Goal: Check status: Check status

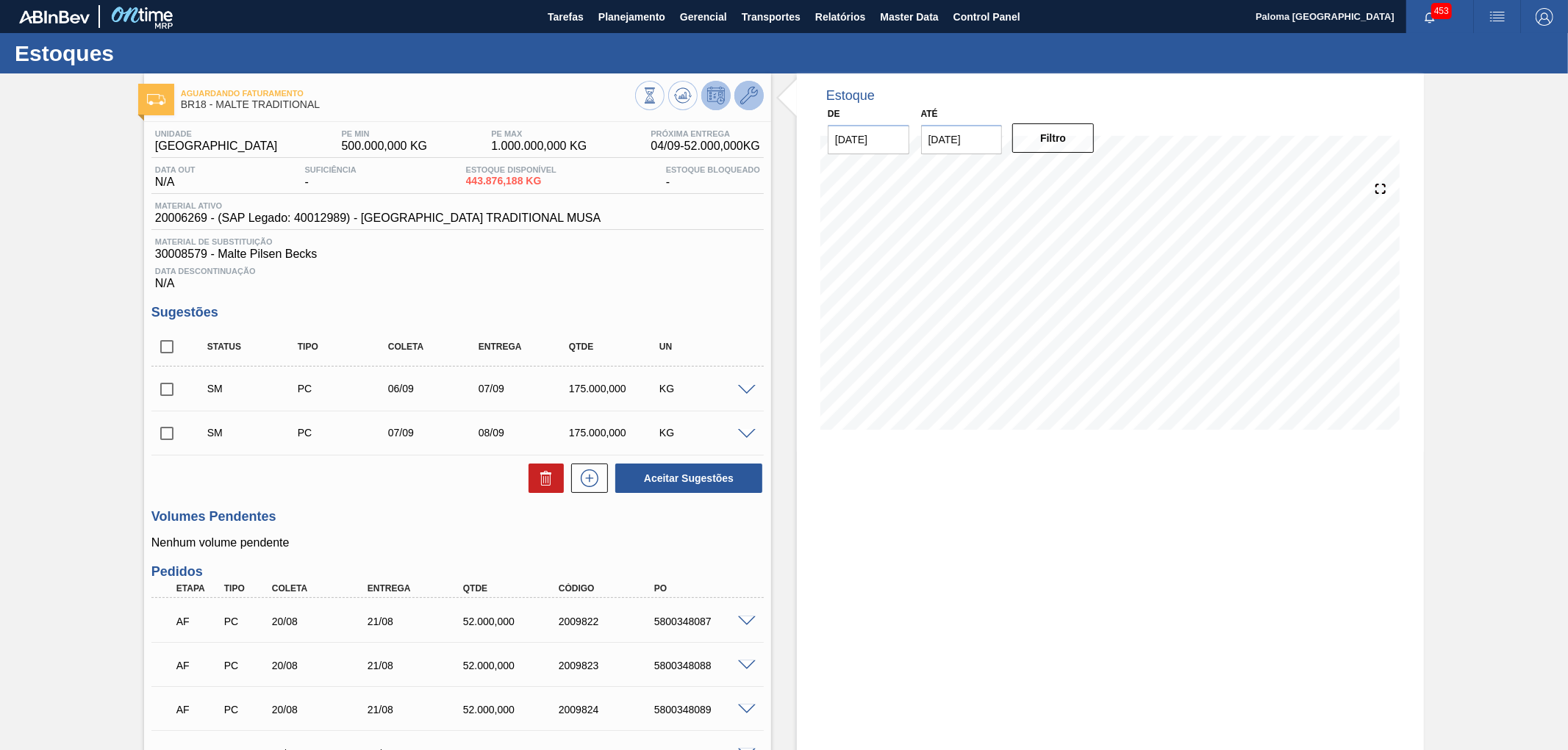
click at [758, 106] on button at bounding box center [749, 95] width 29 height 29
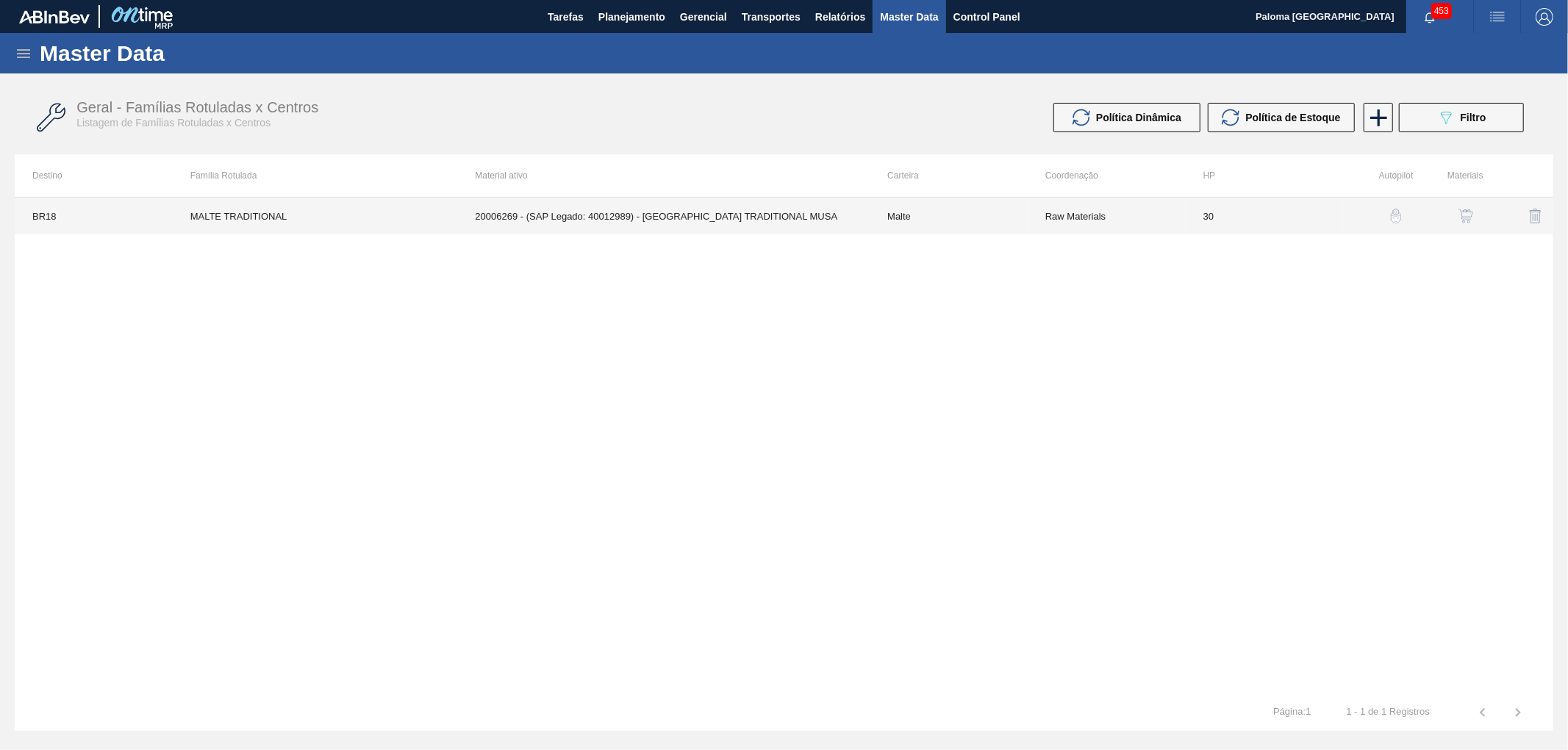
click at [692, 213] on td "20006269 - (SAP Legado: 40012989) - MALTA TRADITIONAL MUSA" at bounding box center [663, 216] width 412 height 36
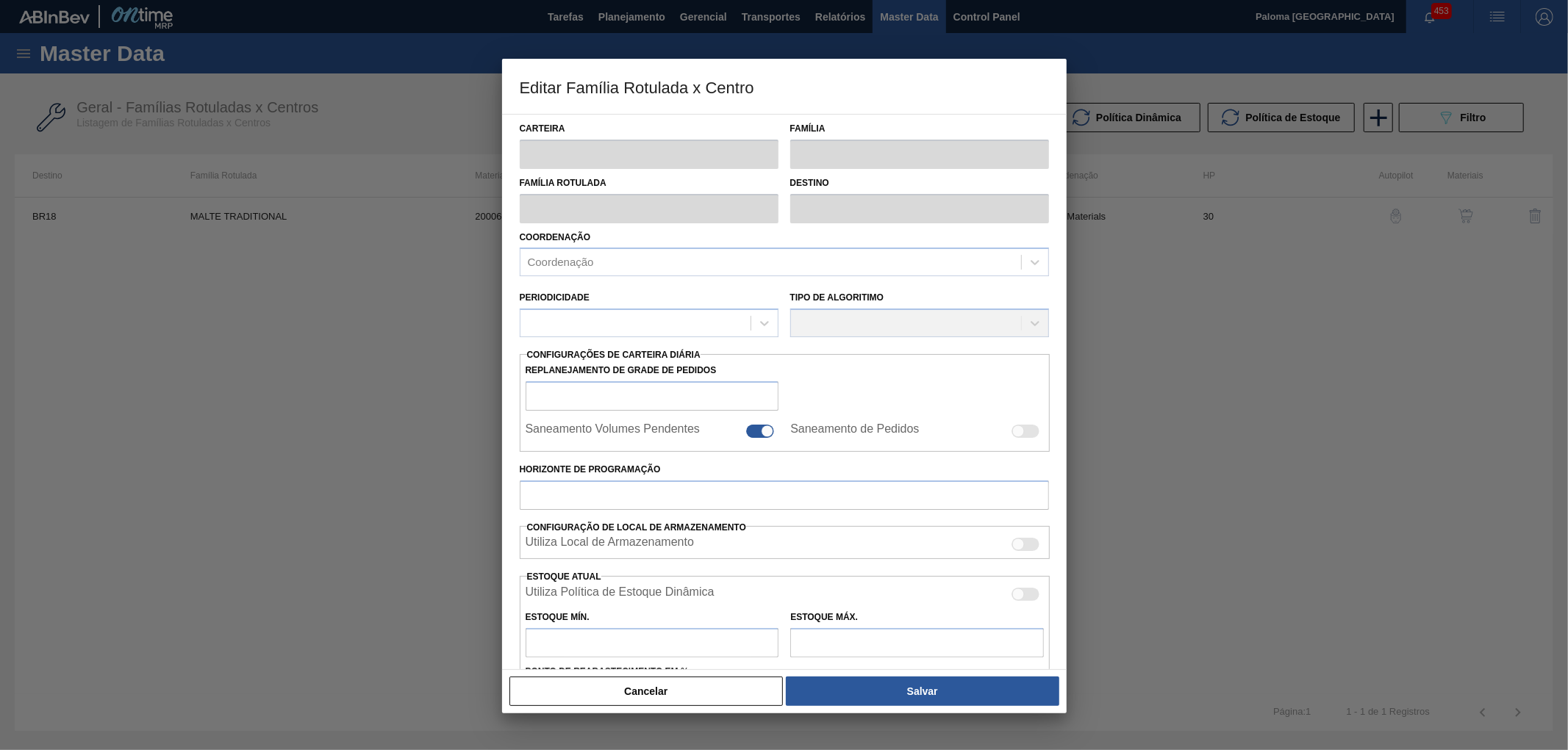
type input "Malte"
type input "MALTE TRADITIONAL"
type input "BR18 - [GEOGRAPHIC_DATA]"
type input "0"
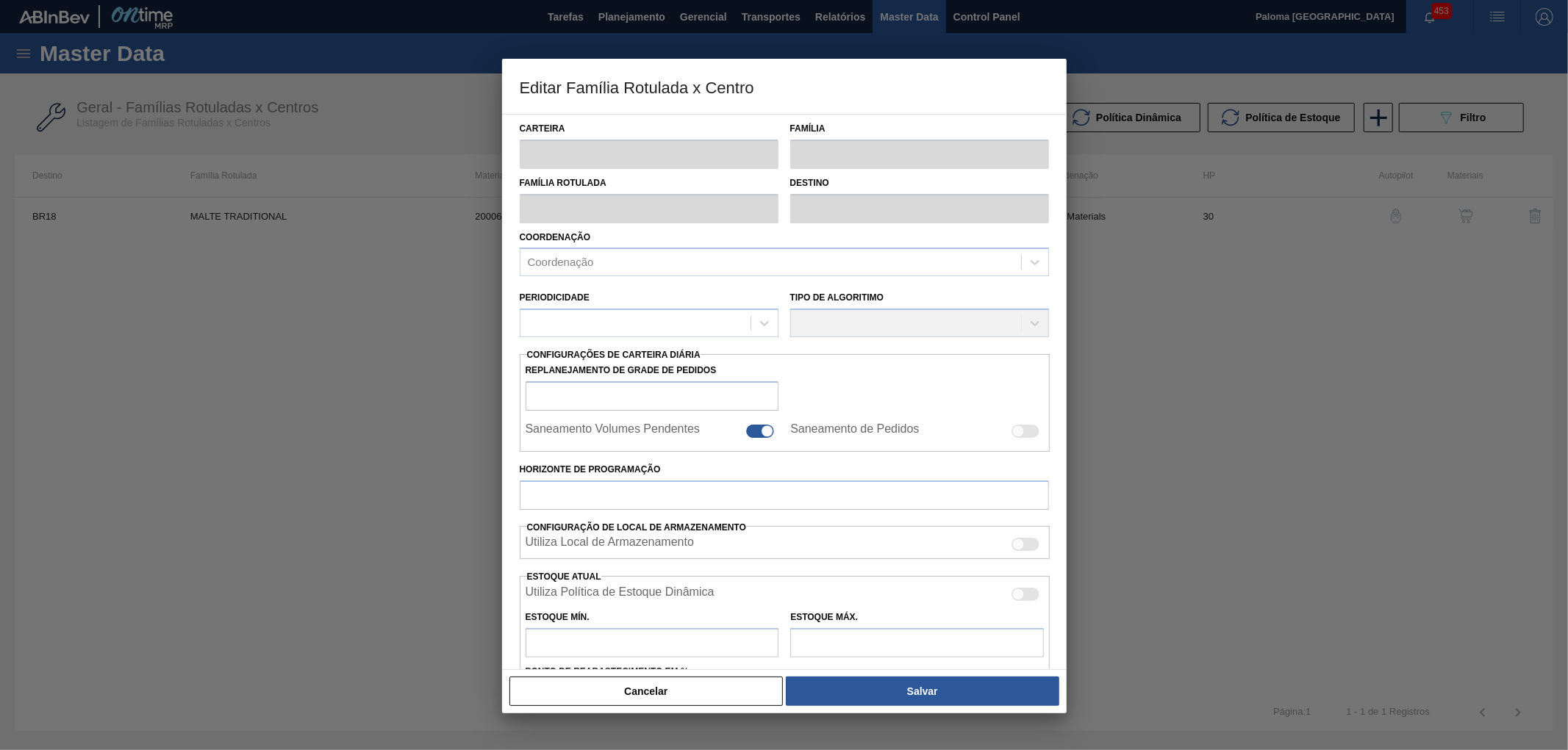
checkbox input "false"
type input "30"
type input "500.000"
type input "1.000.000"
type input "0"
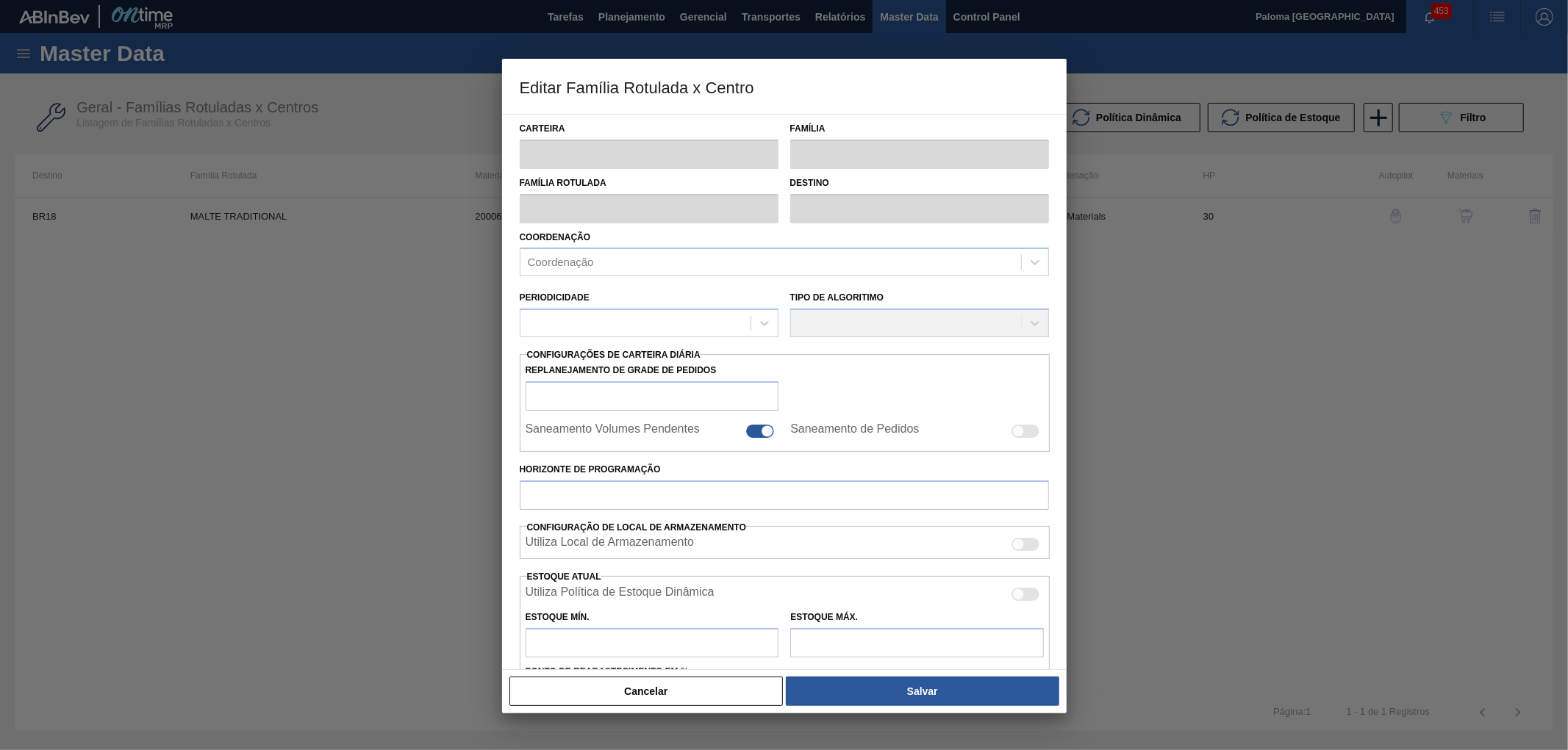
type input "500.000,000"
checkbox input "true"
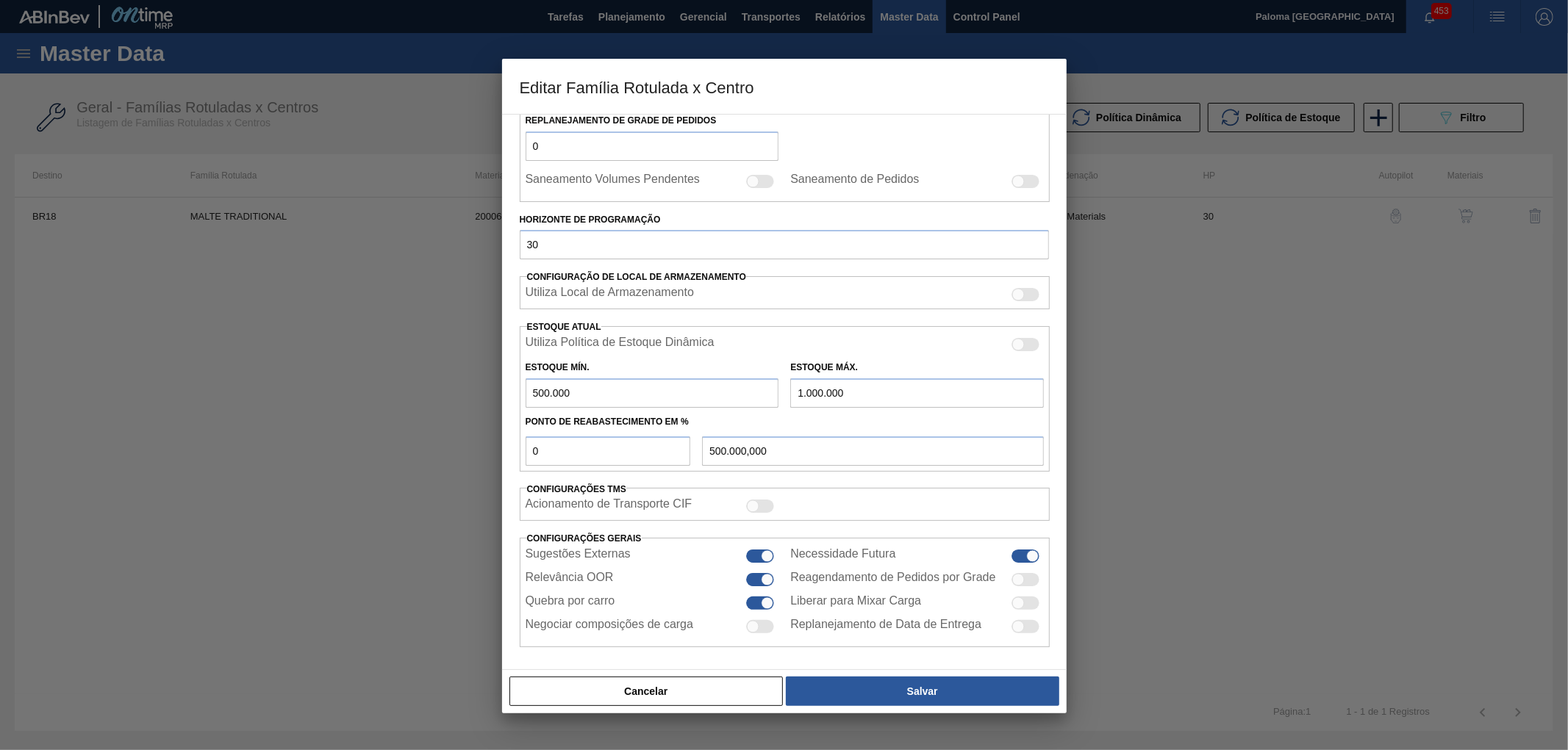
scroll to position [256, 0]
click at [766, 549] on div at bounding box center [768, 555] width 13 height 13
checkbox input "false"
click at [858, 700] on button "Salvar" at bounding box center [922, 691] width 273 height 29
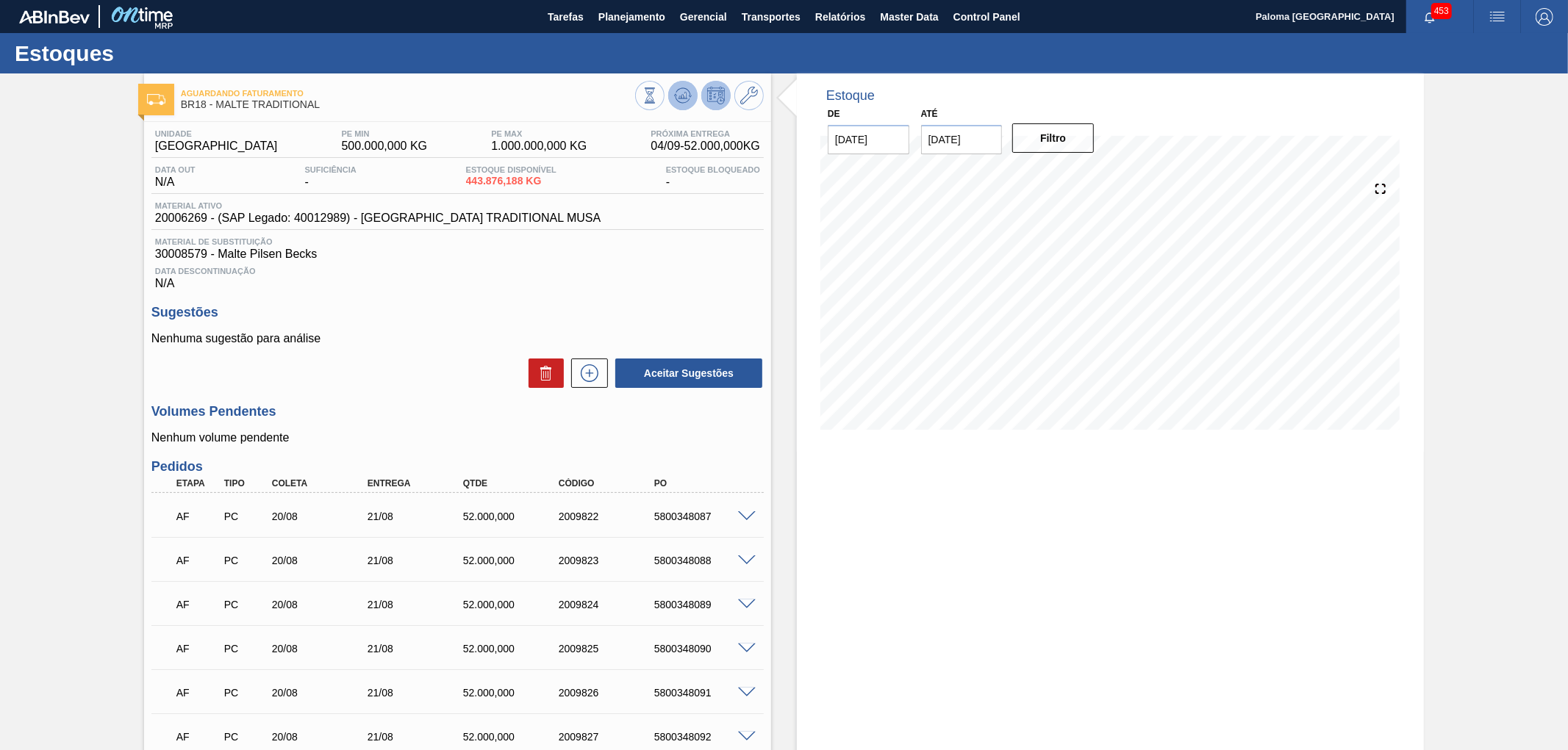
click at [682, 98] on icon at bounding box center [683, 96] width 2 height 4
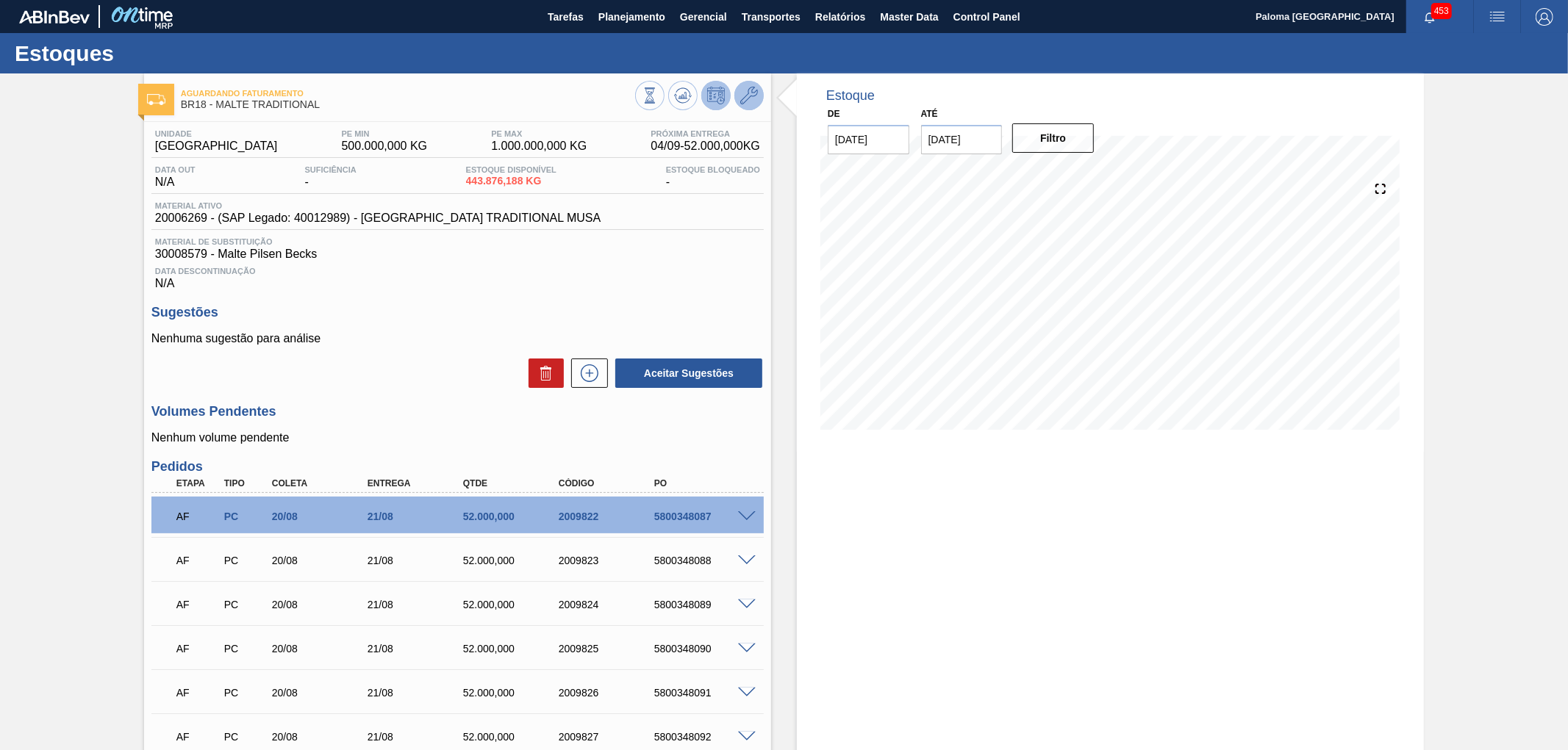
click at [758, 98] on icon at bounding box center [749, 94] width 17 height 17
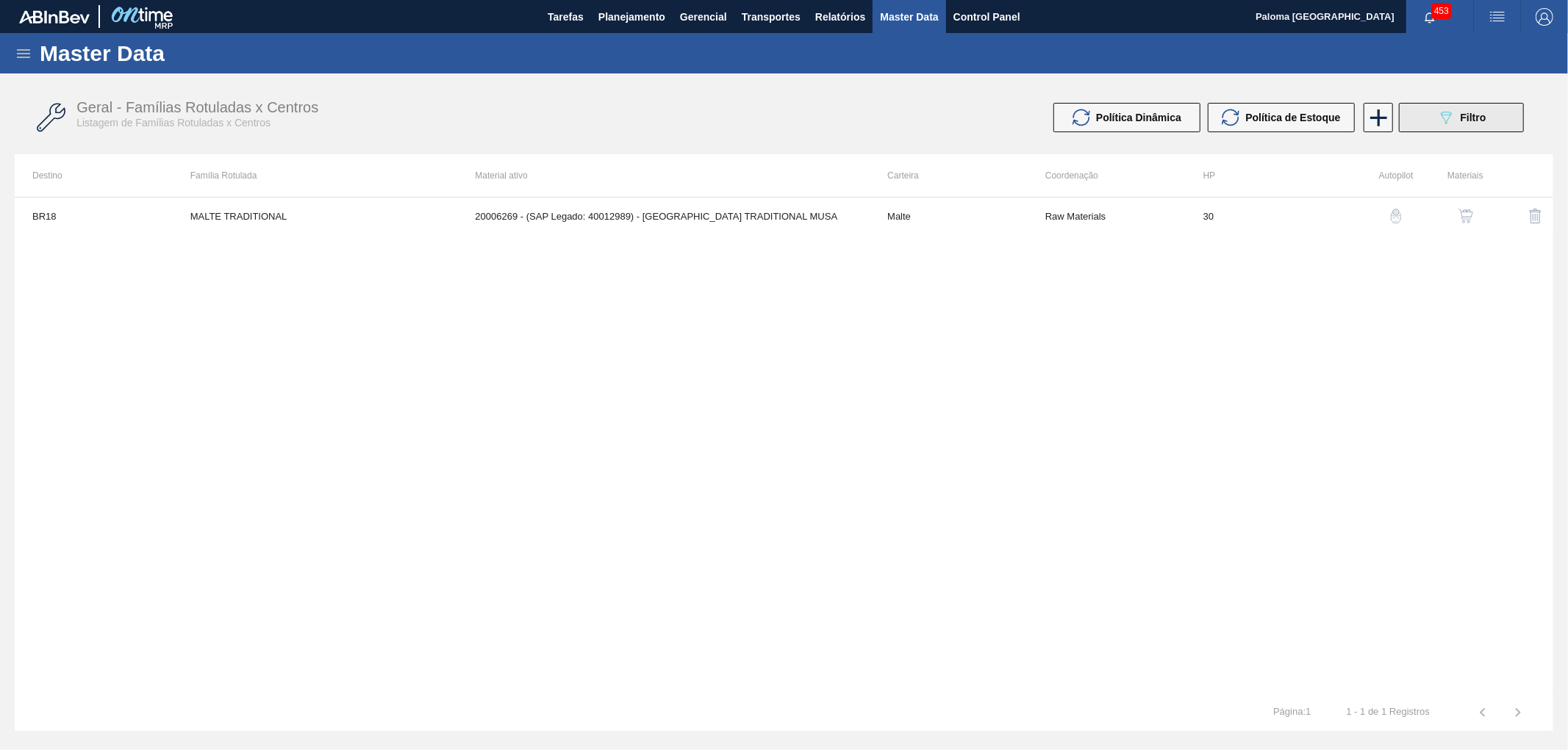
click at [1462, 125] on div "089F7B8B-B2A5-4AFE-B5C0-19BA573D28AC Filtro" at bounding box center [1462, 117] width 49 height 17
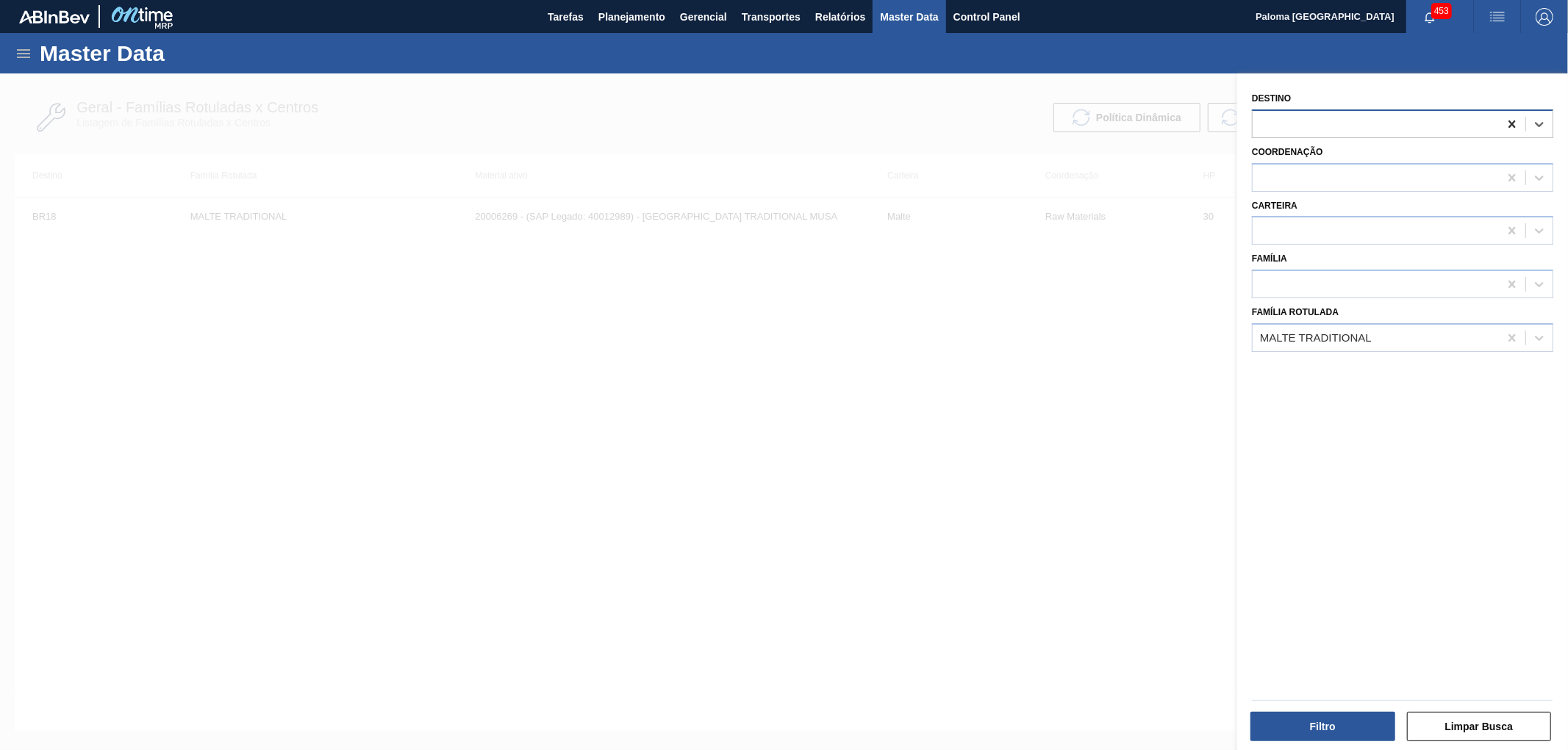
click at [1509, 121] on icon at bounding box center [1513, 124] width 15 height 15
click at [1326, 729] on button "Filtro" at bounding box center [1323, 726] width 144 height 29
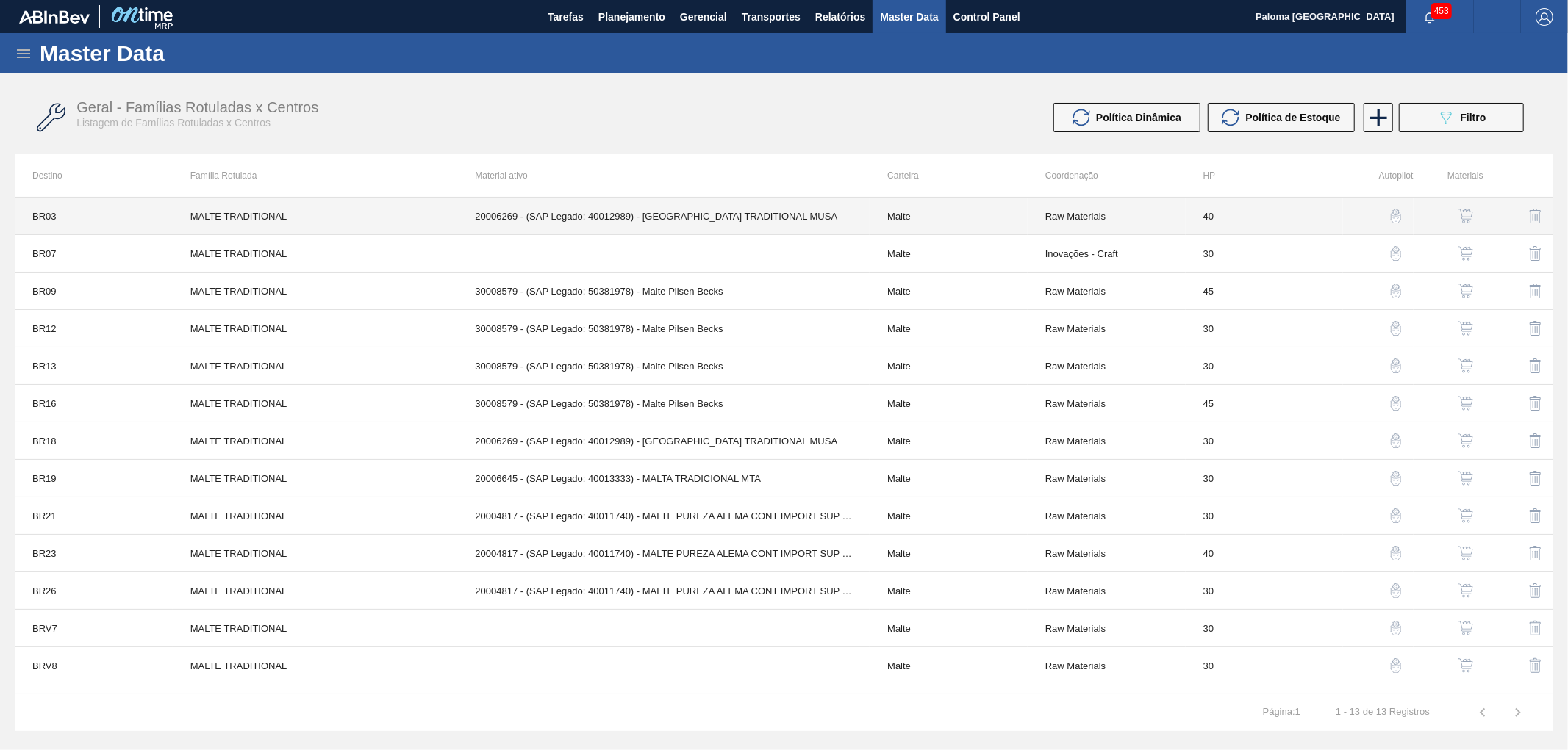
click at [789, 228] on td "20006269 - (SAP Legado: 40012989) - MALTA TRADITIONAL MUSA" at bounding box center [663, 216] width 412 height 37
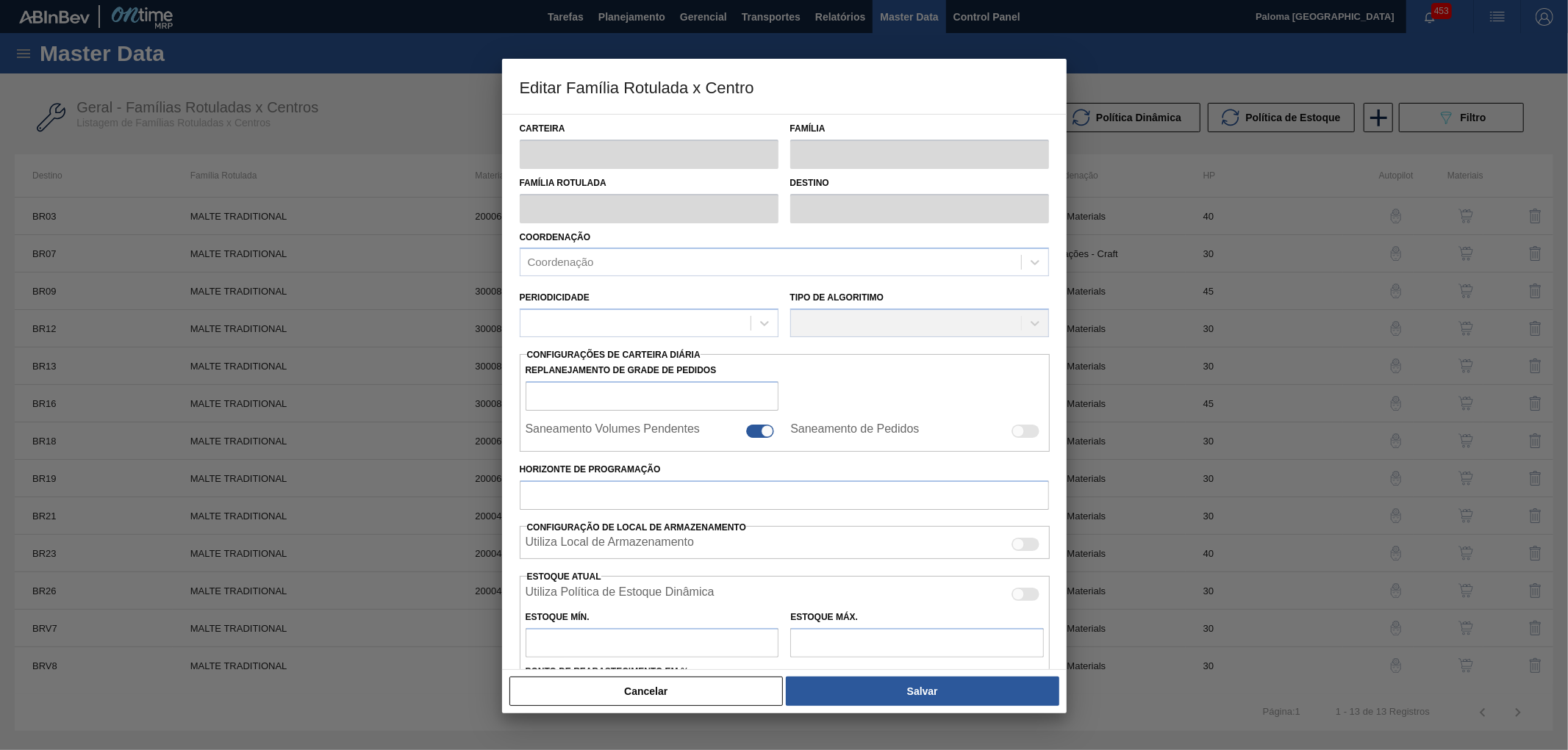
type input "Malte"
type input "MALTE TRADITIONAL"
type input "BR03 - Aquiraz"
type input "0"
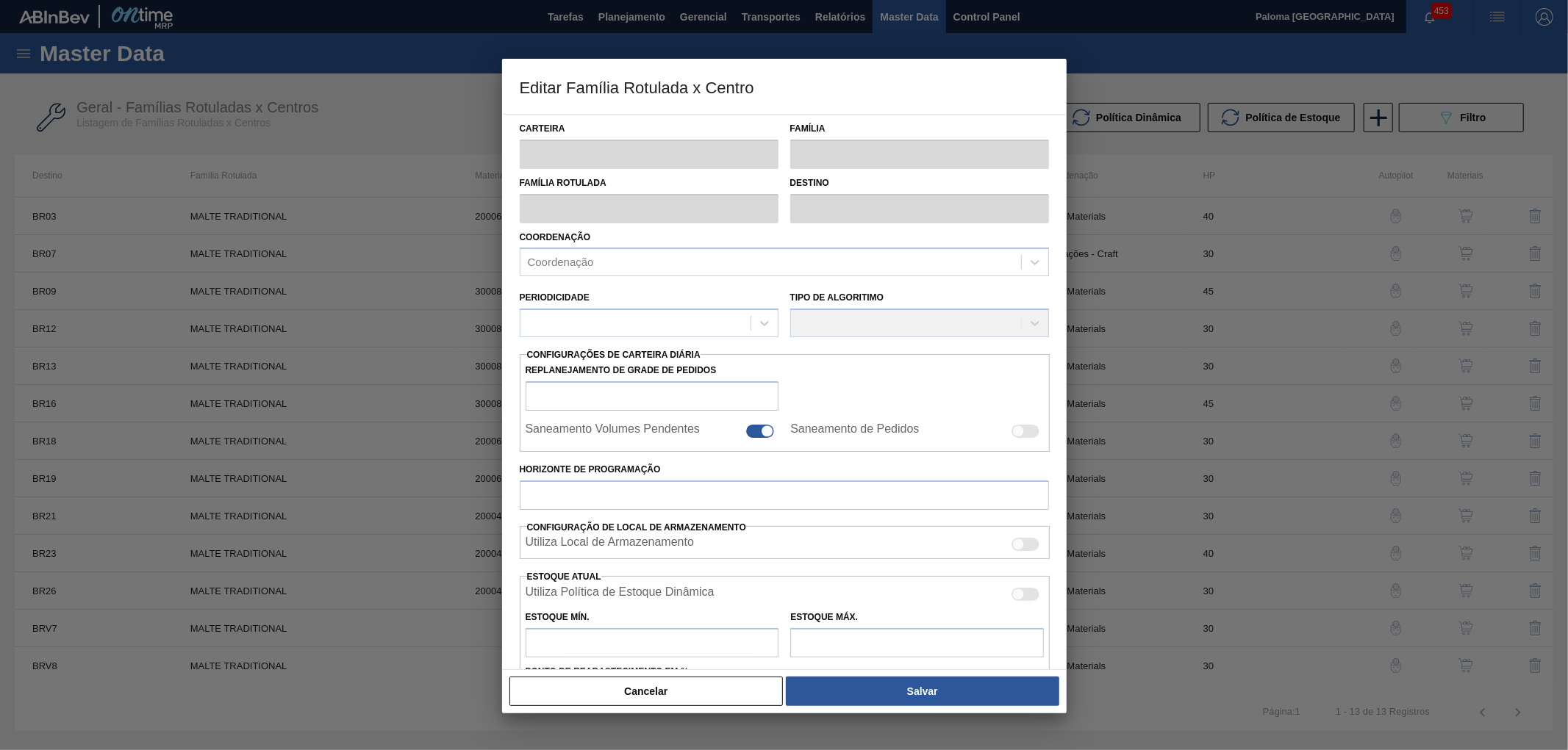
checkbox input "false"
type input "40"
type input "780.000"
type input "1.180.000"
type input "0"
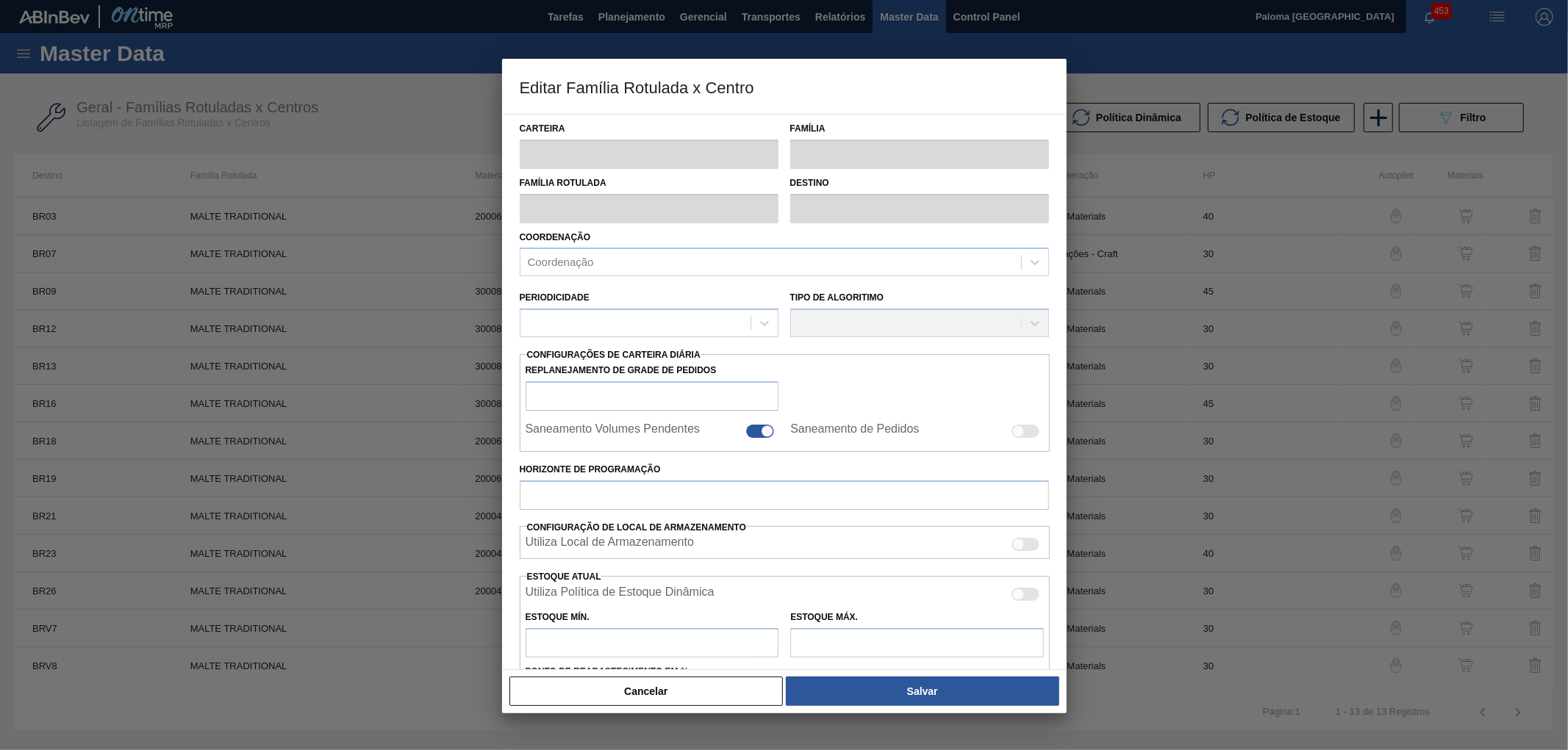
type input "780.000,000"
checkbox input "true"
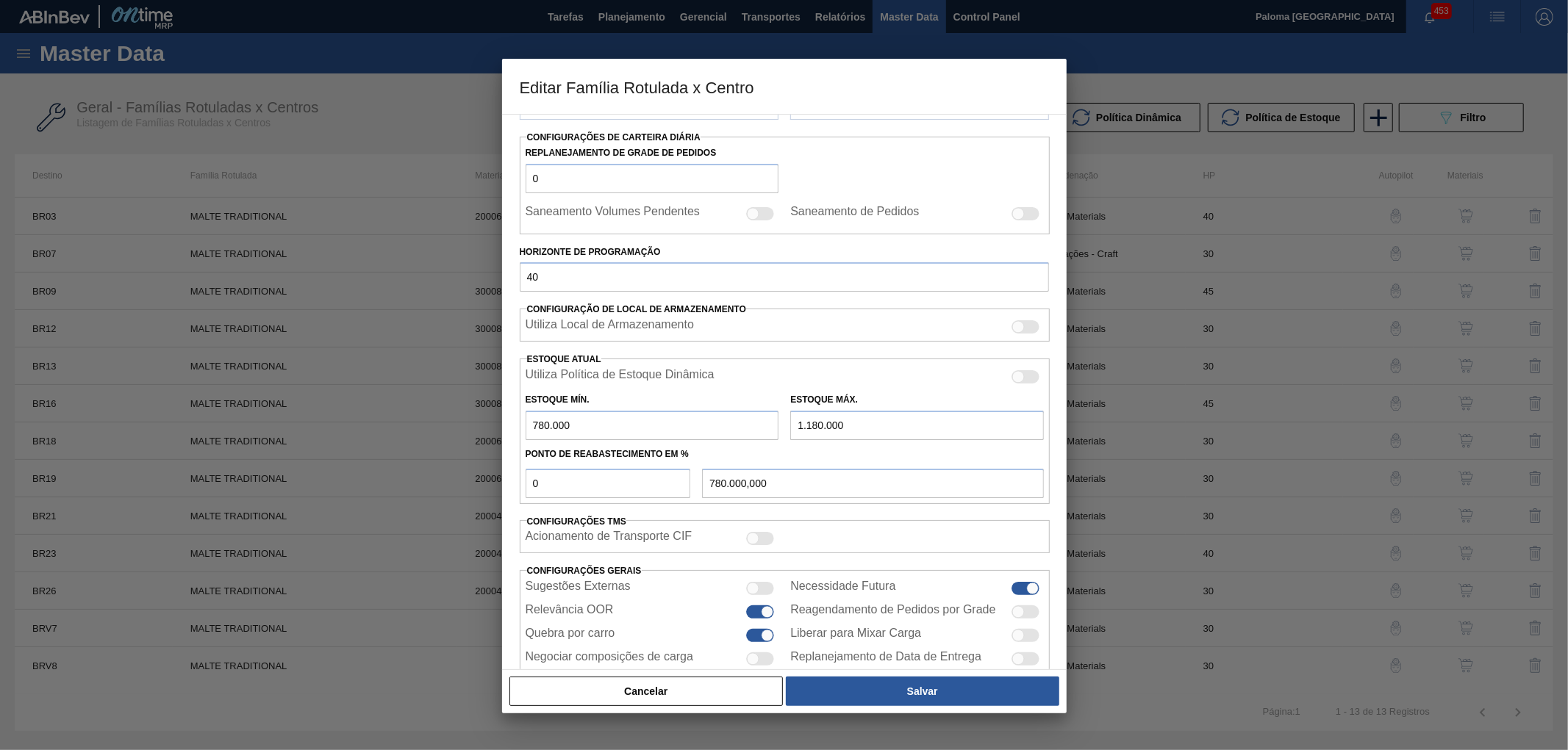
scroll to position [244, 0]
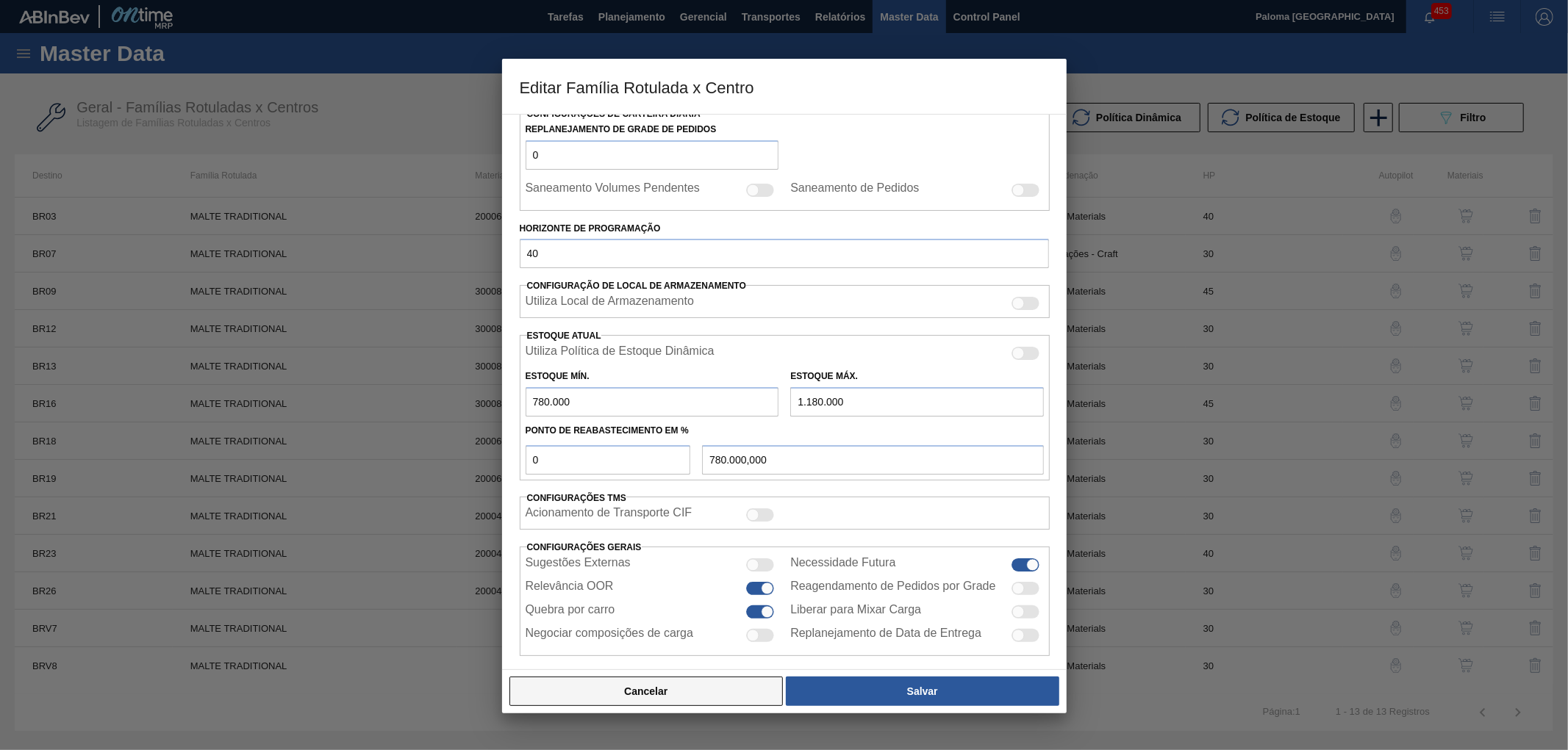
click at [742, 698] on button "Cancelar" at bounding box center [647, 691] width 274 height 29
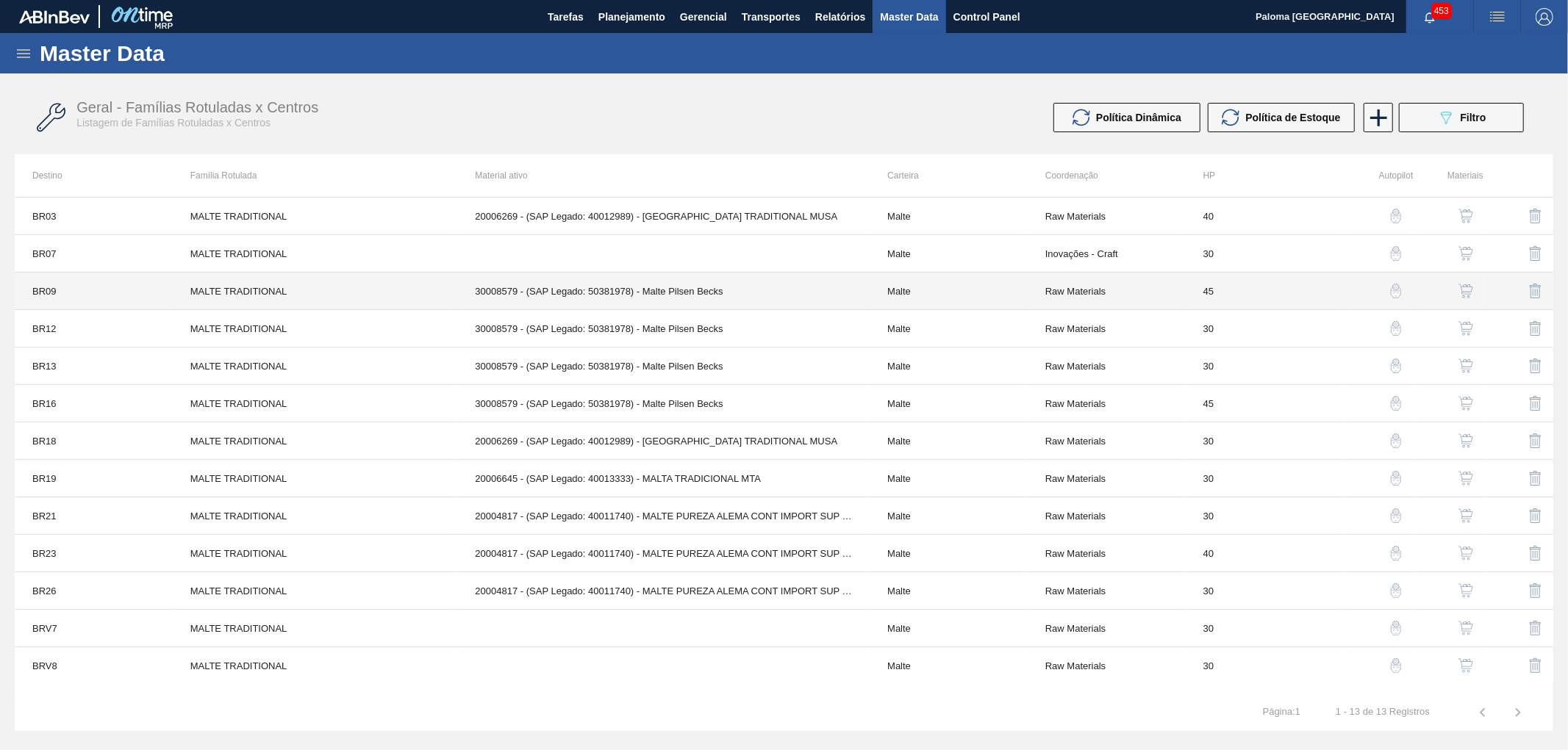
click at [772, 299] on td "30008579 - (SAP Legado: 50381978) - Malte Pilsen Becks" at bounding box center [663, 291] width 412 height 37
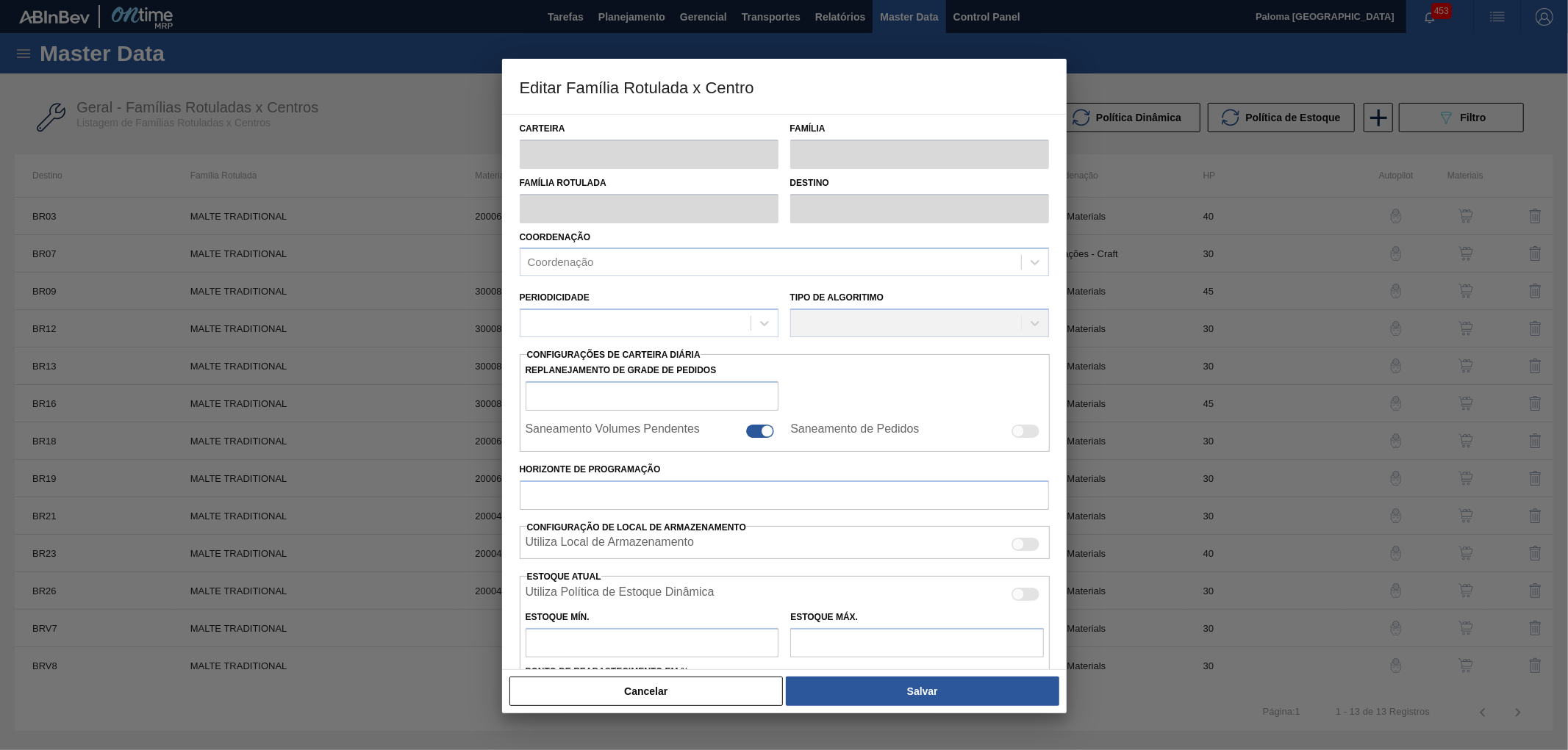
type input "Malte"
type input "MALTE TRADITIONAL"
type input "BR09 - Agudos"
type input "0"
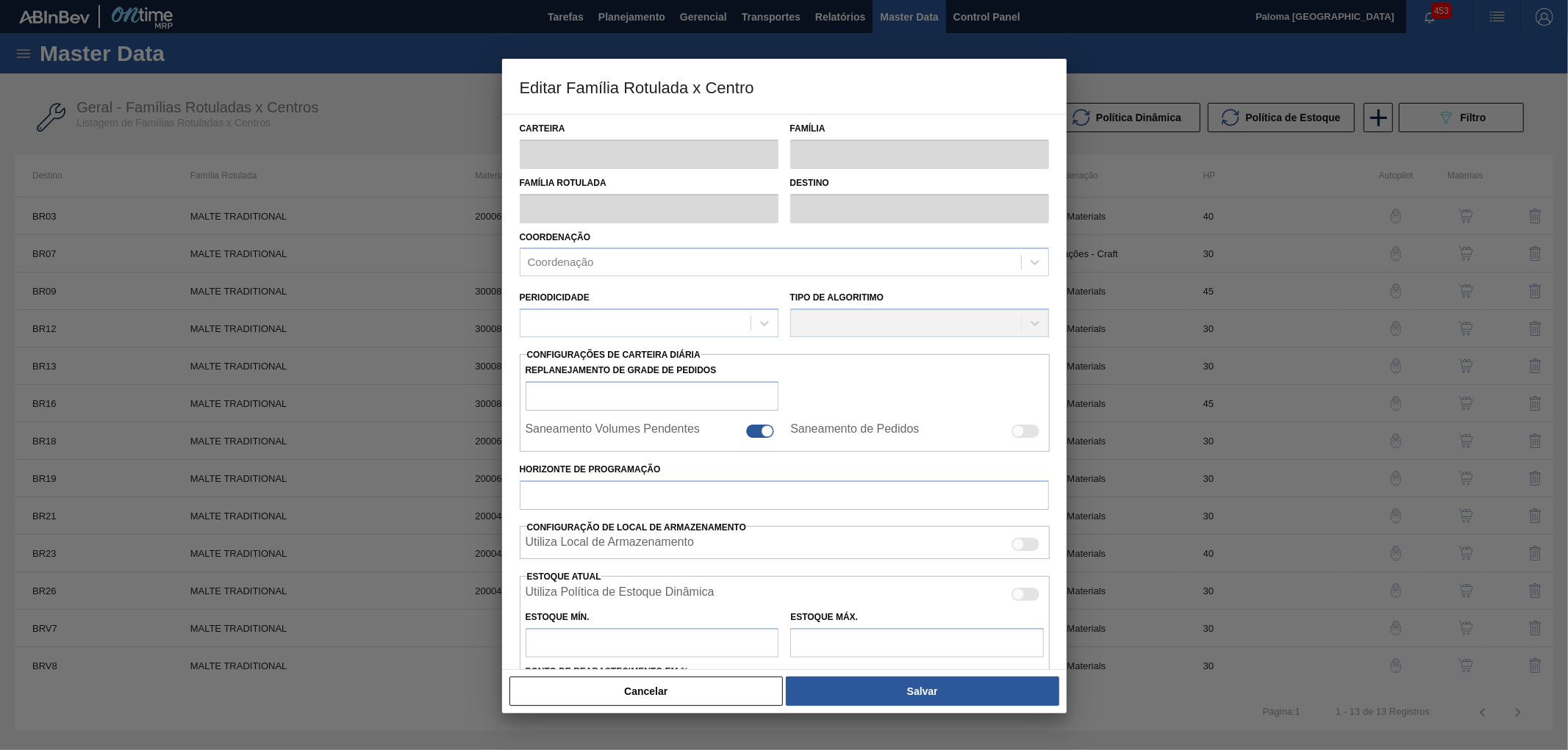
checkbox input "true"
type input "45"
type input "0"
type input "100"
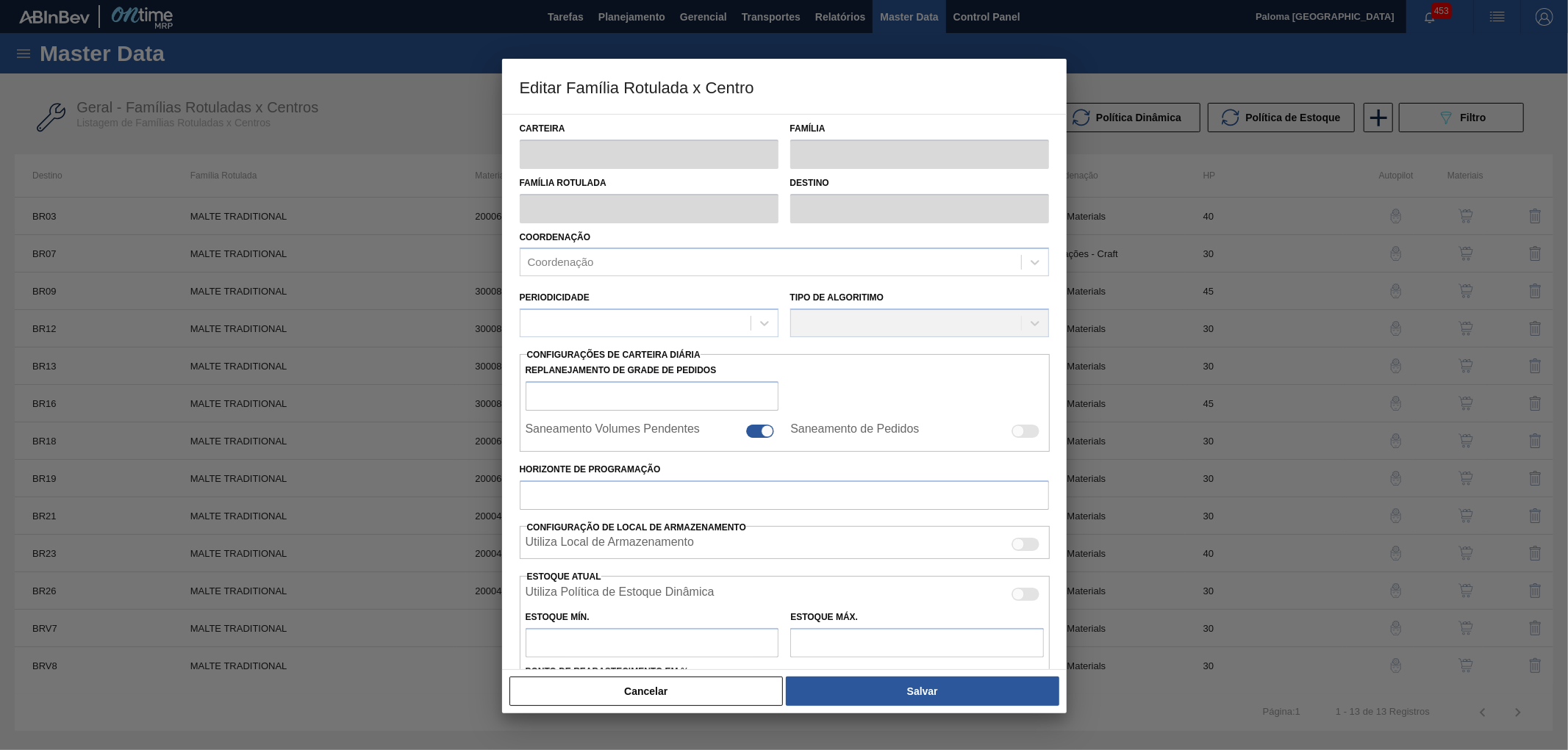
type input "0,000"
checkbox input "true"
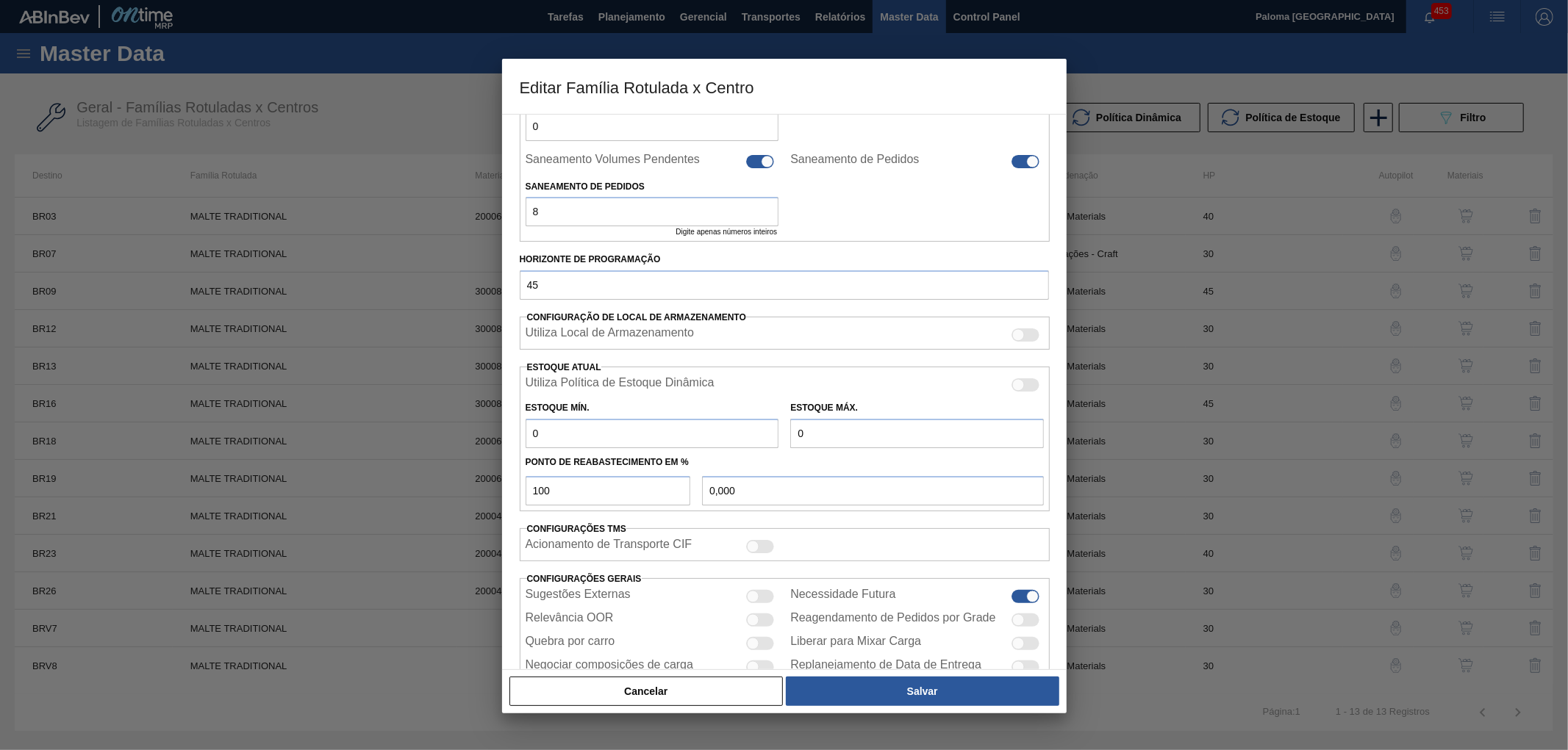
scroll to position [317, 0]
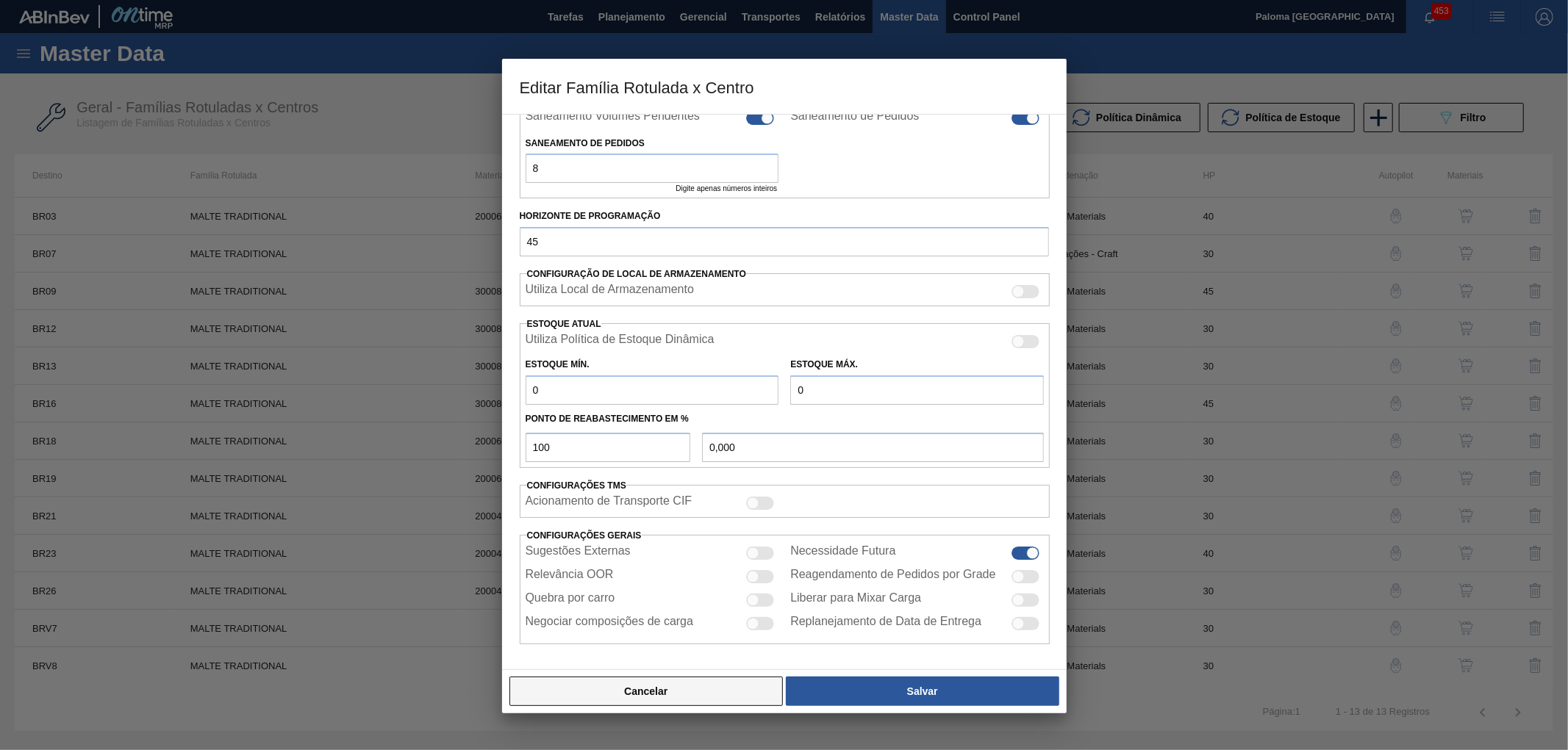
click at [727, 696] on button "Cancelar" at bounding box center [647, 691] width 274 height 29
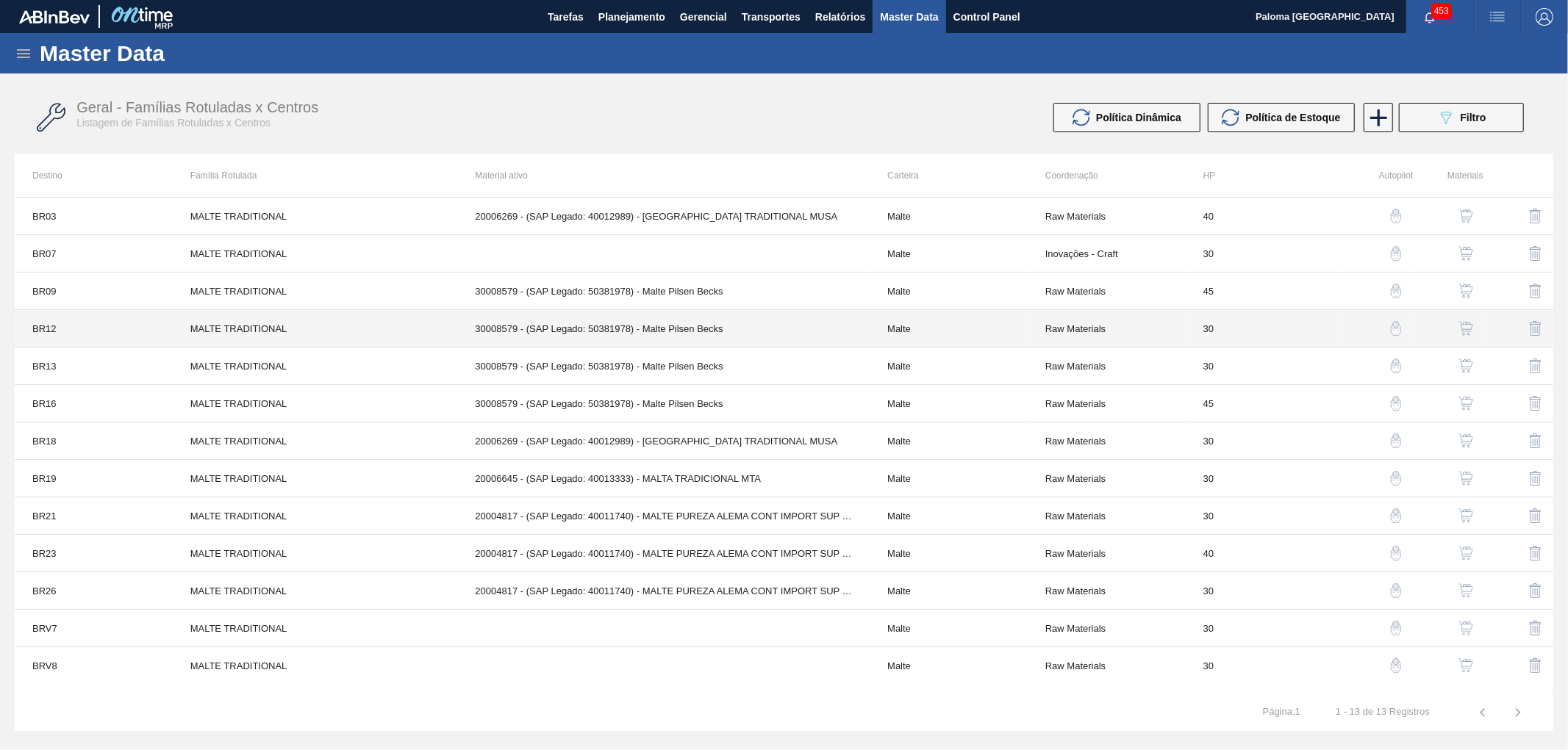
click at [745, 333] on td "30008579 - (SAP Legado: 50381978) - Malte Pilsen Becks" at bounding box center [663, 329] width 412 height 37
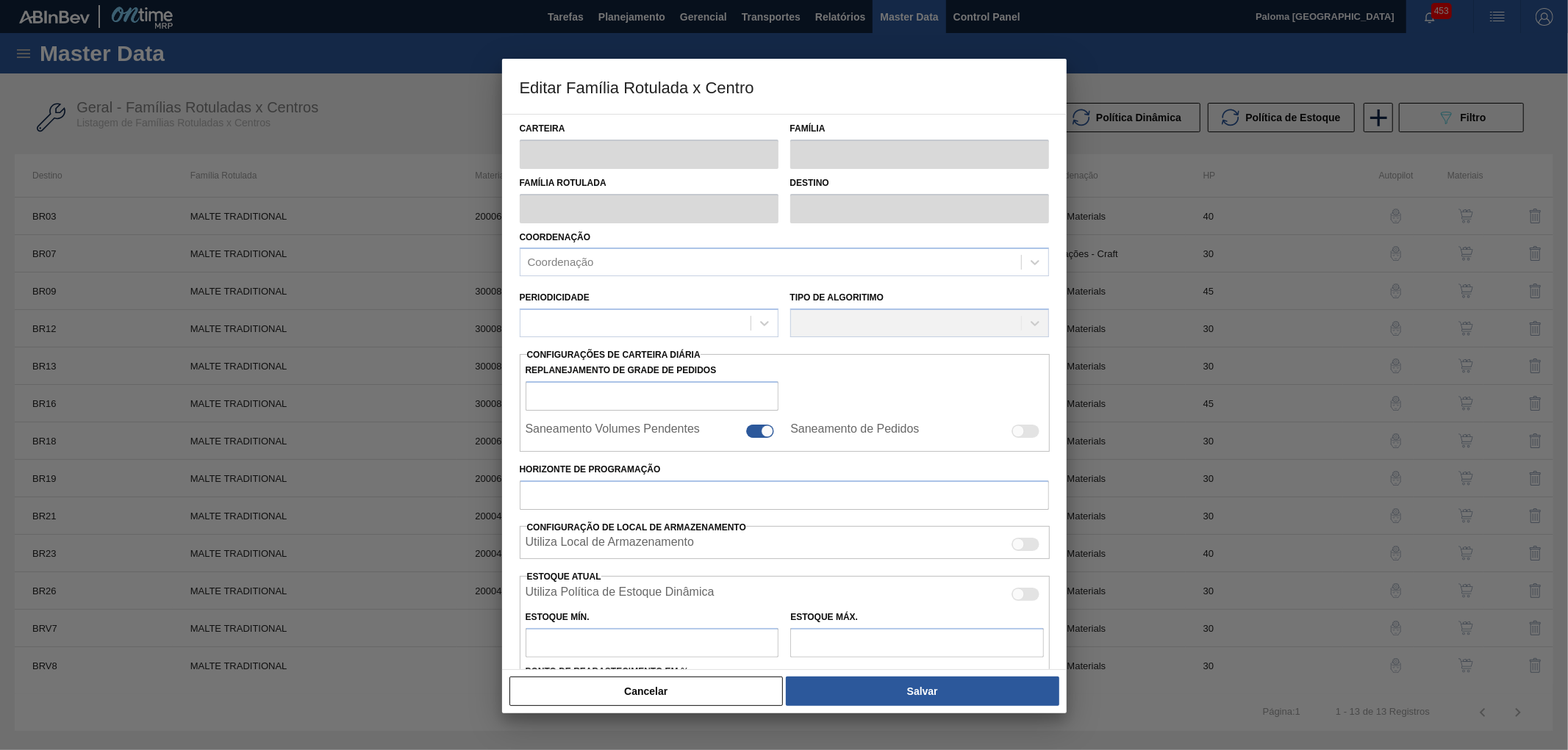
type input "Malte"
type input "MALTE TRADITIONAL"
type input "BR12 - Cebrasa"
type input "0"
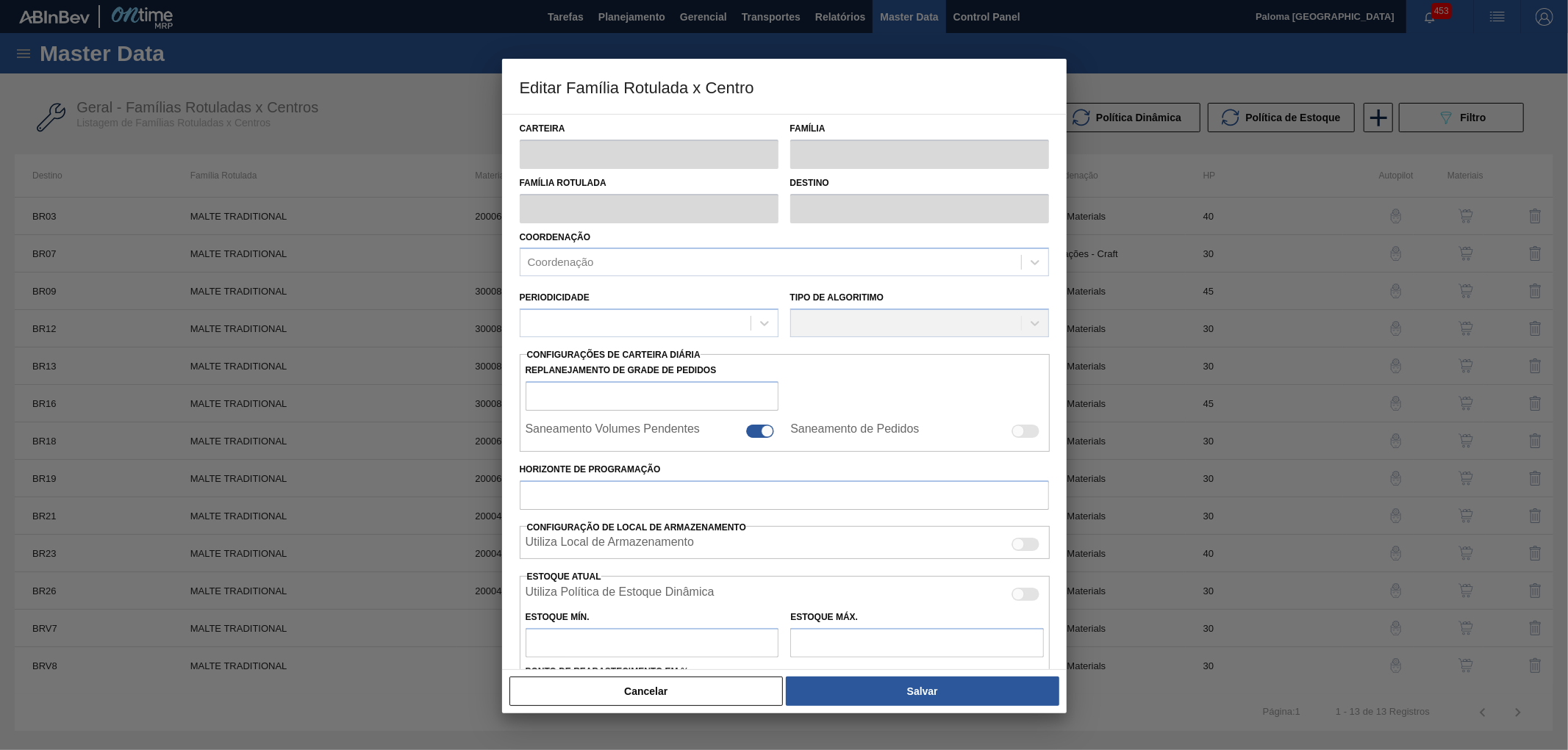
checkbox input "true"
type input "30"
type input "0"
type input "100"
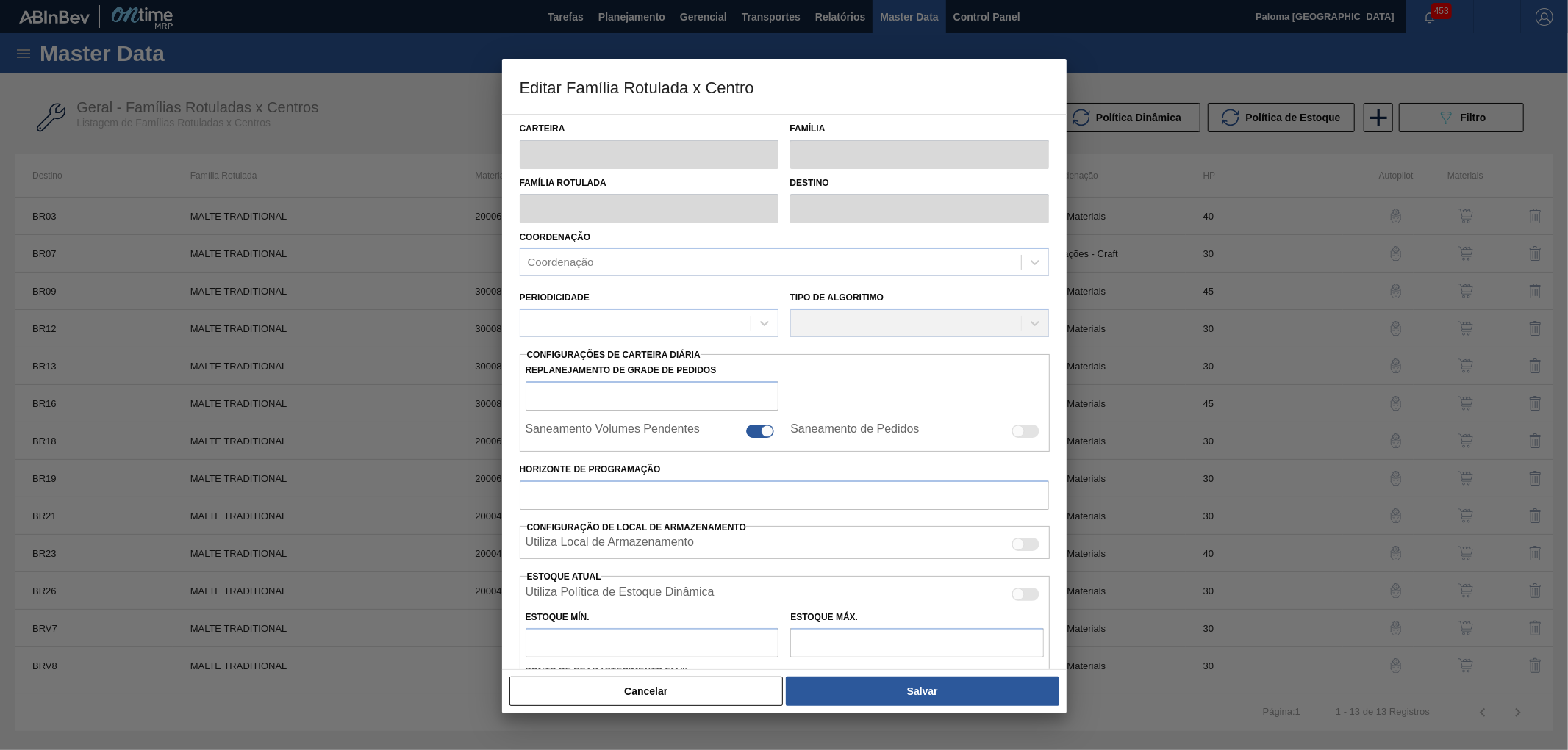
type input "0,000"
checkbox input "true"
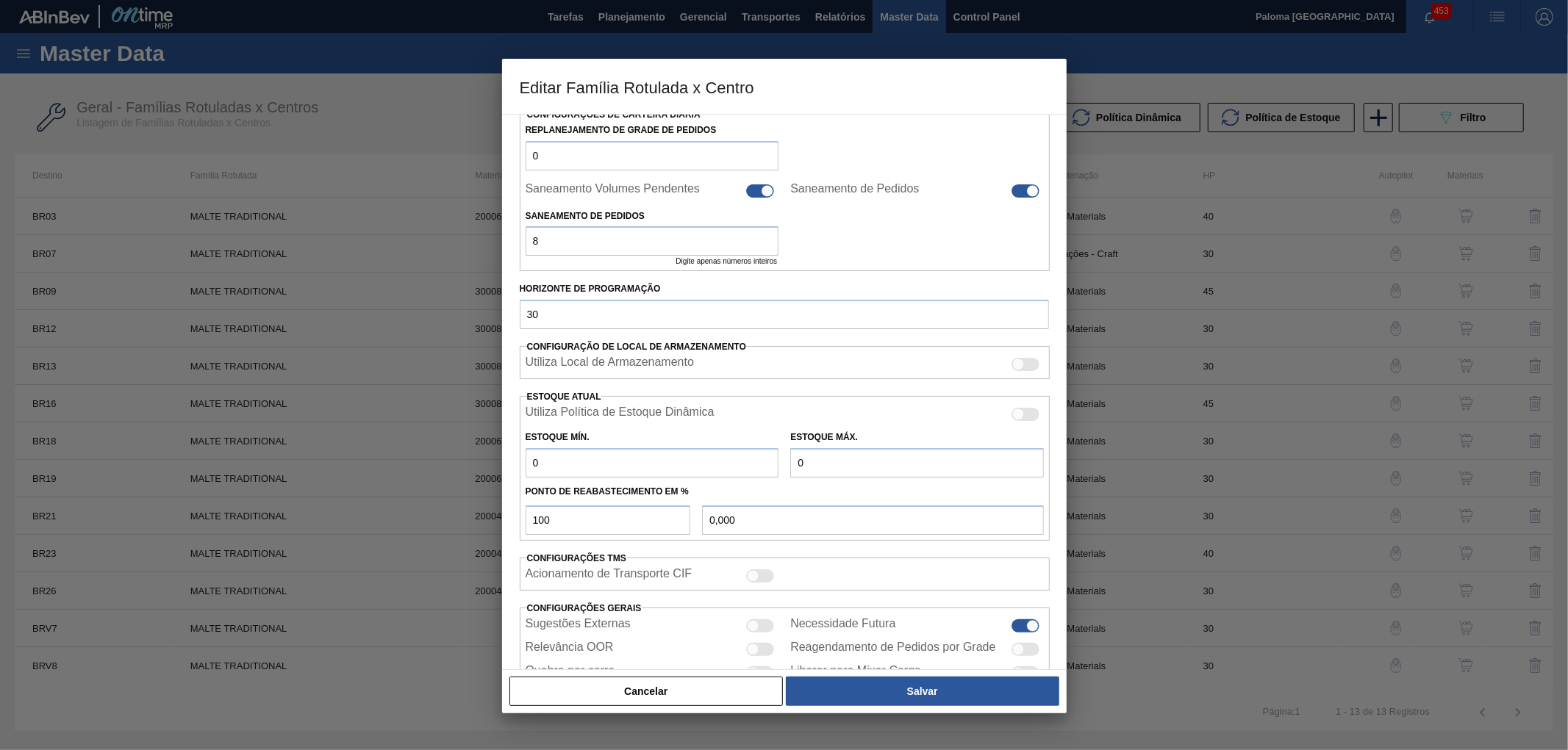
scroll to position [244, 0]
click at [732, 696] on button "Cancelar" at bounding box center [647, 691] width 274 height 29
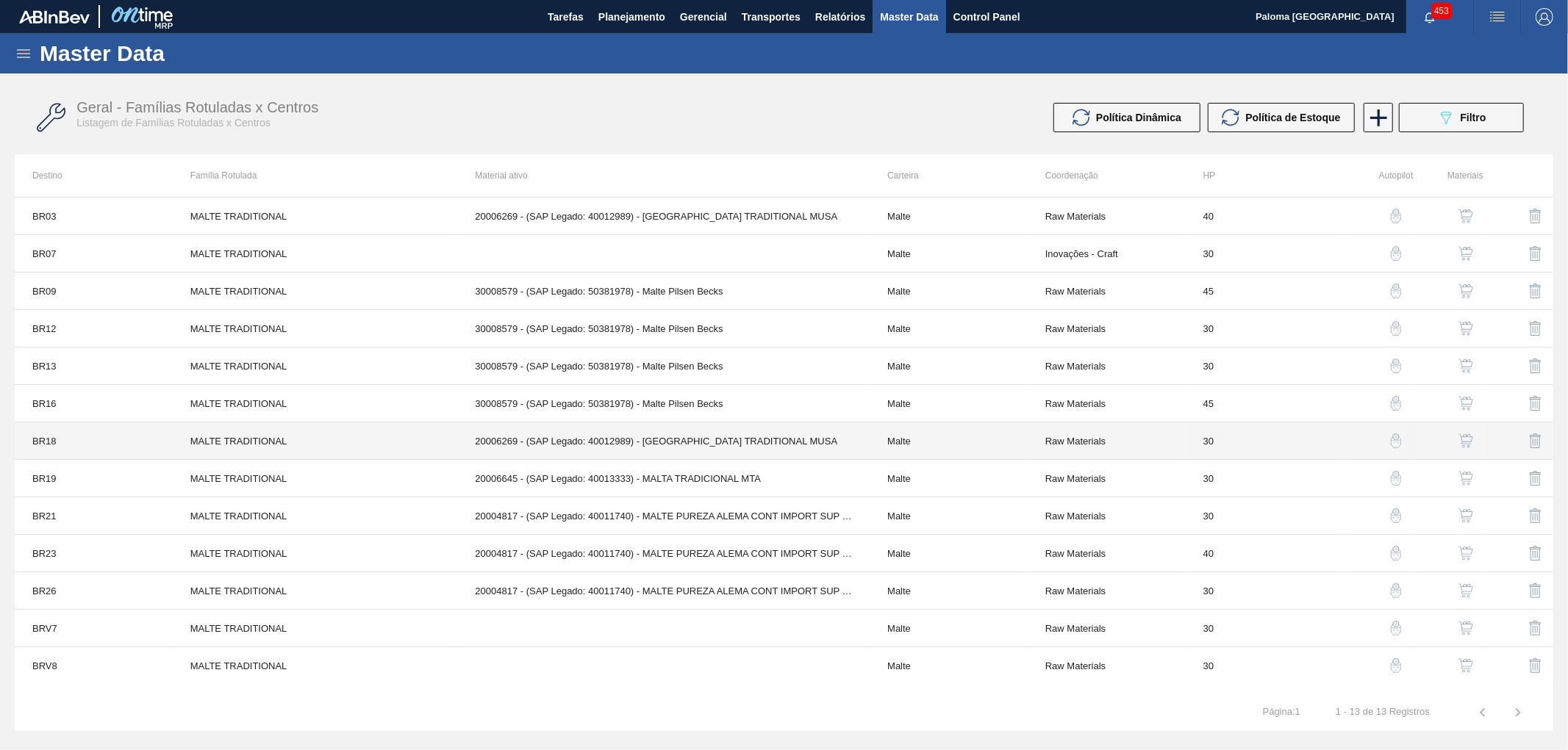
click at [739, 442] on td "20006269 - (SAP Legado: 40012989) - MALTA TRADITIONAL MUSA" at bounding box center [663, 440] width 412 height 37
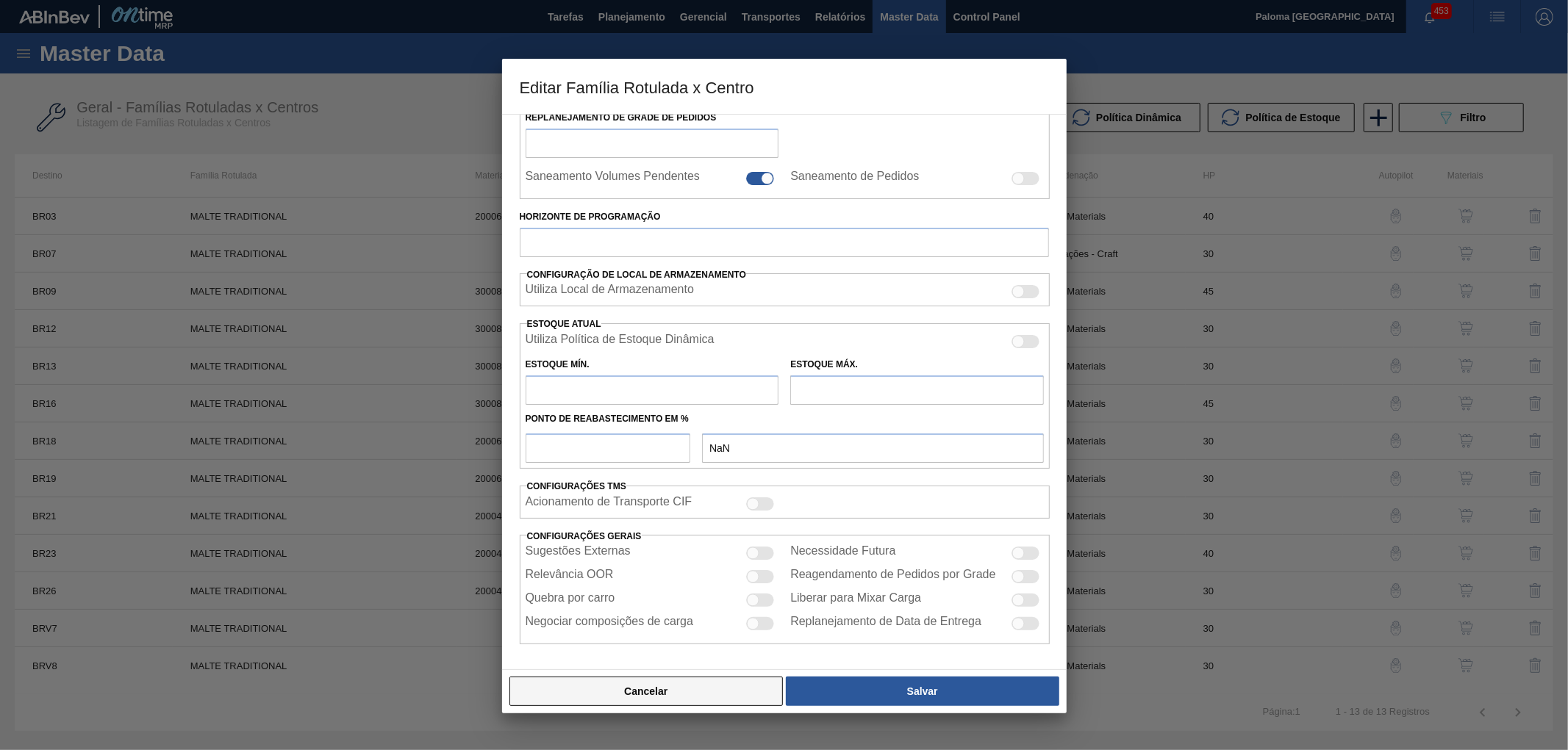
type input "Malte"
type input "MALTE TRADITIONAL"
type input "BR18 - [GEOGRAPHIC_DATA]"
type input "0"
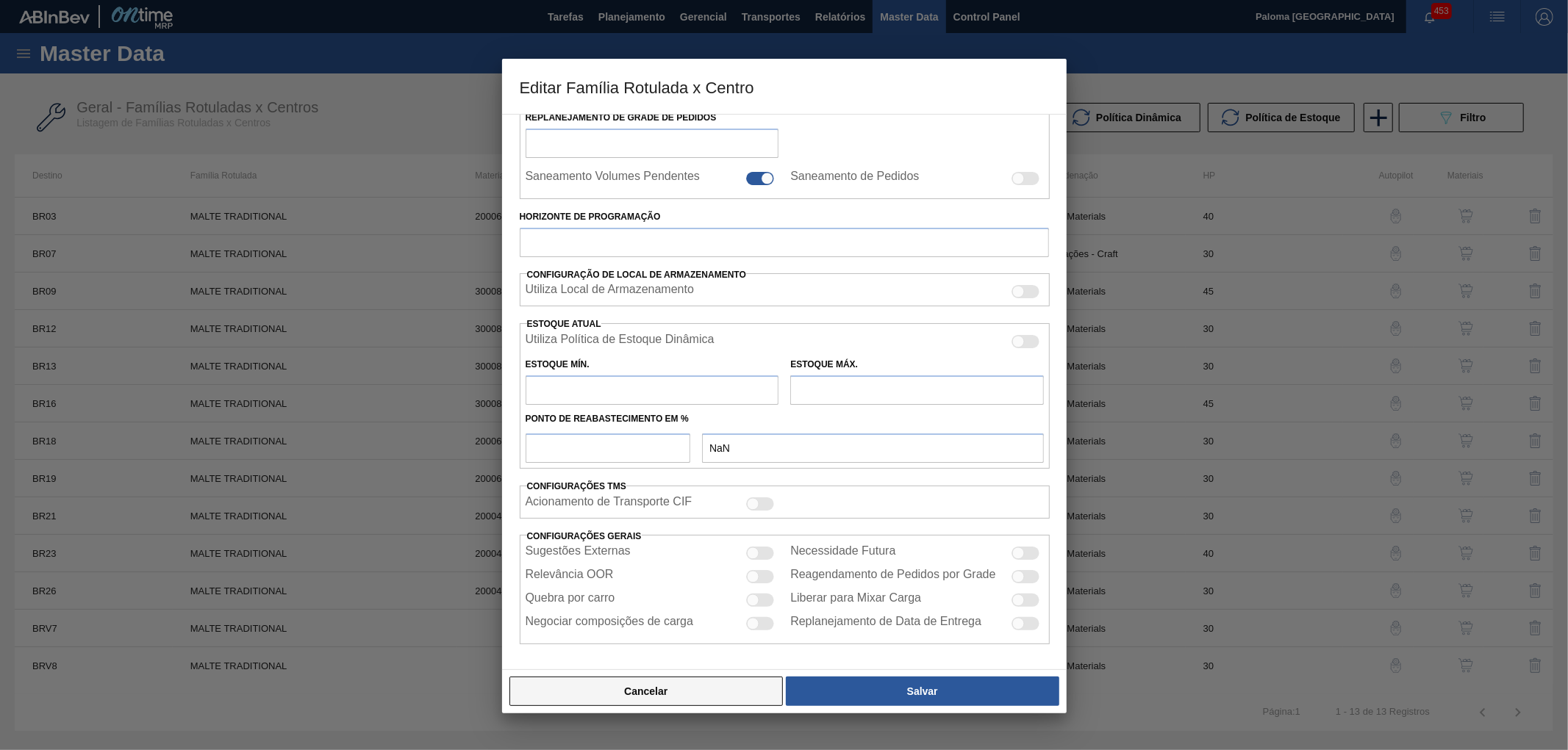
checkbox input "false"
type input "30"
type input "500.000"
type input "1.000.000"
type input "0"
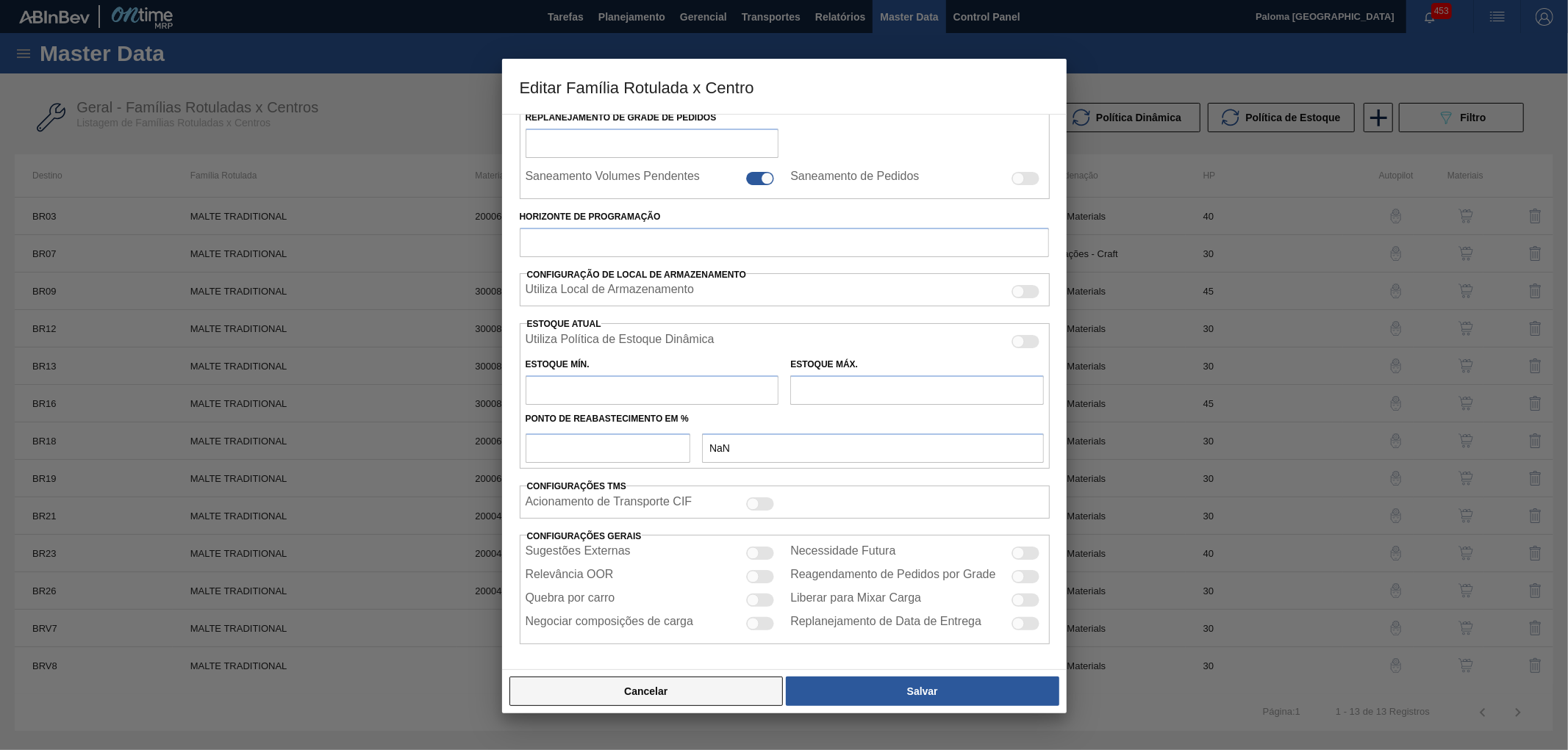
type input "500.000,000"
checkbox input "true"
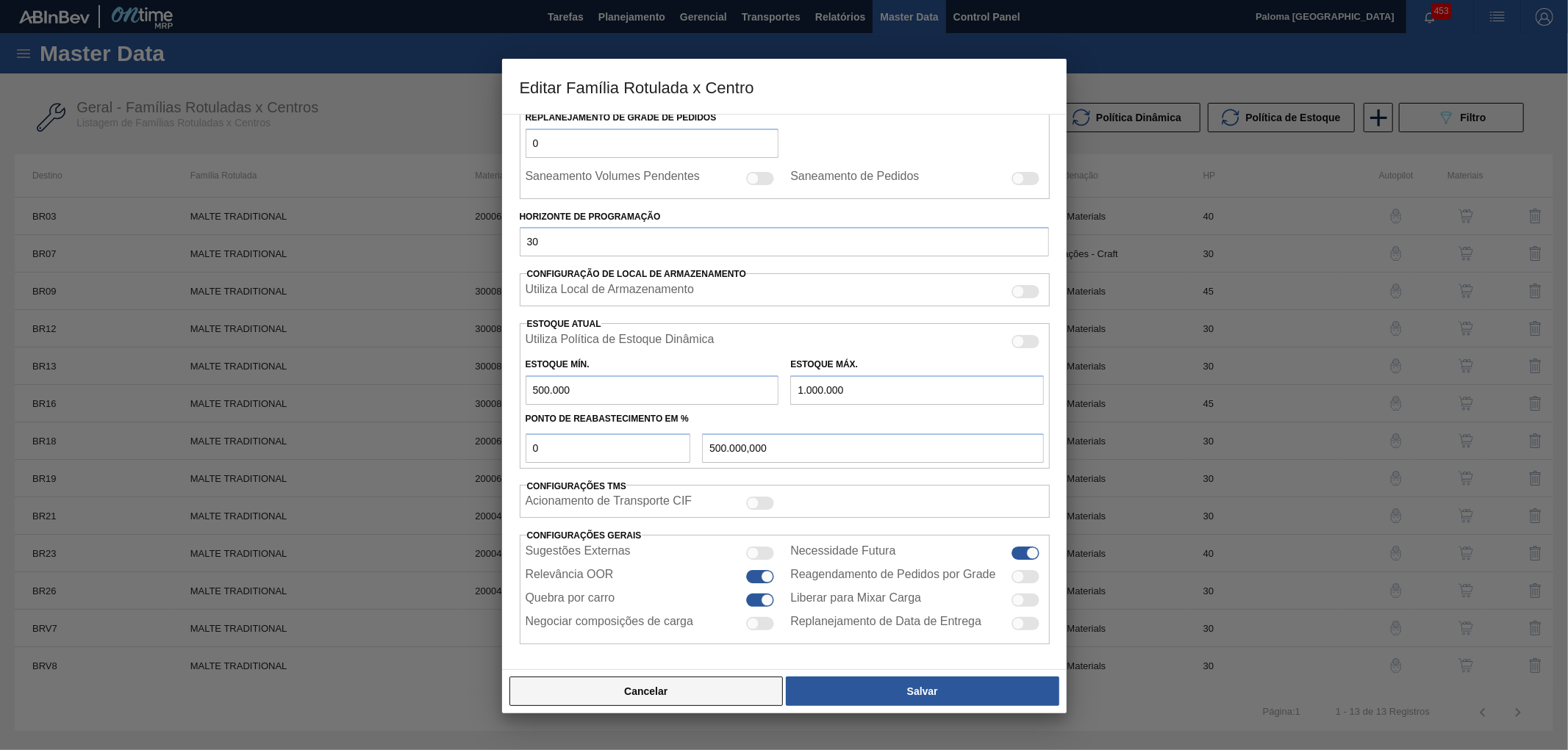
click at [709, 703] on button "Cancelar" at bounding box center [647, 691] width 274 height 29
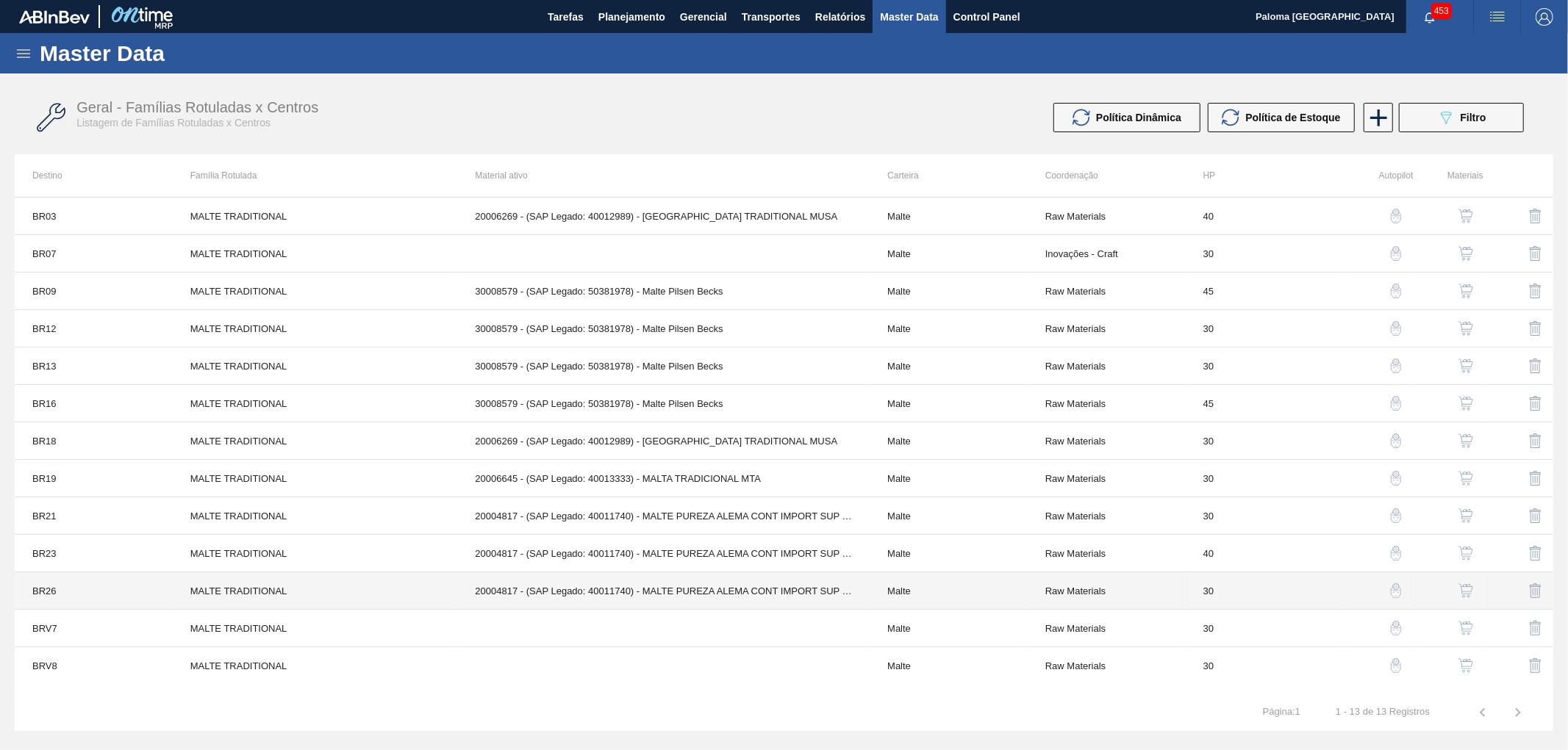
click at [726, 590] on td "20004817 - (SAP Legado: 40011740) - MALTE PUREZA ALEMA CONT IMPORT SUP 40%" at bounding box center [663, 590] width 412 height 37
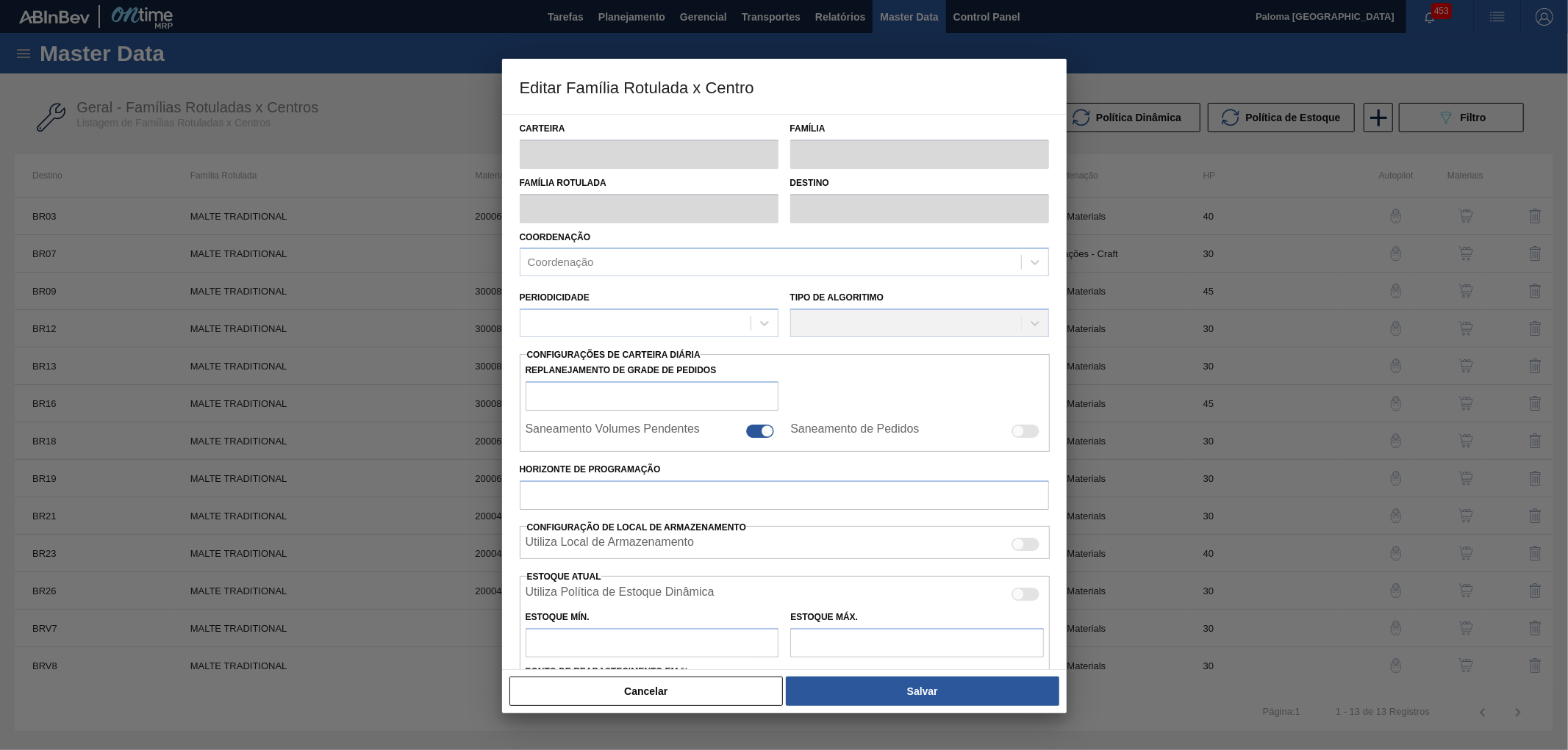
type input "Malte"
type input "MALTE TRADITIONAL"
type input "BR26 - Uberlândia"
type input "0"
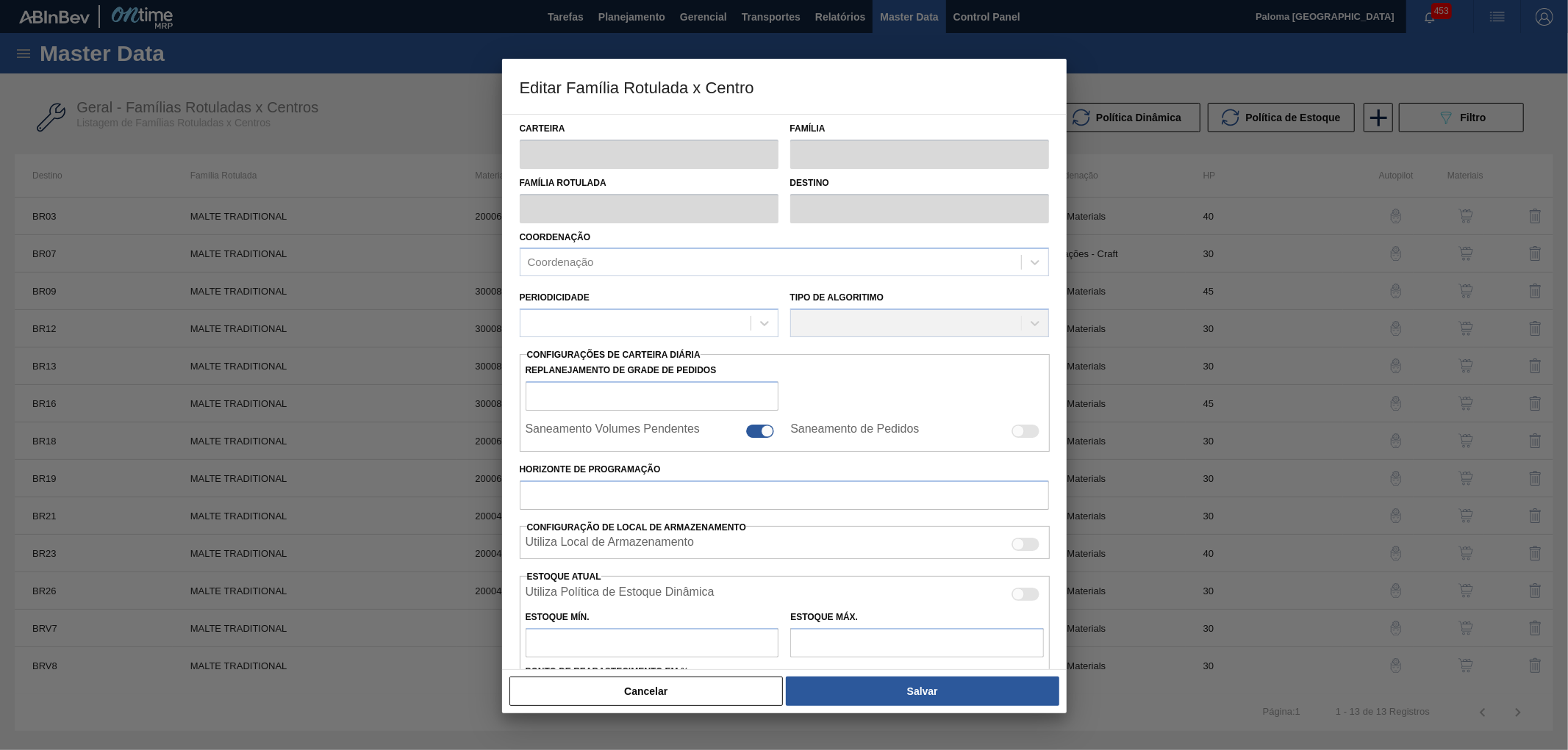
checkbox input "false"
type input "30"
type input "600.000"
type input "950.000"
type input "100"
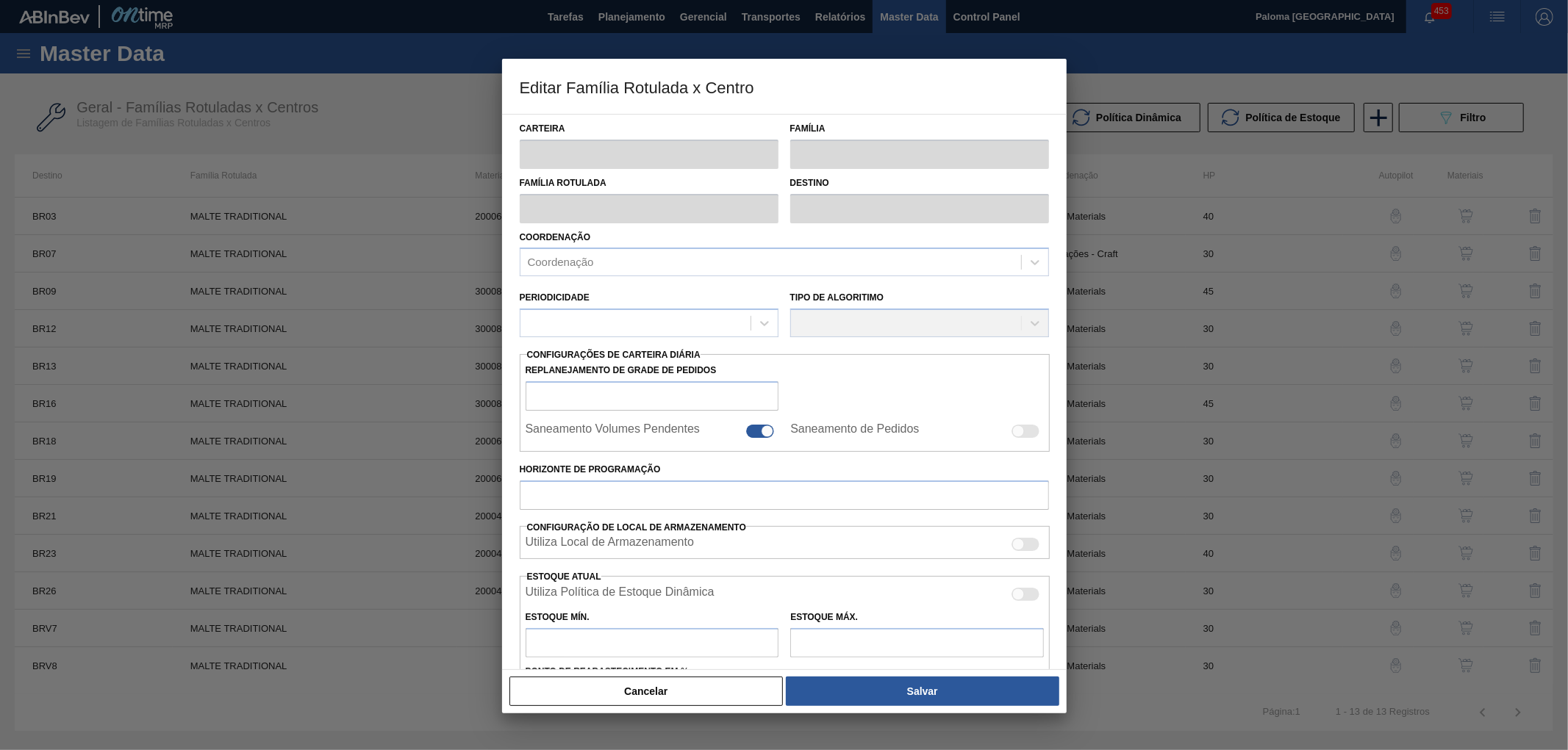
type input "950.000,000"
checkbox input "true"
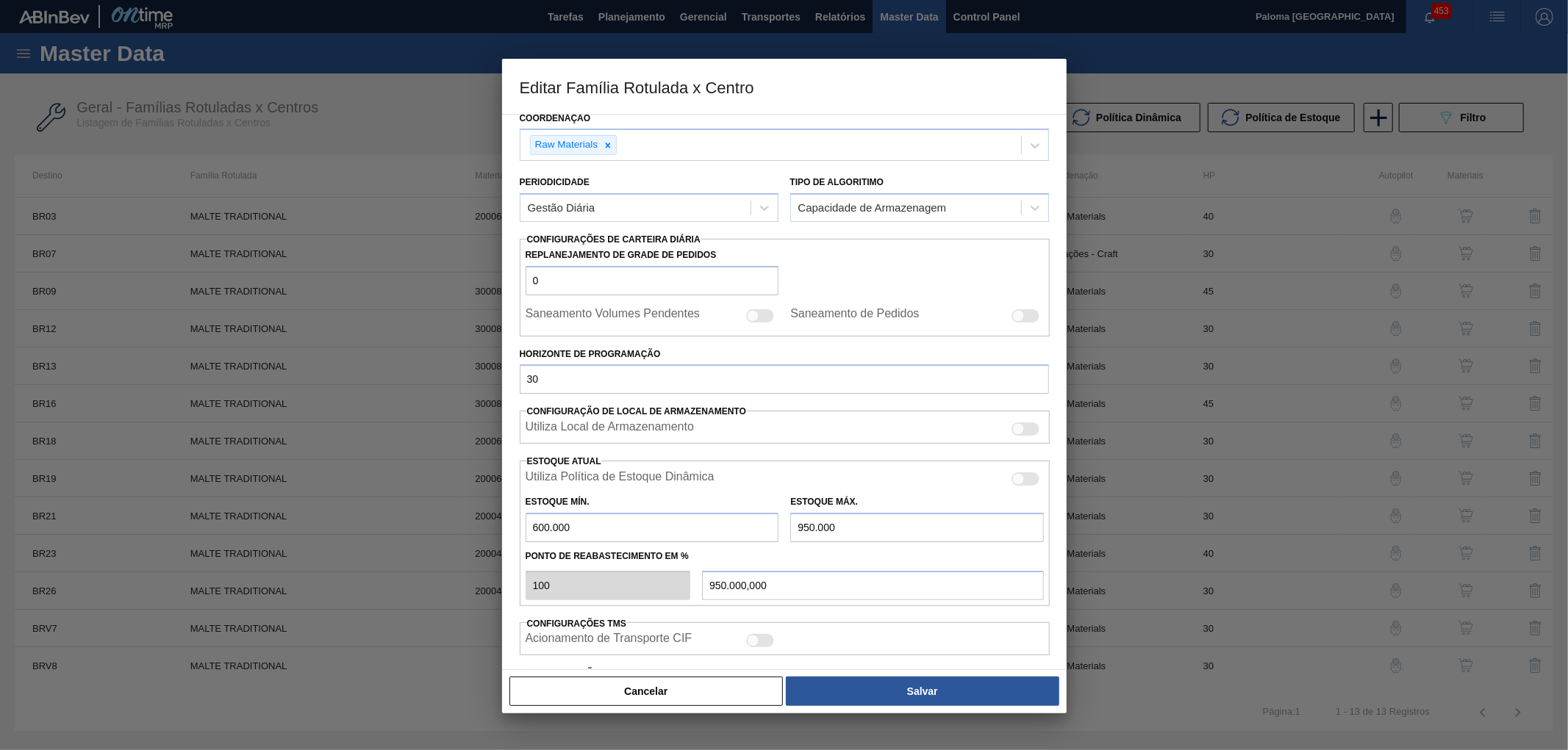
scroll to position [244, 0]
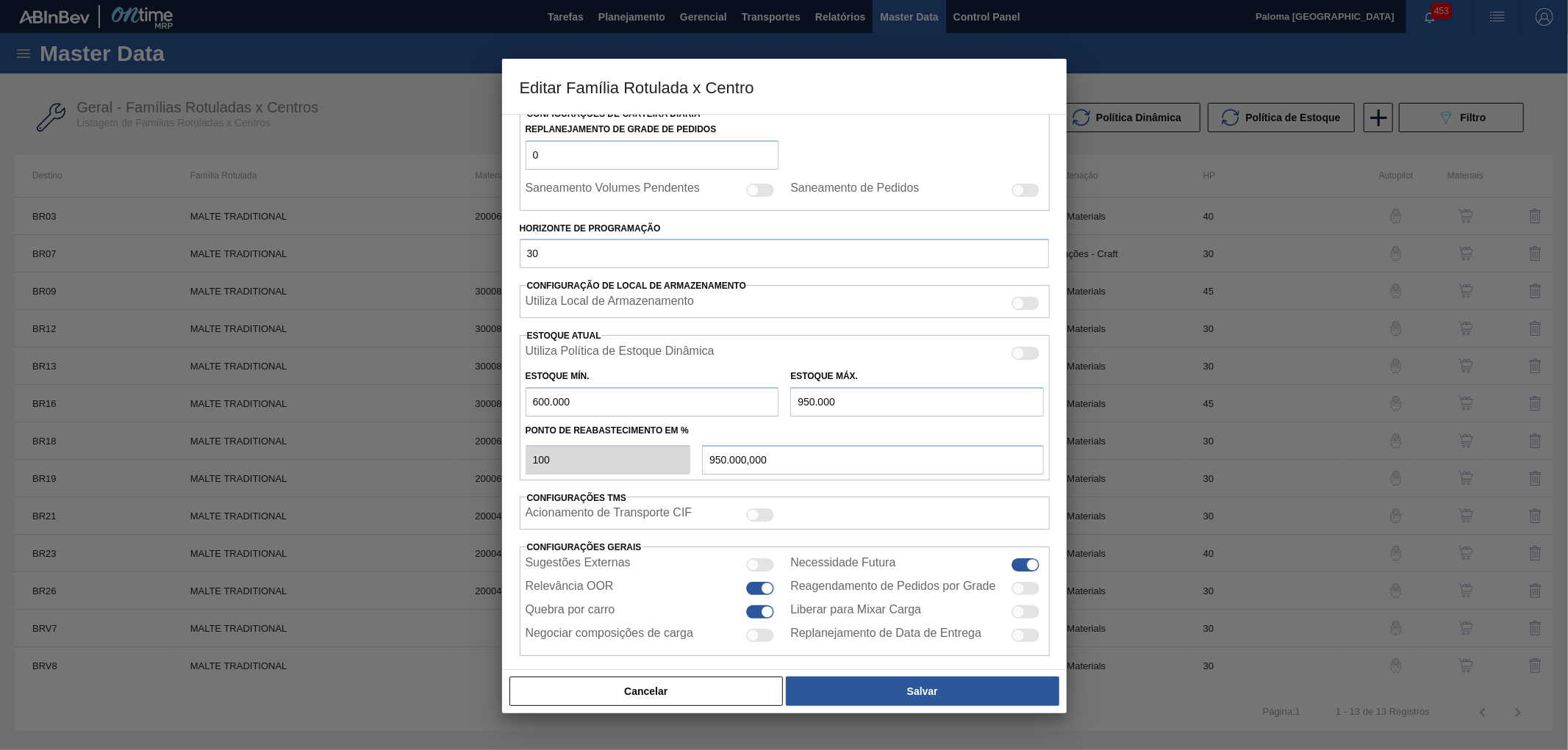
click at [714, 706] on div "Cancelar Salvar" at bounding box center [784, 692] width 553 height 33
click at [737, 689] on button "Cancelar" at bounding box center [647, 691] width 274 height 29
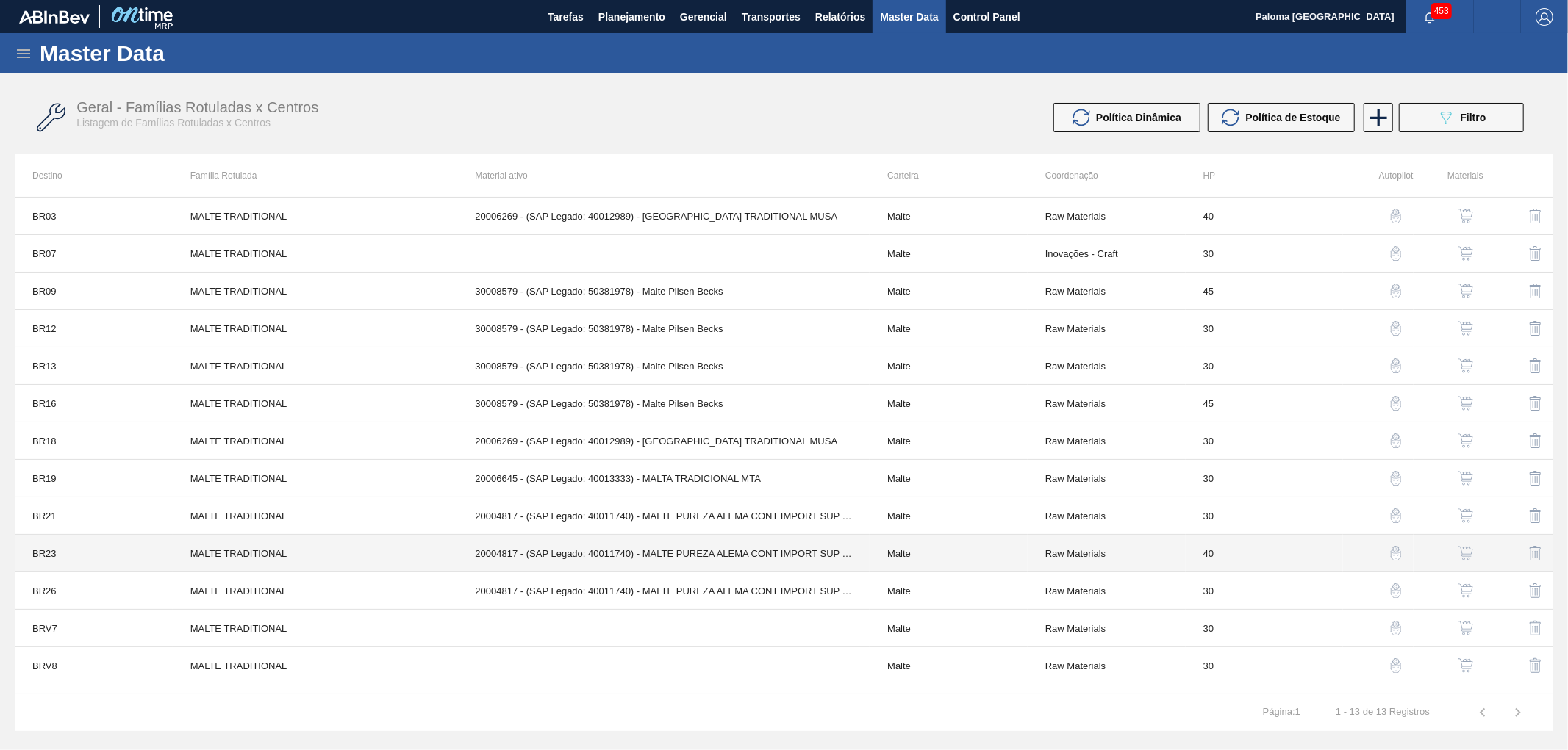
click at [763, 556] on td "20004817 - (SAP Legado: 40011740) - MALTE PUREZA ALEMA CONT IMPORT SUP 40%" at bounding box center [663, 553] width 412 height 37
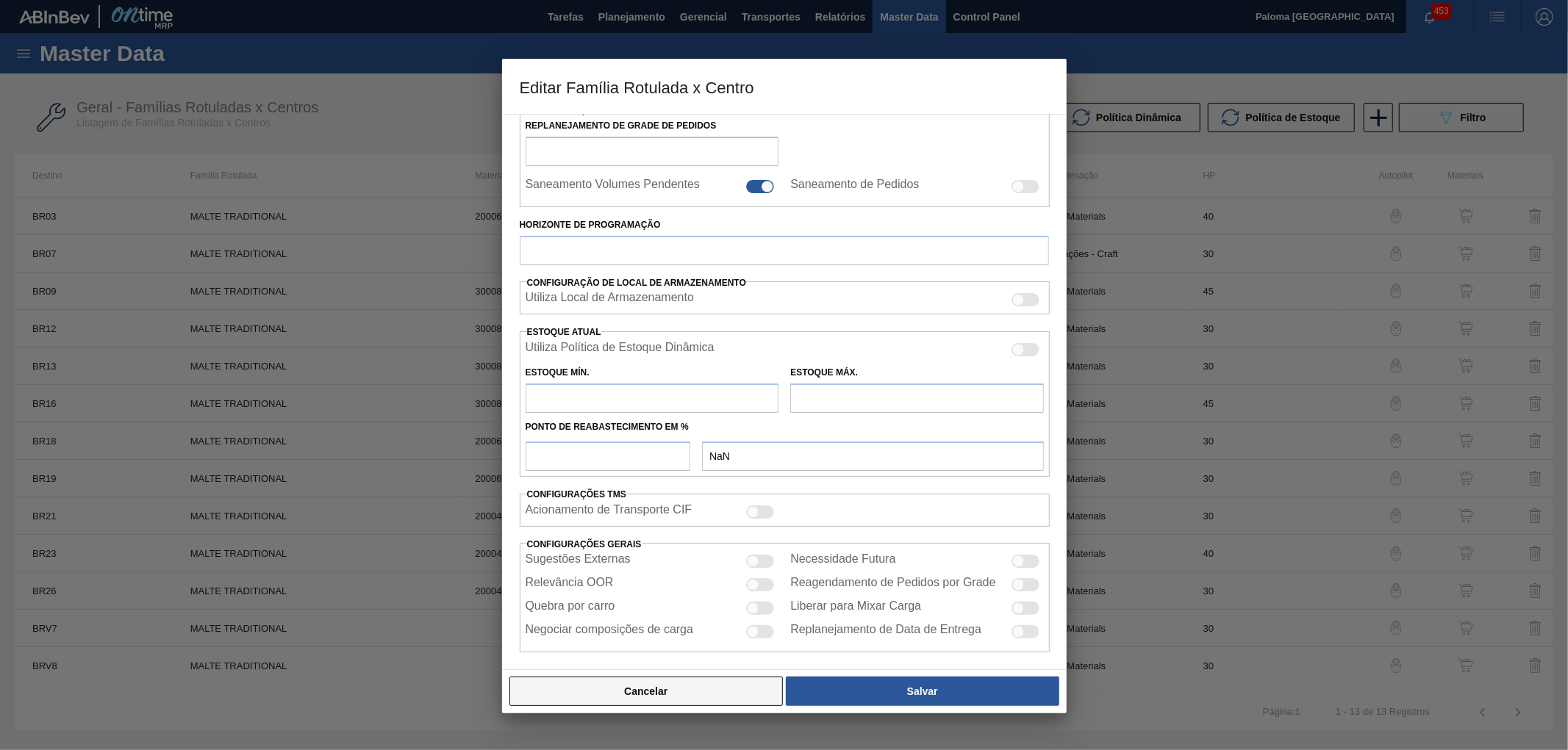
click at [754, 701] on button "Cancelar" at bounding box center [647, 691] width 274 height 29
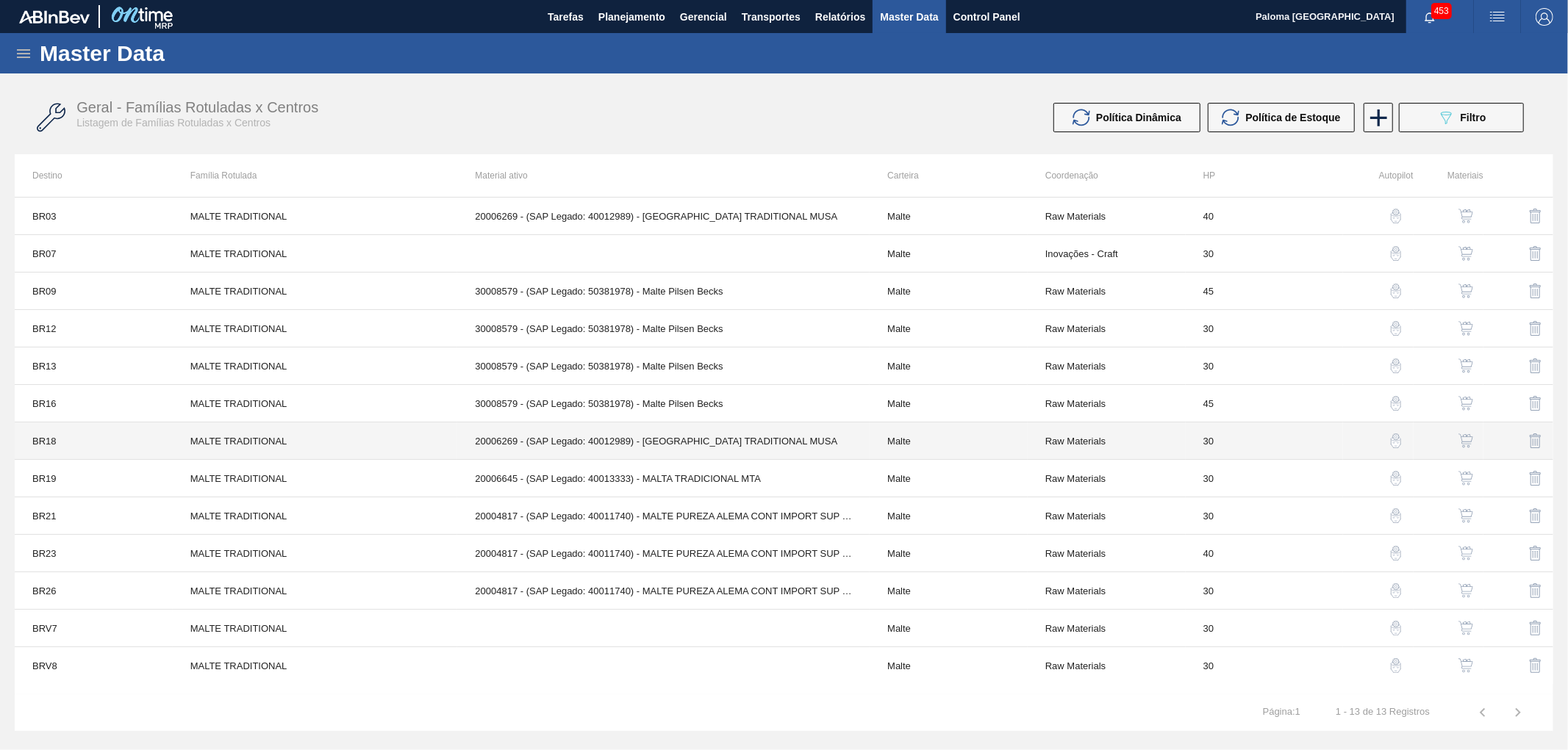
click at [685, 444] on td "20006269 - (SAP Legado: 40012989) - MALTA TRADITIONAL MUSA" at bounding box center [663, 440] width 412 height 37
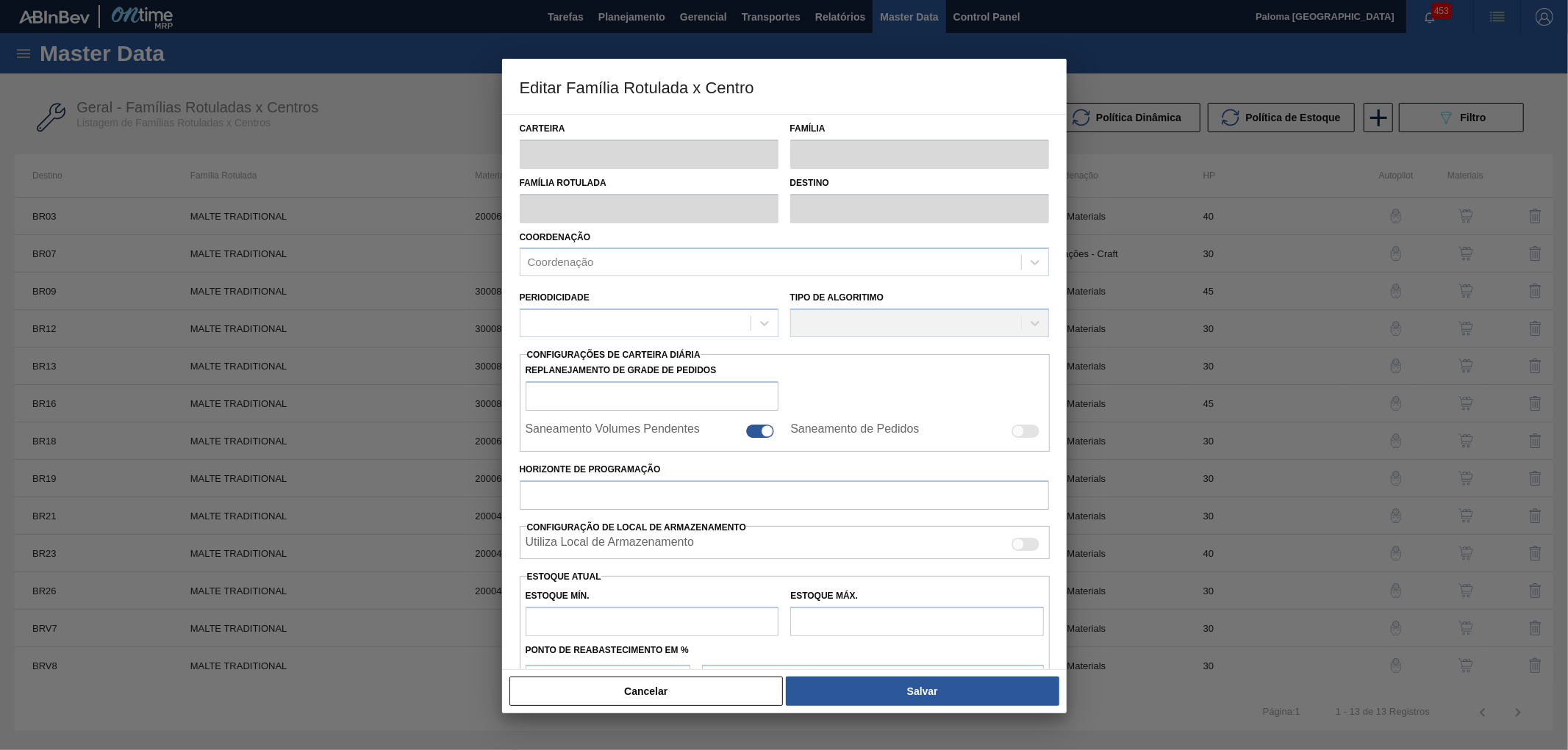
type input "Malte"
type input "MALTE TRADITIONAL"
type input "BR18 - [GEOGRAPHIC_DATA]"
type input "0"
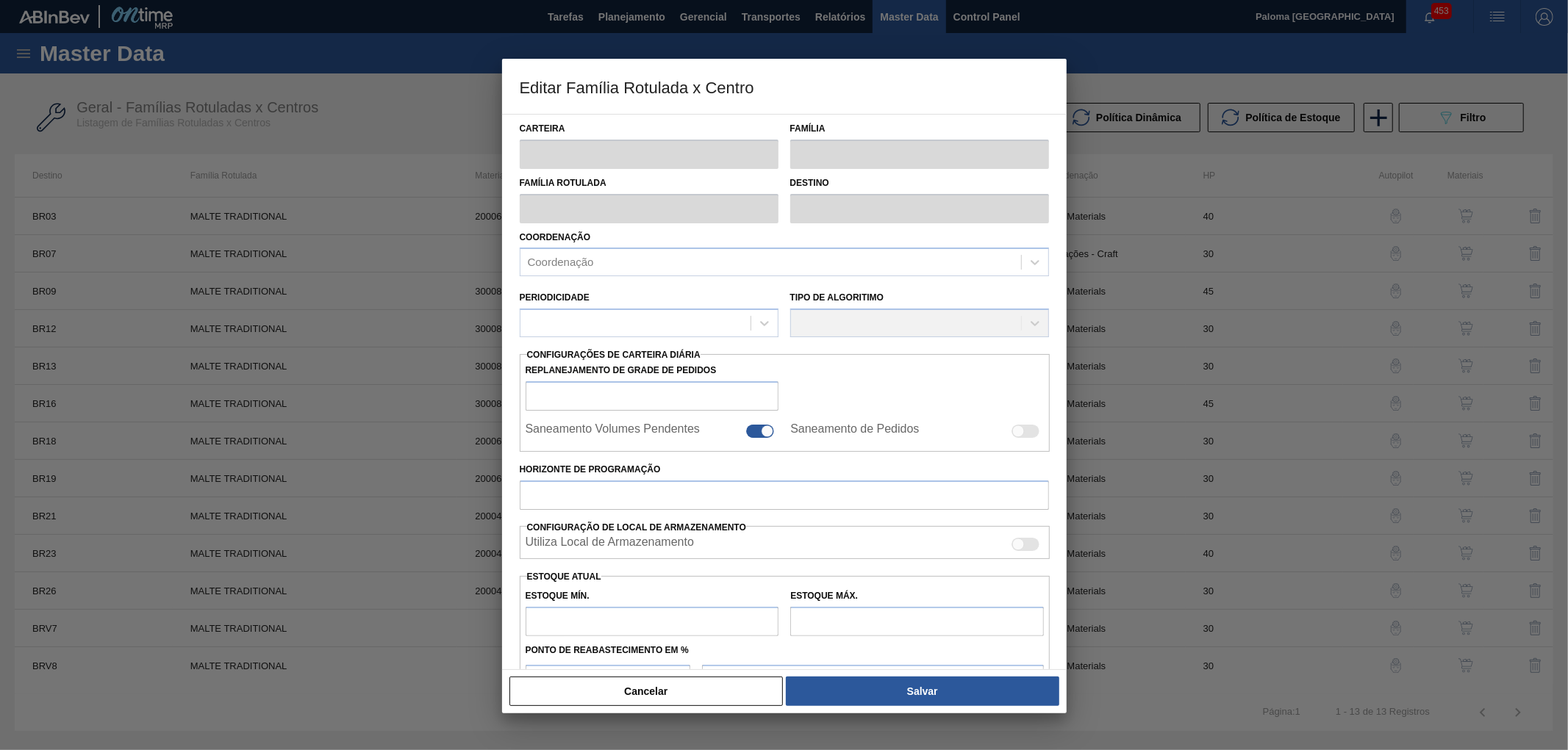
checkbox input "false"
type input "30"
type input "500.000"
type input "1.000.000"
type input "0"
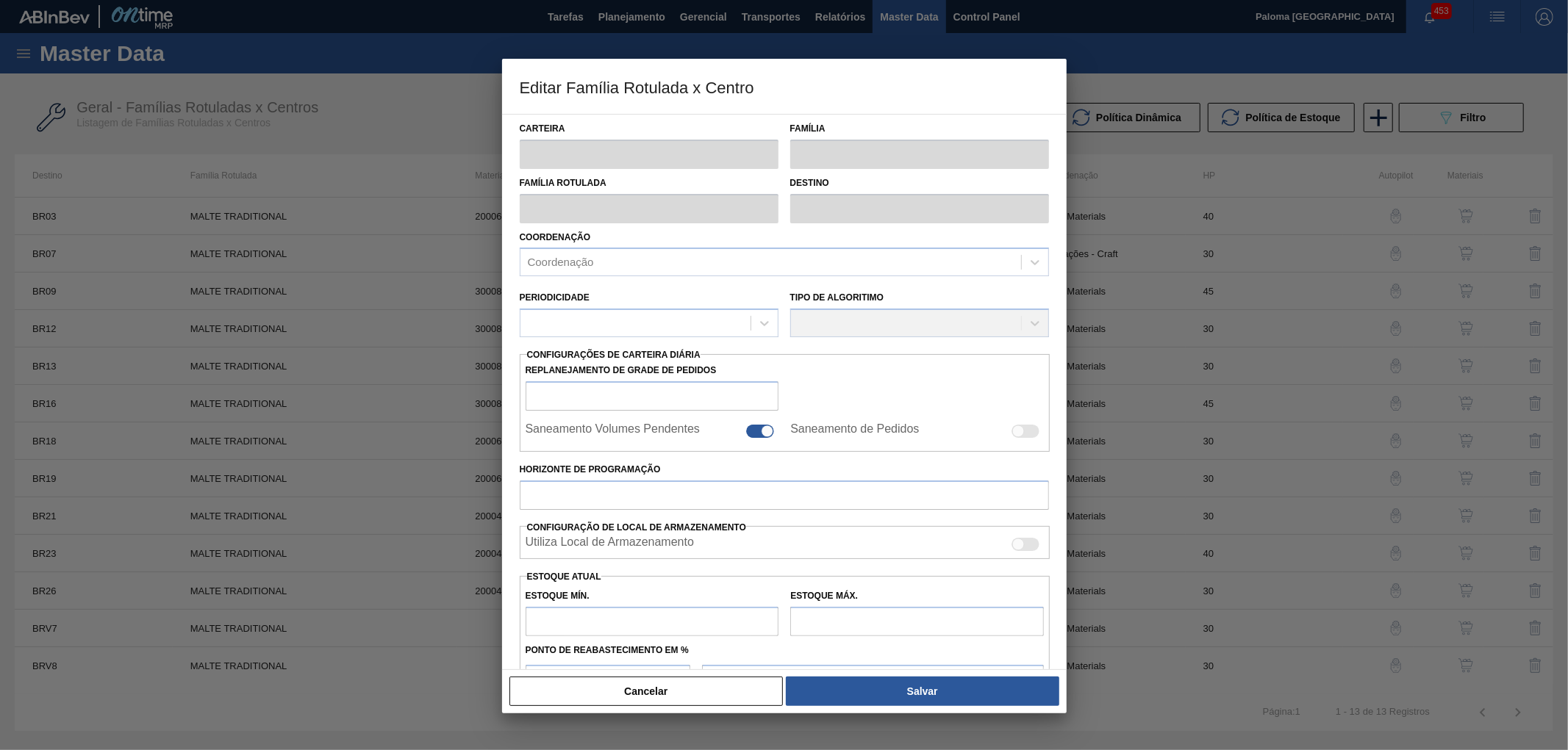
type input "500.000,000"
checkbox input "true"
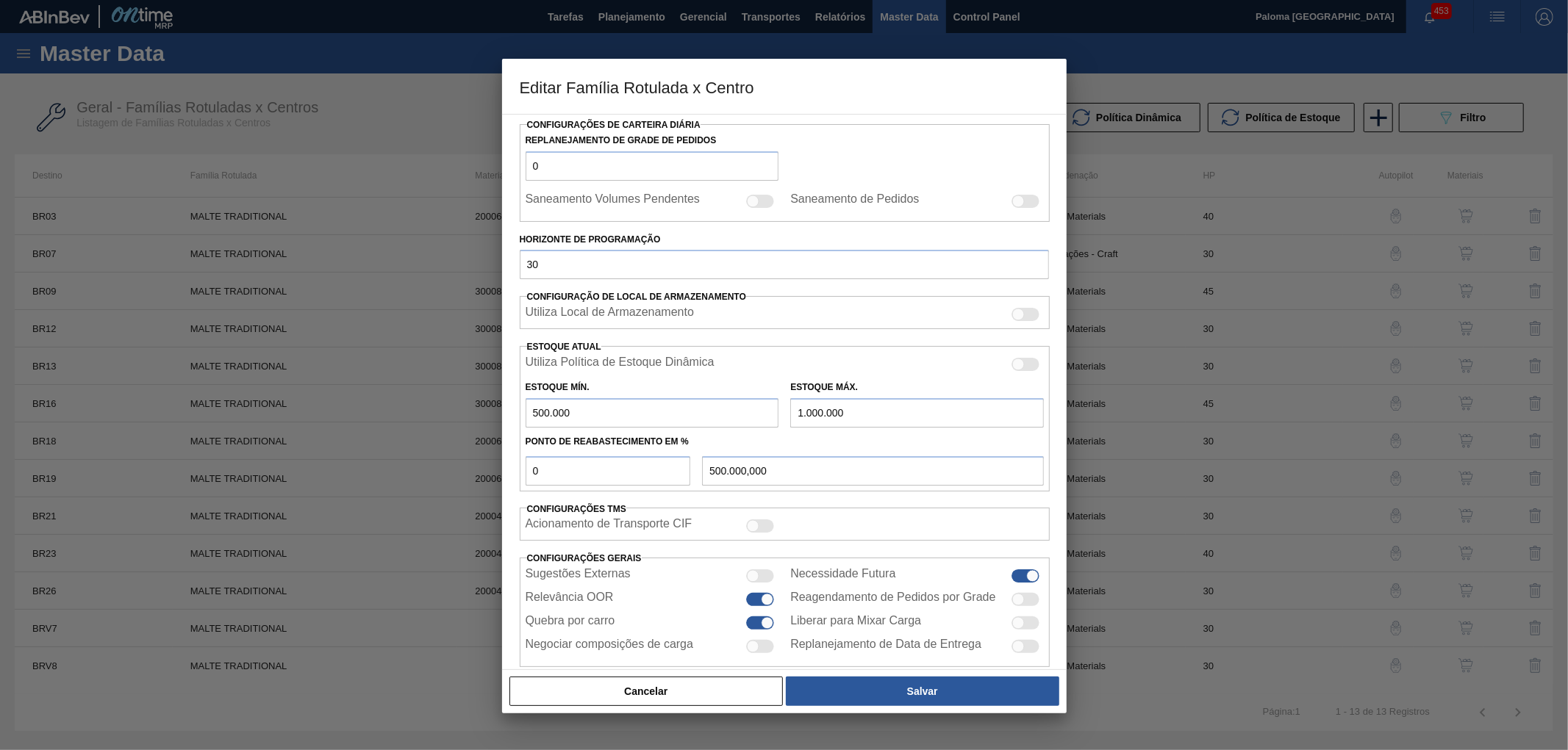
scroll to position [256, 0]
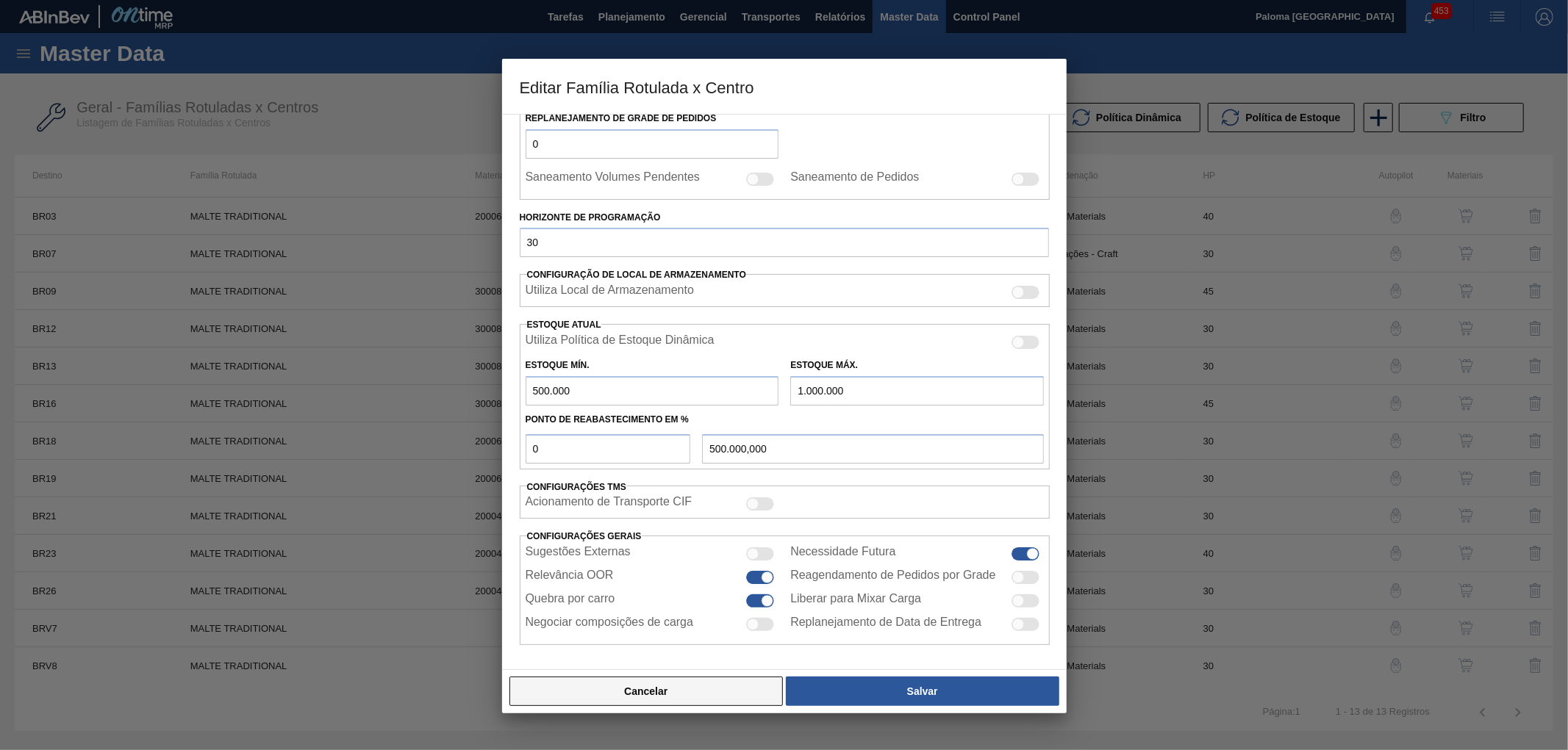
click at [736, 685] on button "Cancelar" at bounding box center [647, 691] width 274 height 29
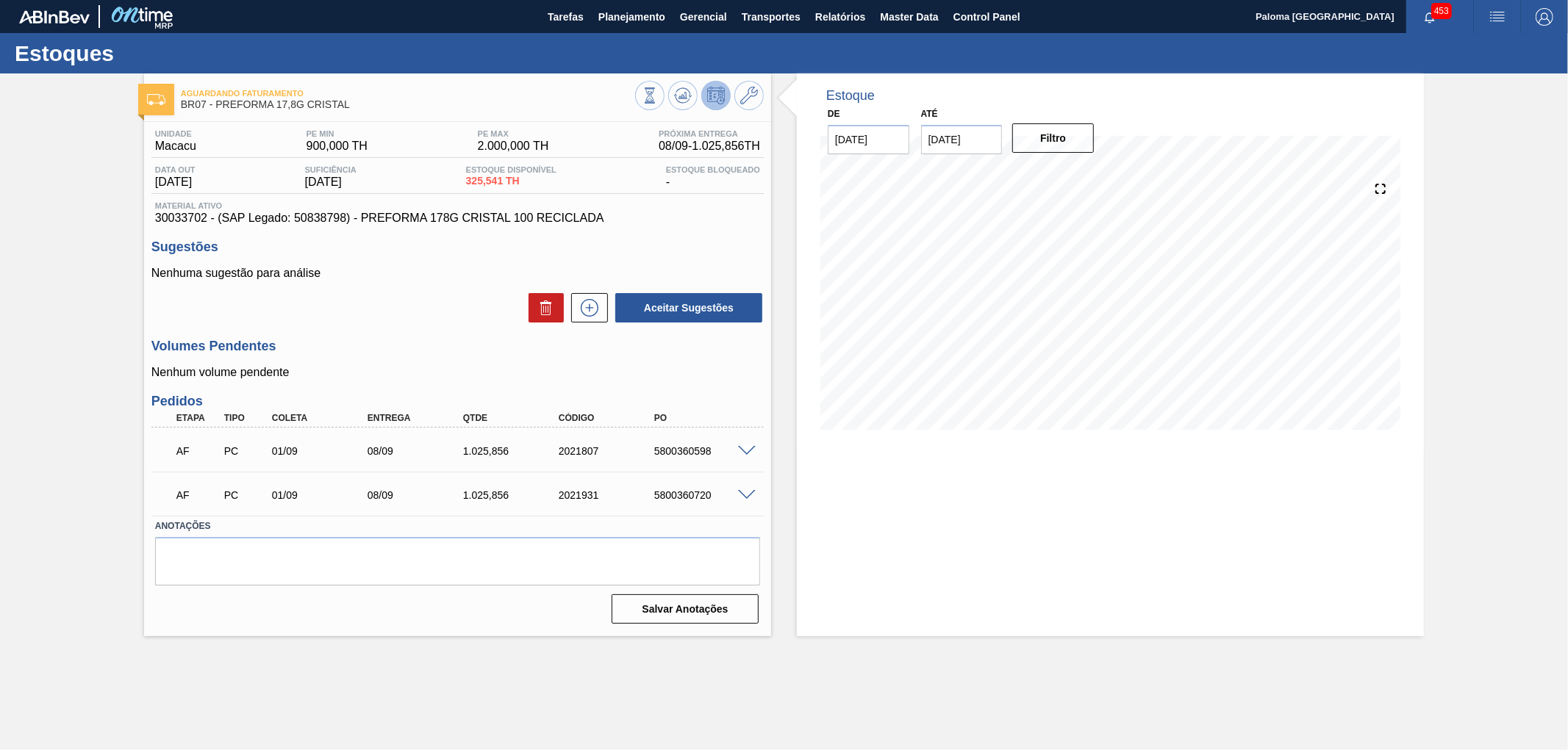
click at [745, 447] on span at bounding box center [747, 451] width 17 height 11
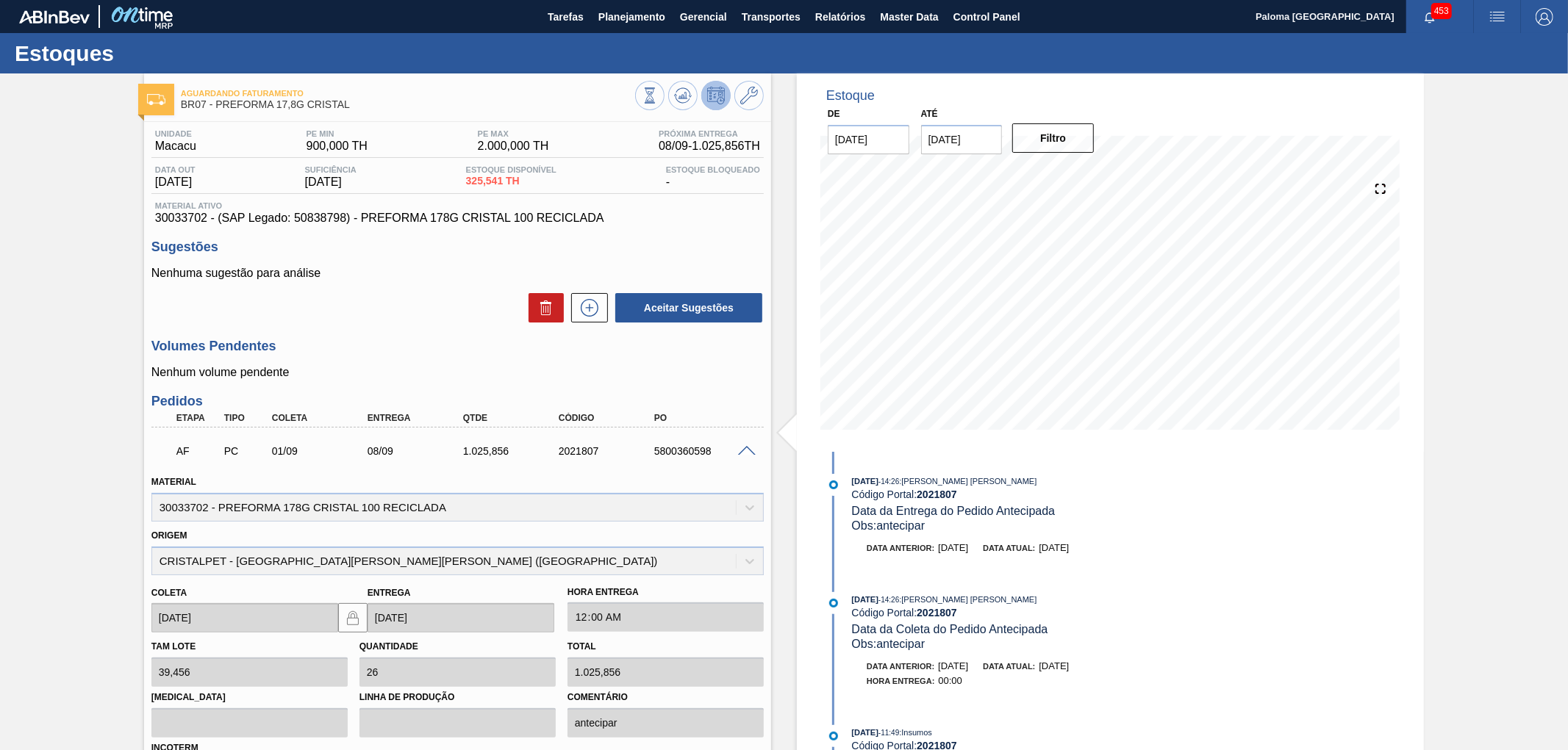
click at [674, 456] on div "5800360598" at bounding box center [704, 450] width 108 height 12
copy div "5800360598"
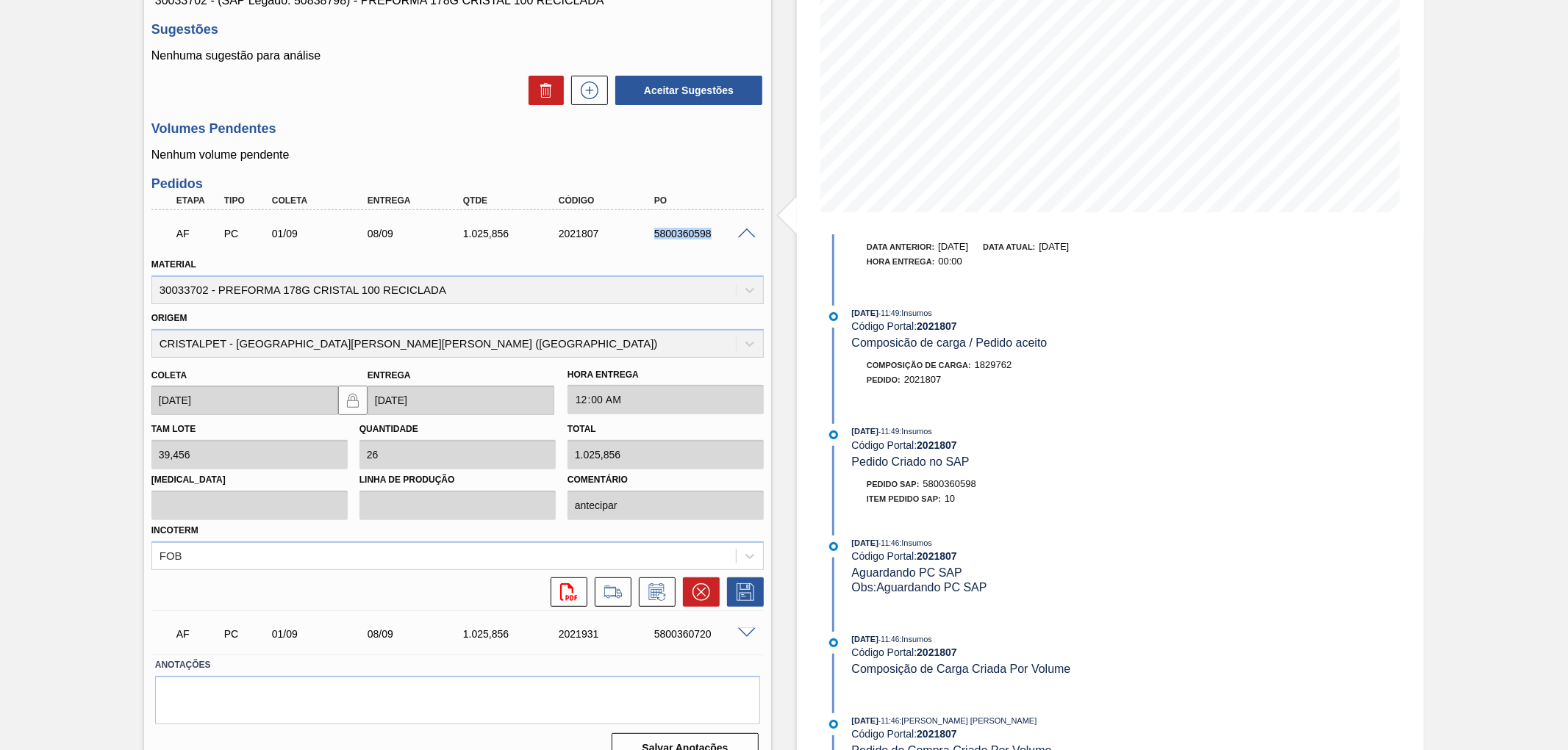
scroll to position [240, 0]
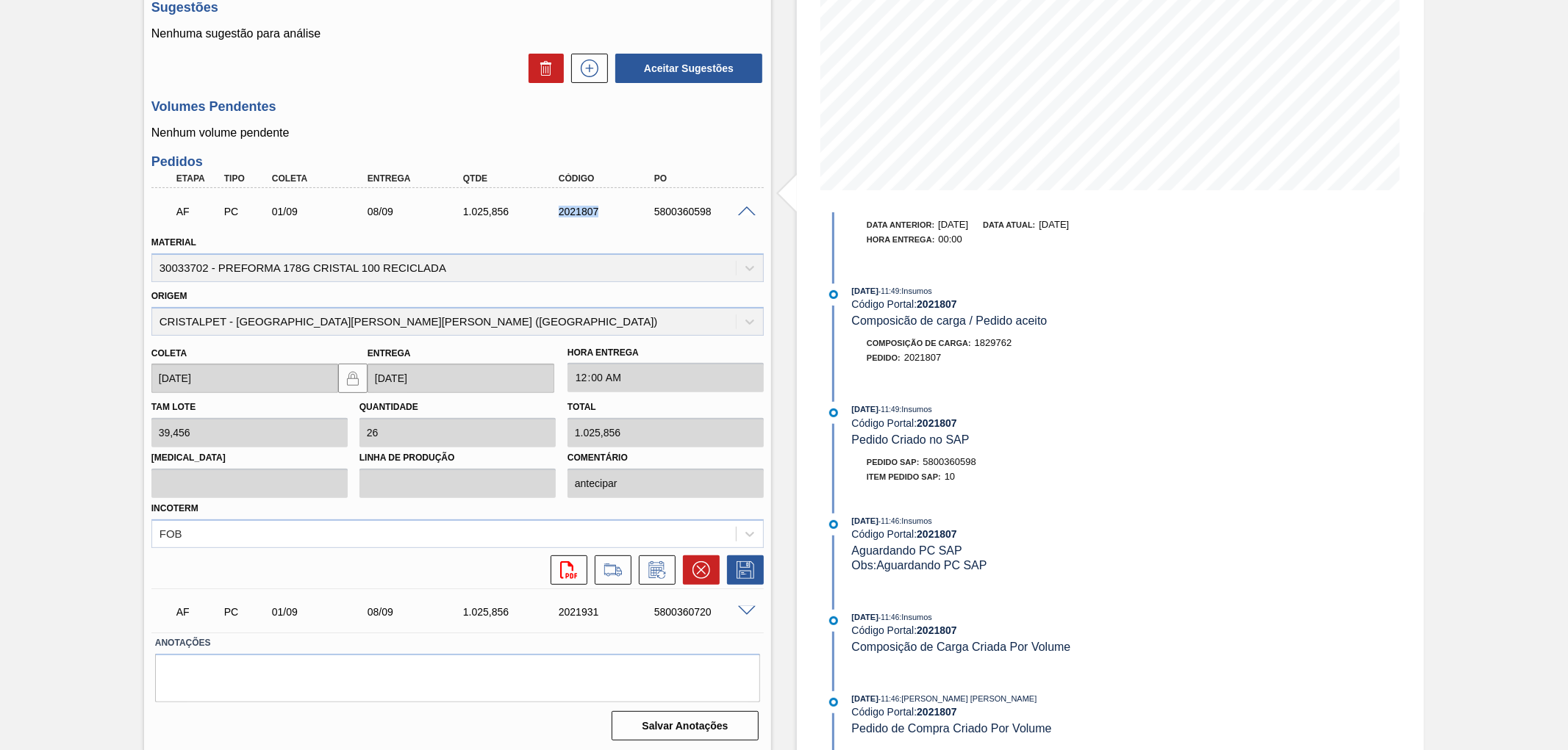
drag, startPoint x: 615, startPoint y: 212, endPoint x: 556, endPoint y: 208, distance: 59.1
click at [556, 208] on div "2021807" at bounding box center [609, 212] width 108 height 12
copy div "2021807"
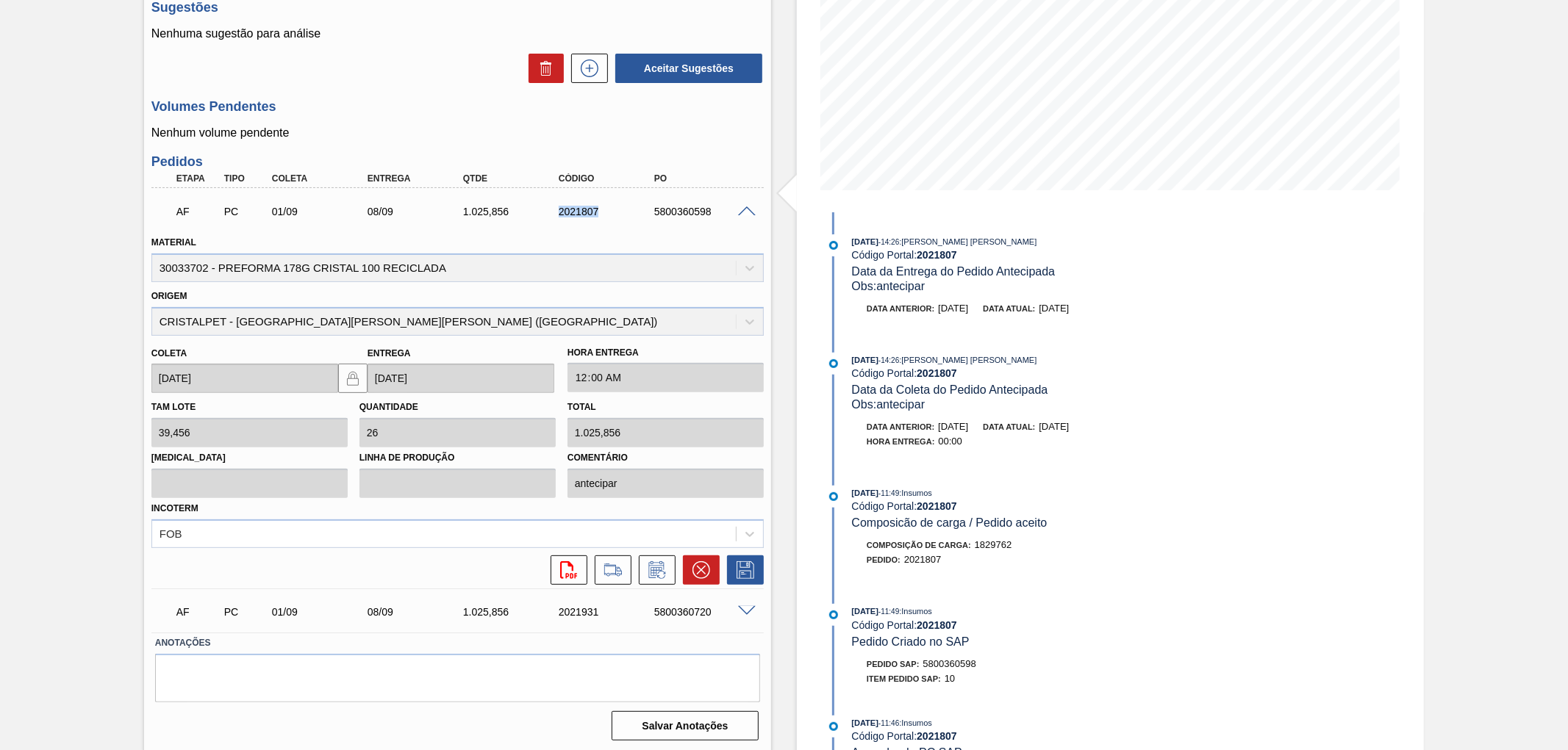
scroll to position [158, 0]
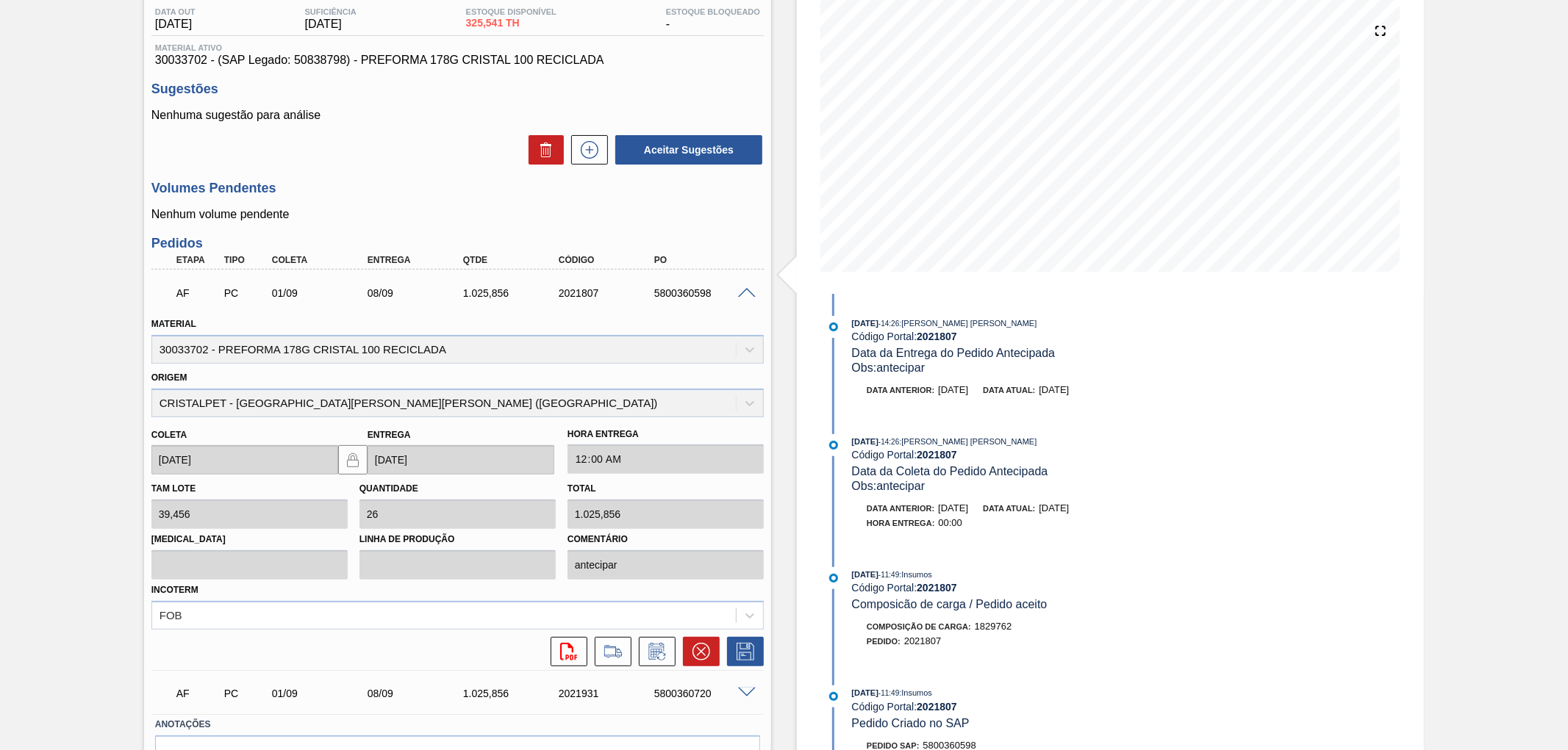
click at [677, 295] on div "5800360598" at bounding box center [704, 292] width 108 height 12
copy div "5800360598"
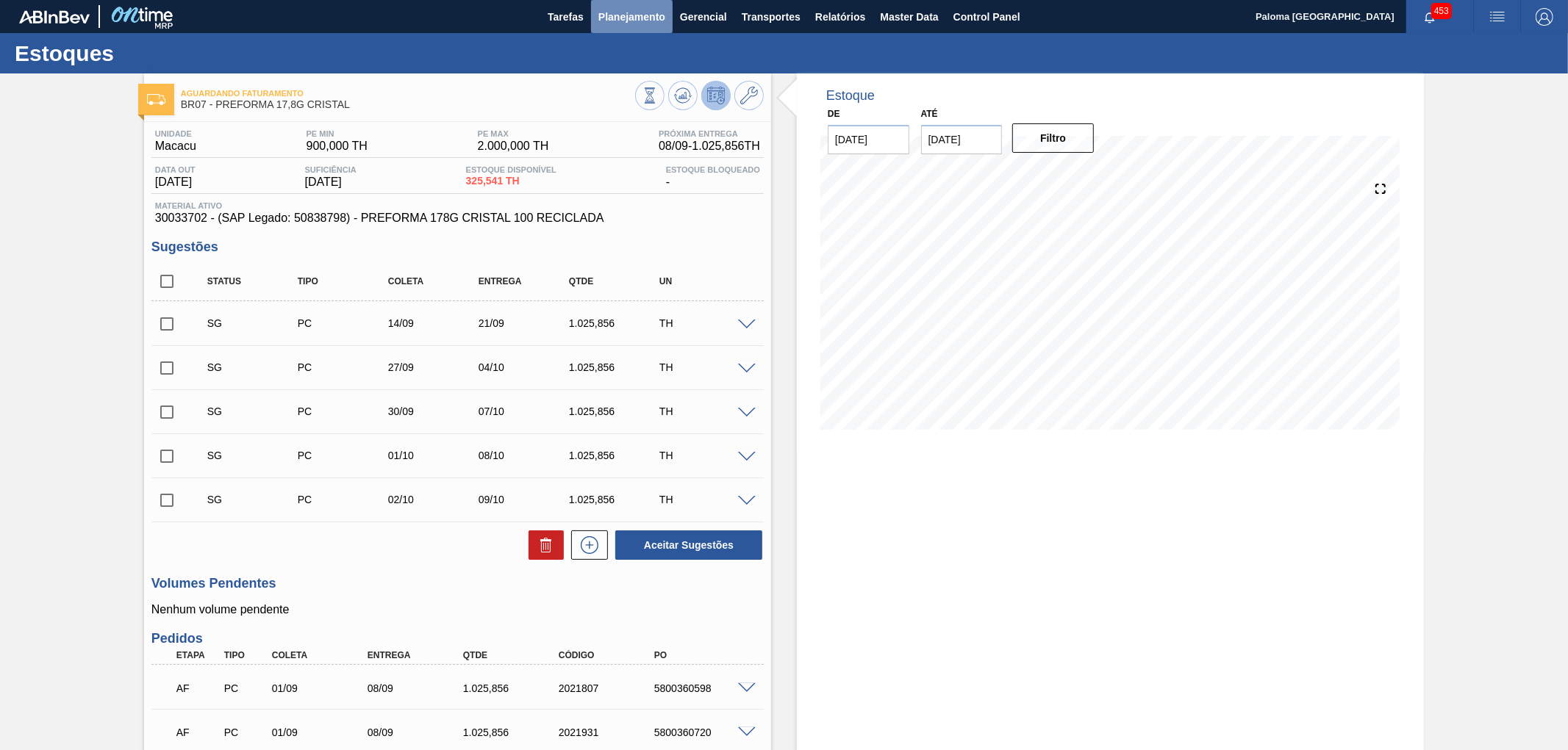
click at [623, 19] on span "Planejamento" at bounding box center [632, 16] width 67 height 17
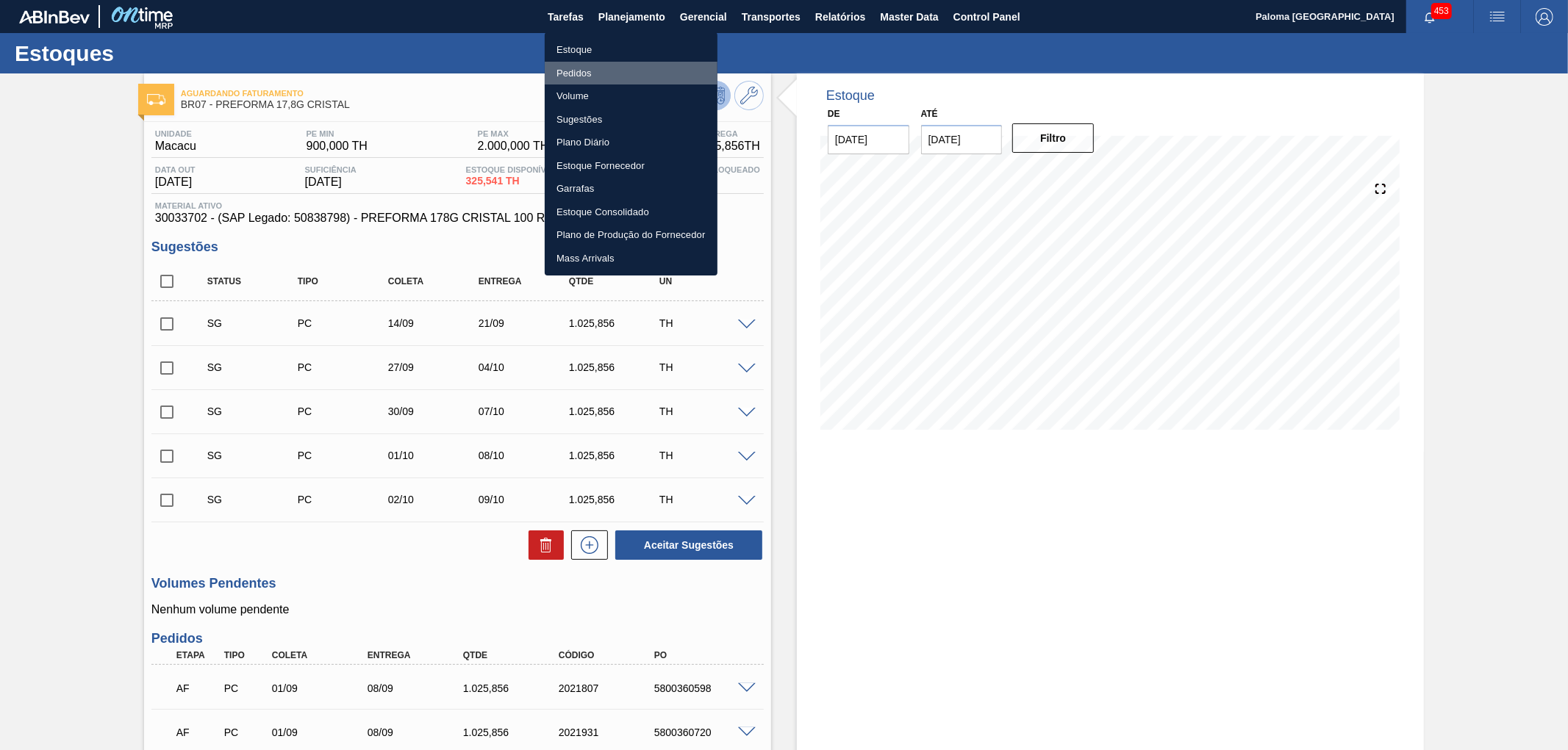
click at [611, 74] on li "Pedidos" at bounding box center [631, 74] width 173 height 24
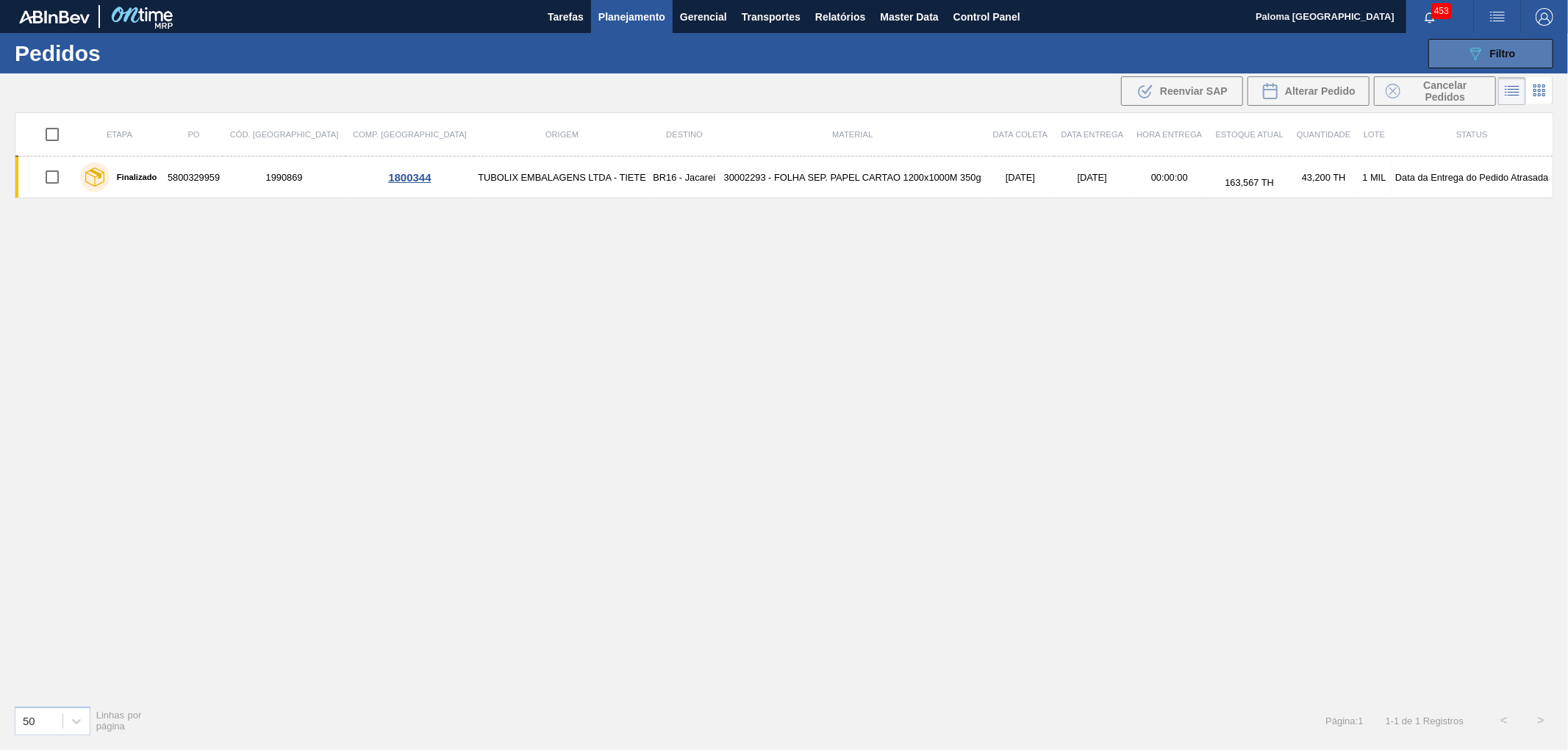
click at [1467, 64] on button "089F7B8B-B2A5-4AFE-B5C0-19BA573D28AC Filtro" at bounding box center [1491, 54] width 125 height 29
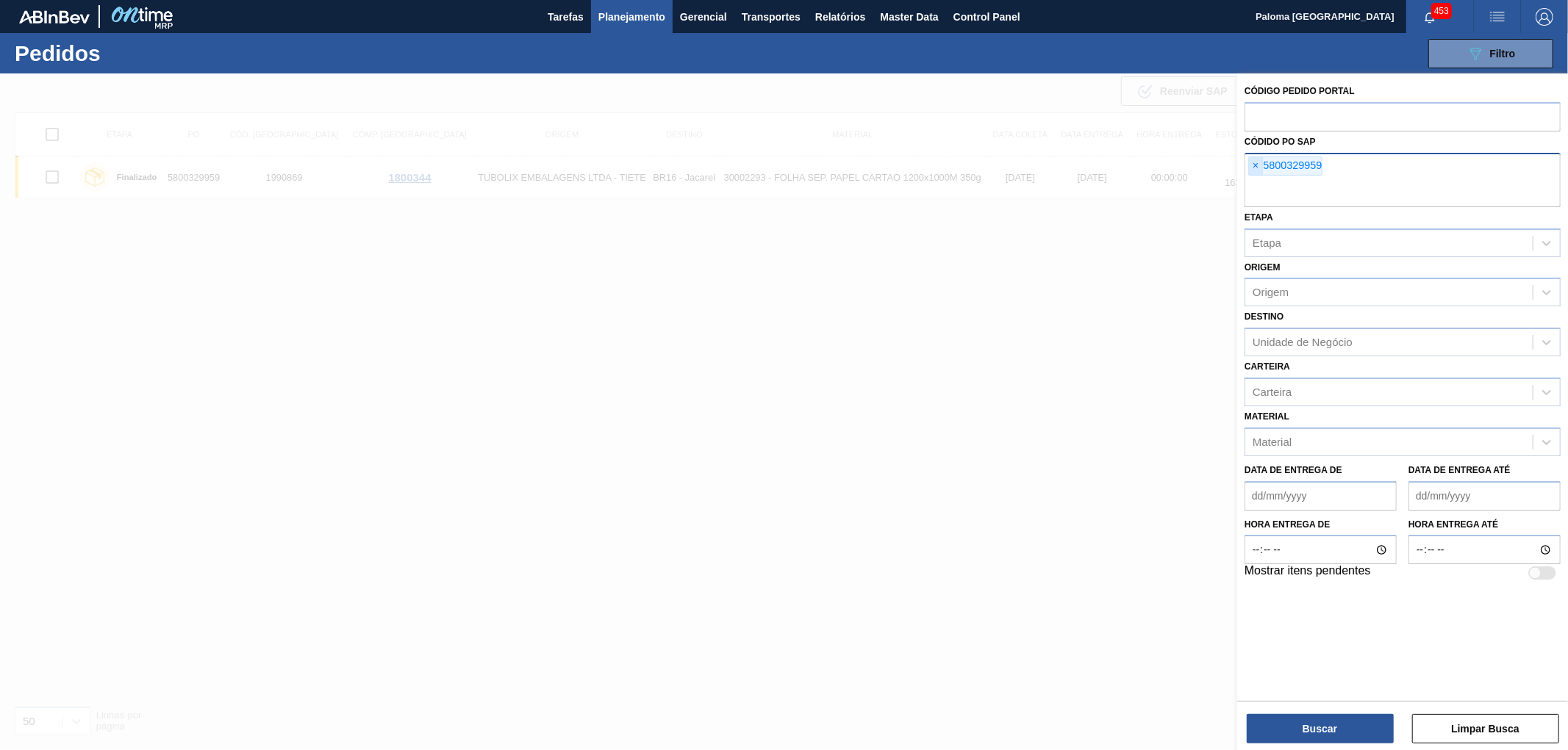
click at [1259, 164] on span "×" at bounding box center [1255, 165] width 14 height 17
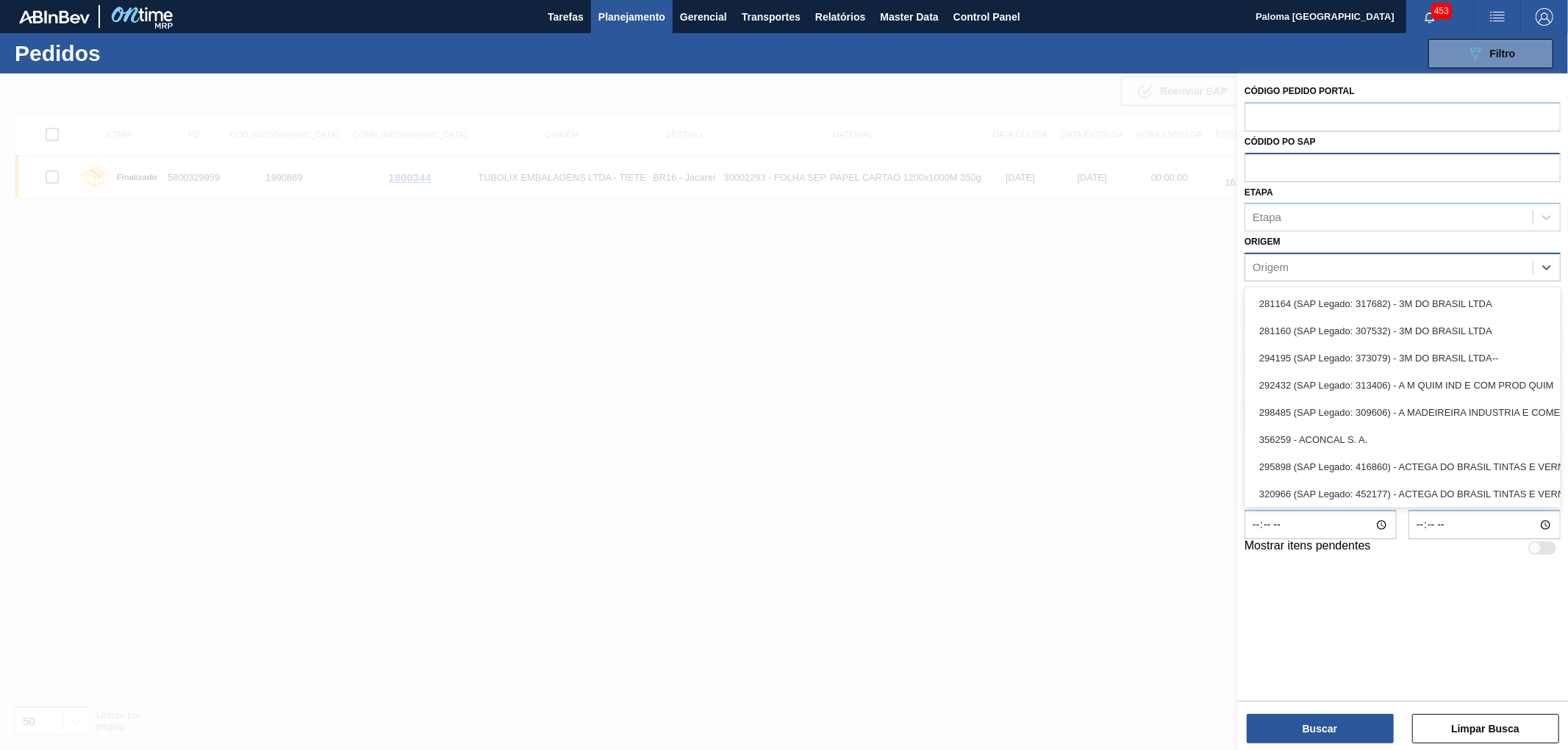
click at [1294, 269] on div "Origem" at bounding box center [1389, 267] width 287 height 21
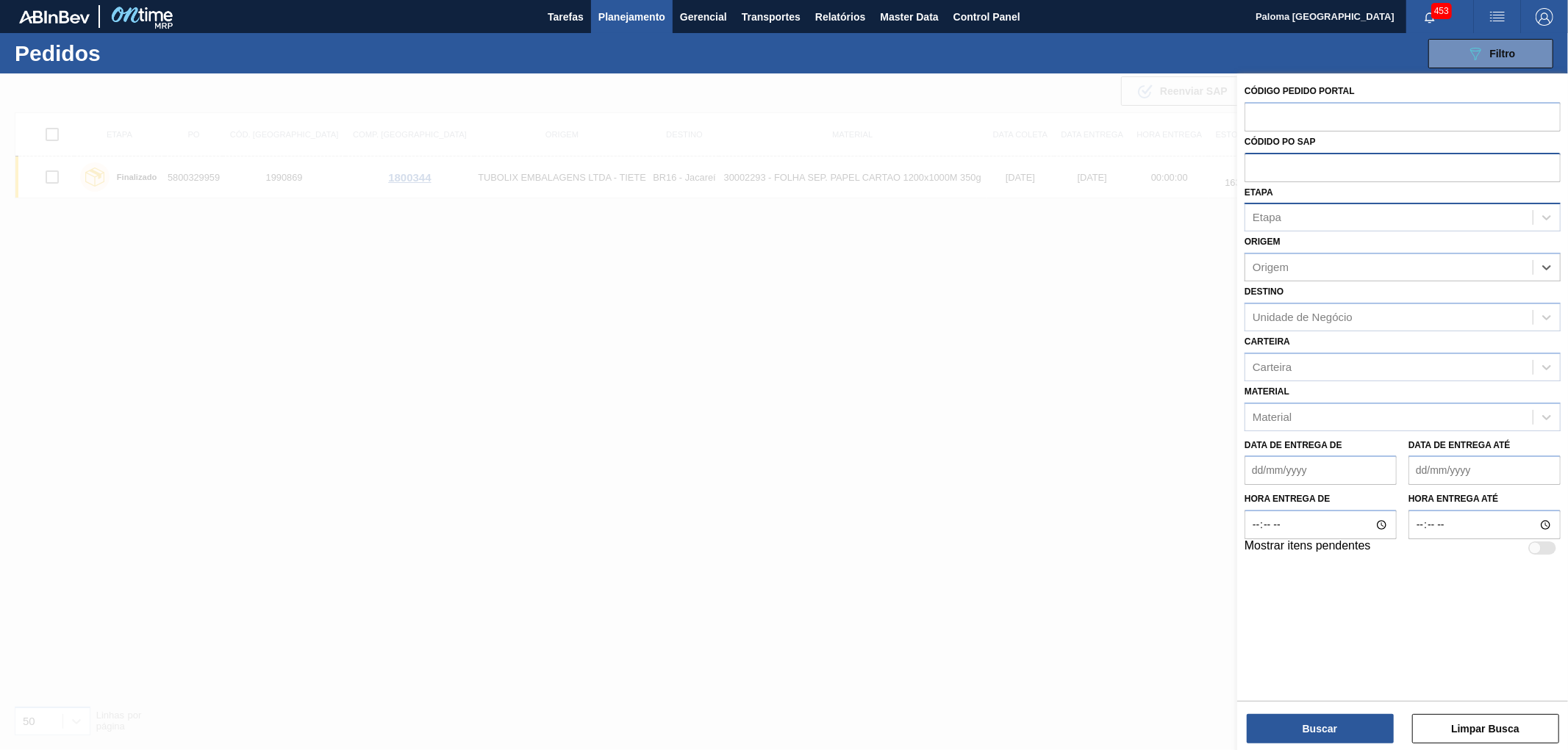
drag, startPoint x: 1285, startPoint y: 199, endPoint x: 1288, endPoint y: 206, distance: 7.6
click at [1287, 203] on div "Etapa Etapa" at bounding box center [1403, 207] width 316 height 50
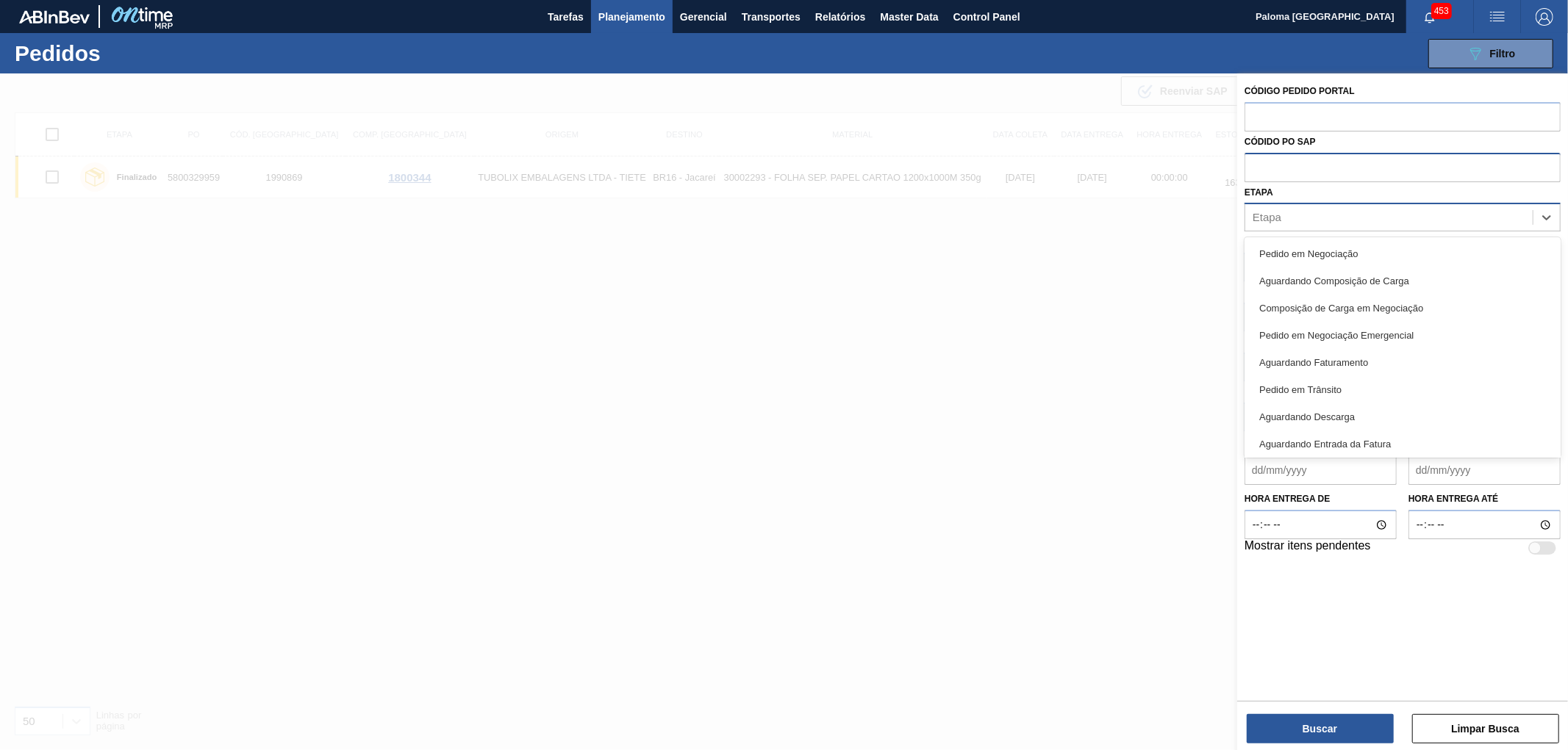
click at [1289, 208] on div "Etapa" at bounding box center [1389, 217] width 287 height 21
click at [1331, 383] on div "Pedido em Trânsito" at bounding box center [1403, 390] width 316 height 27
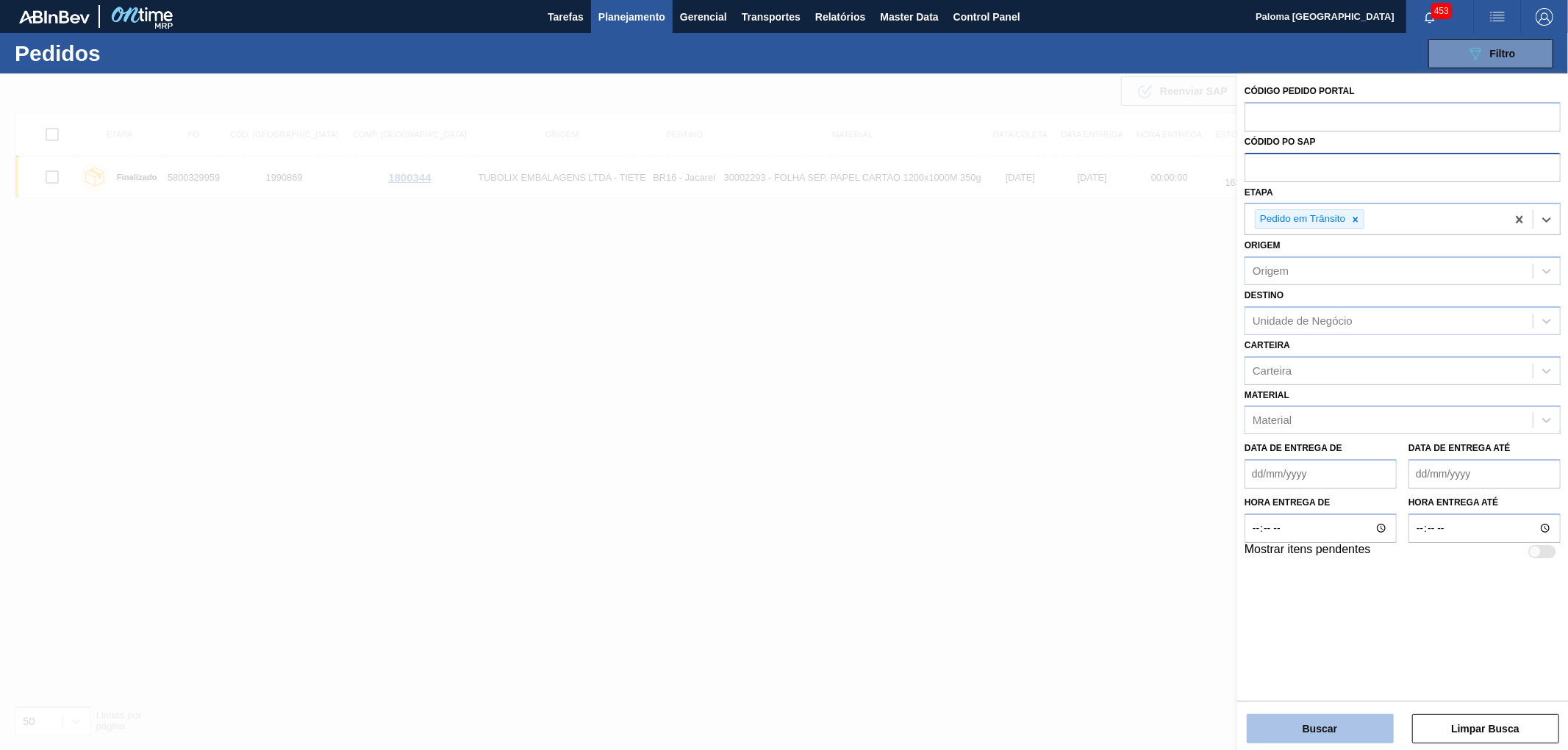
click at [1303, 739] on button "Buscar" at bounding box center [1321, 729] width 147 height 29
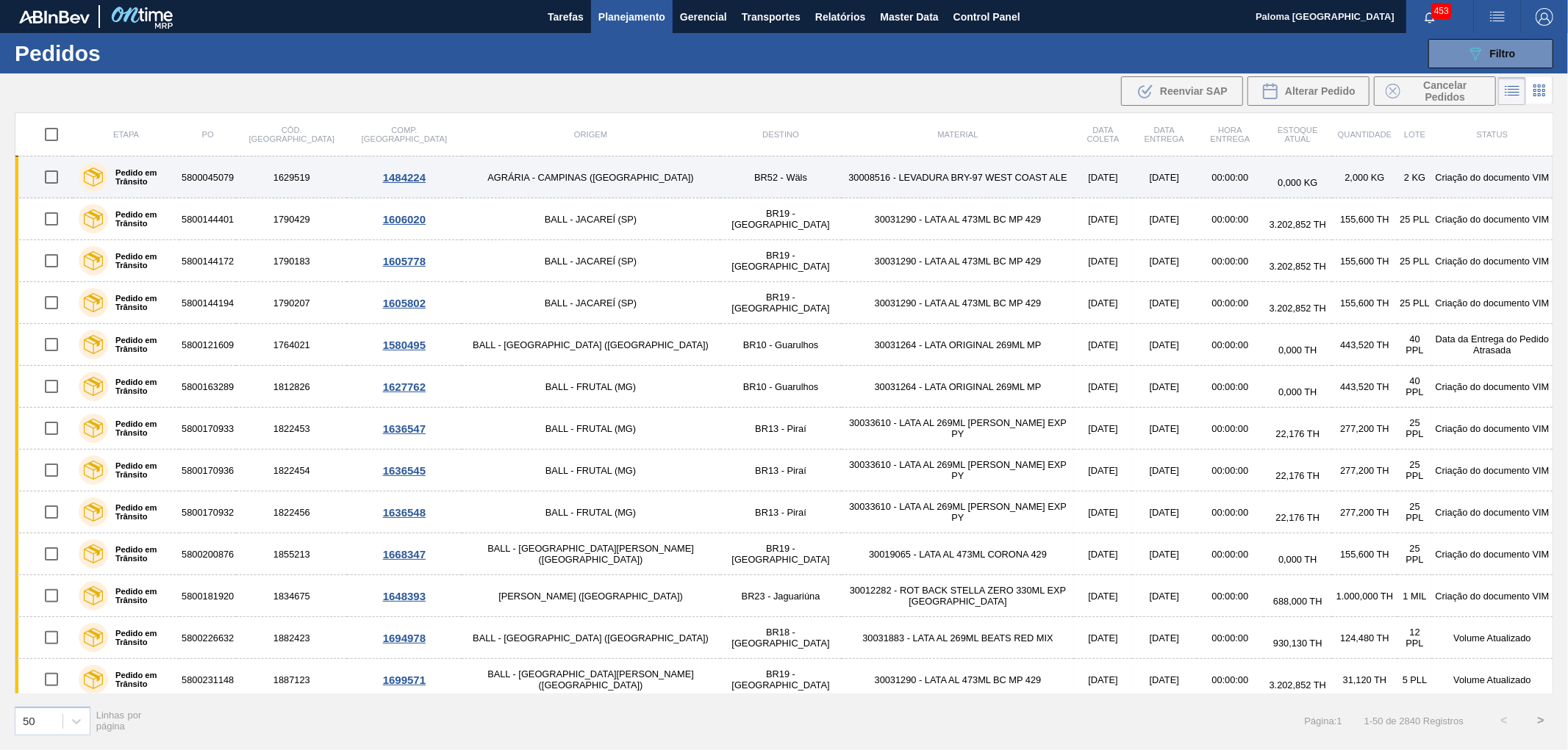
click at [231, 175] on td "5800045079" at bounding box center [207, 177] width 56 height 42
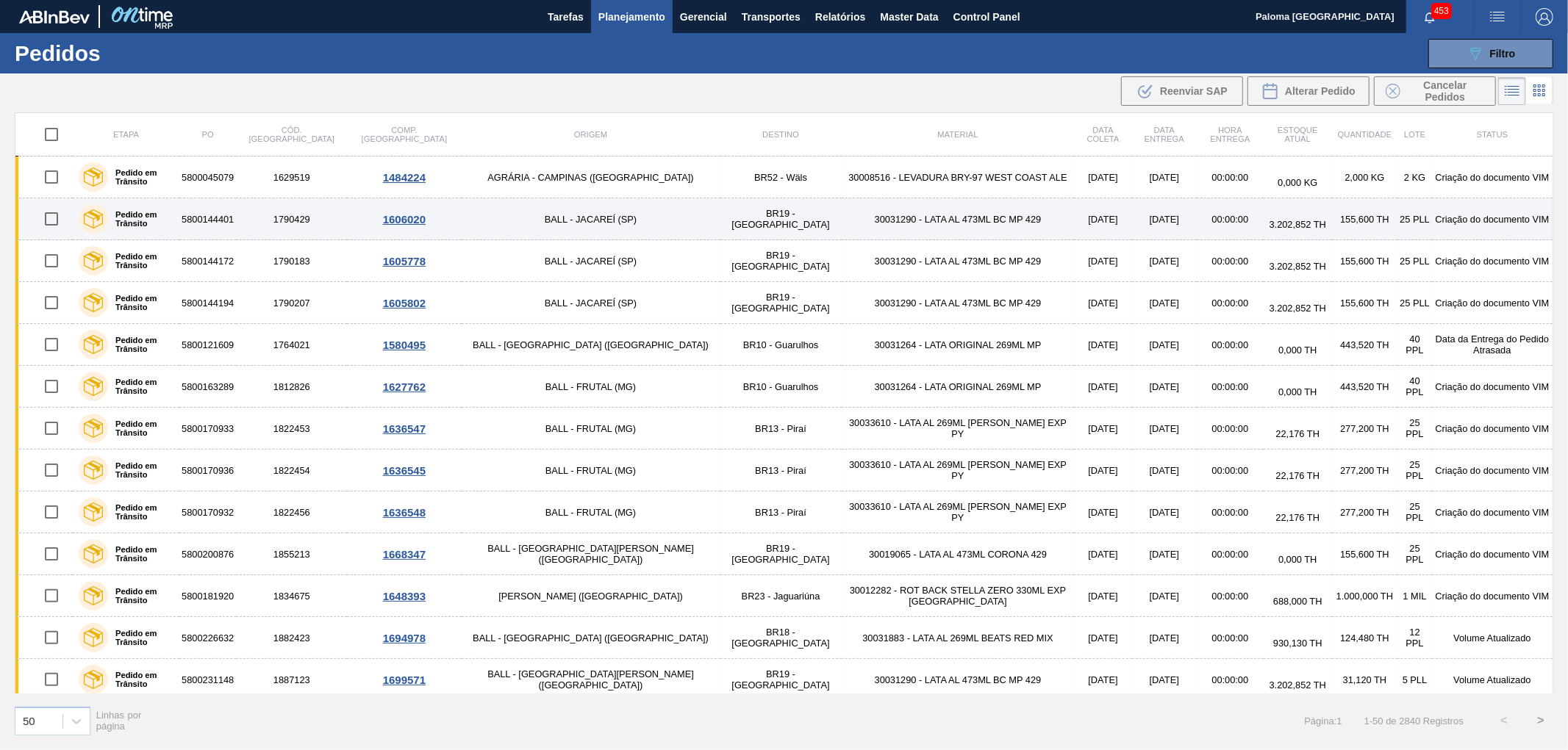
click at [210, 223] on td "5800144401" at bounding box center [207, 220] width 56 height 42
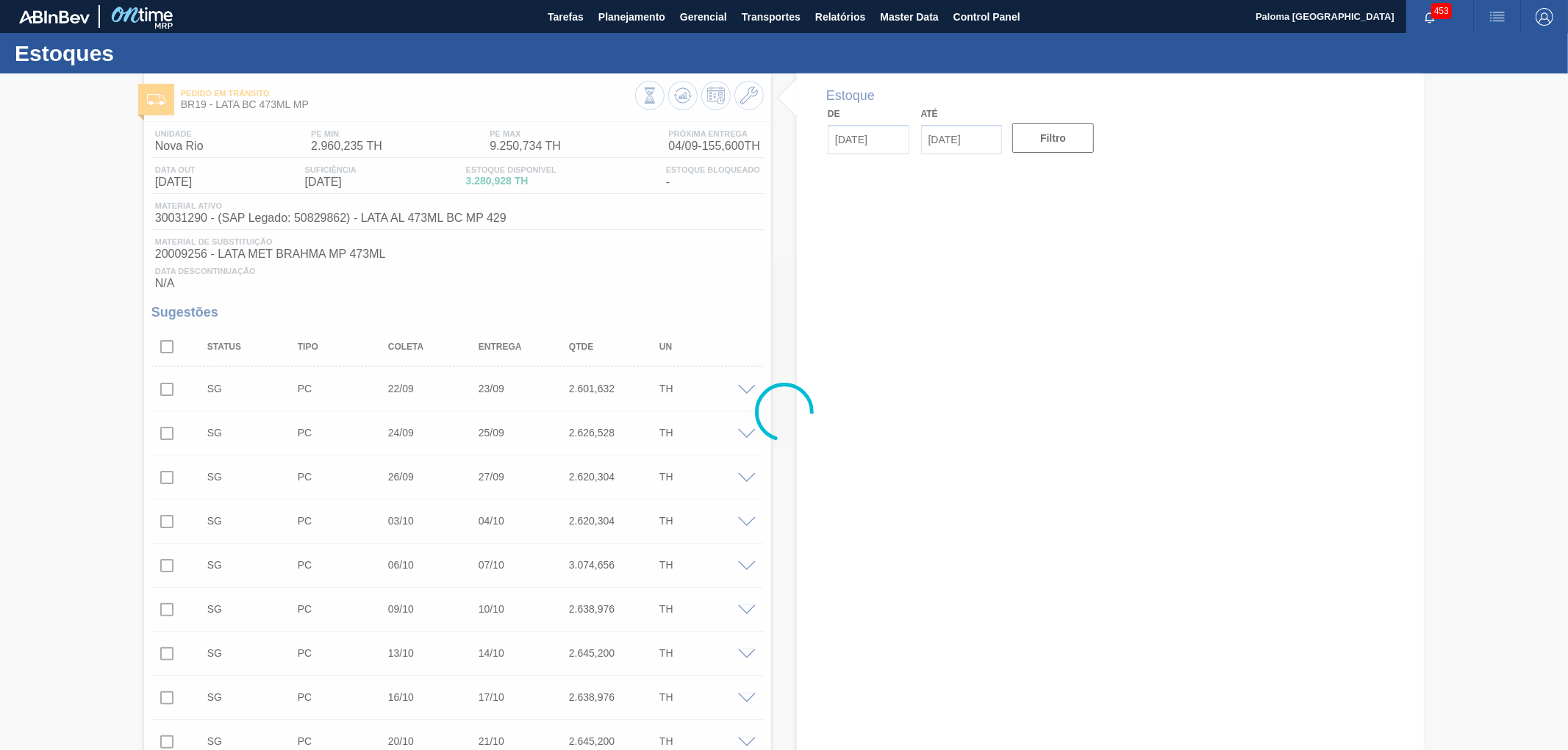
type input "[DATE]"
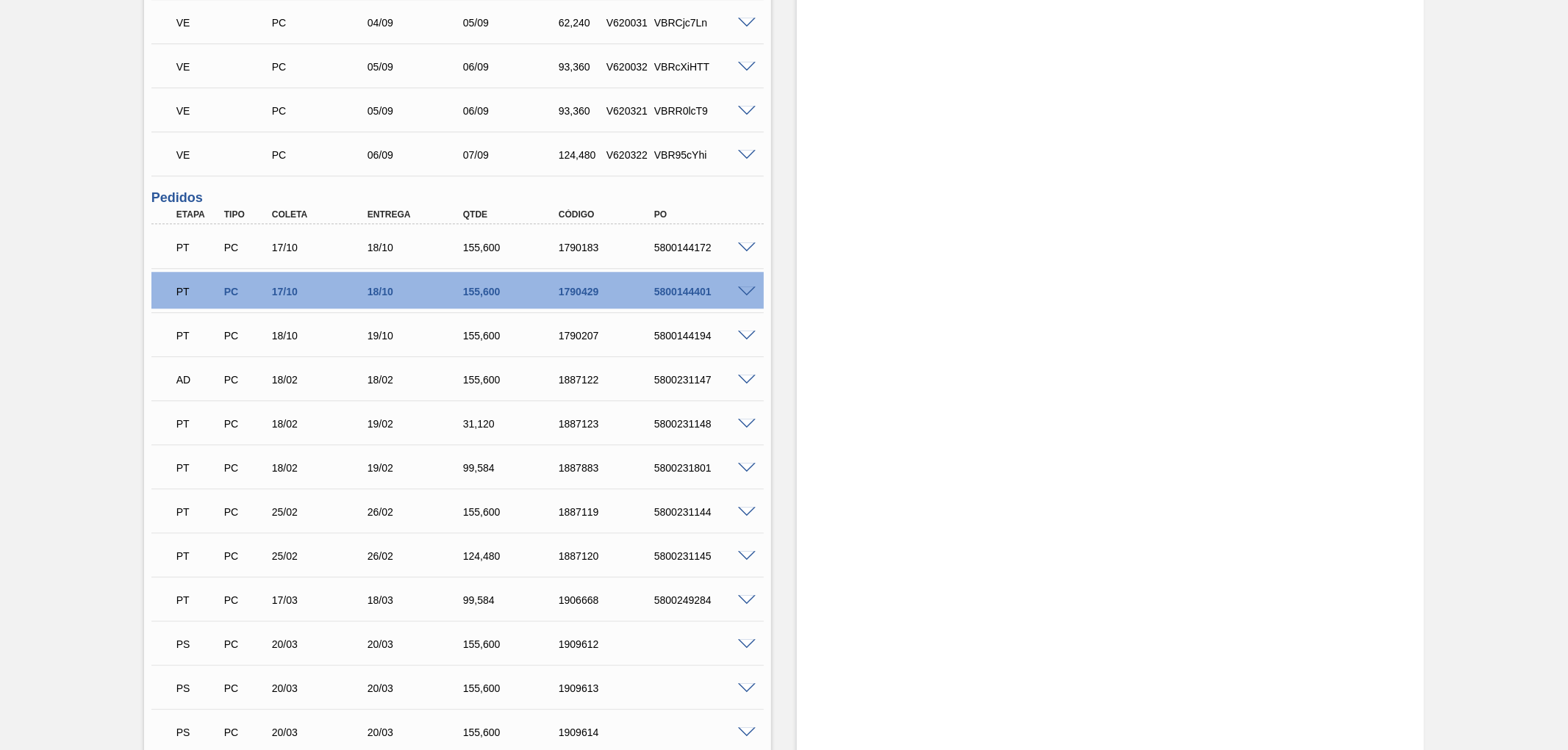
scroll to position [3265, 0]
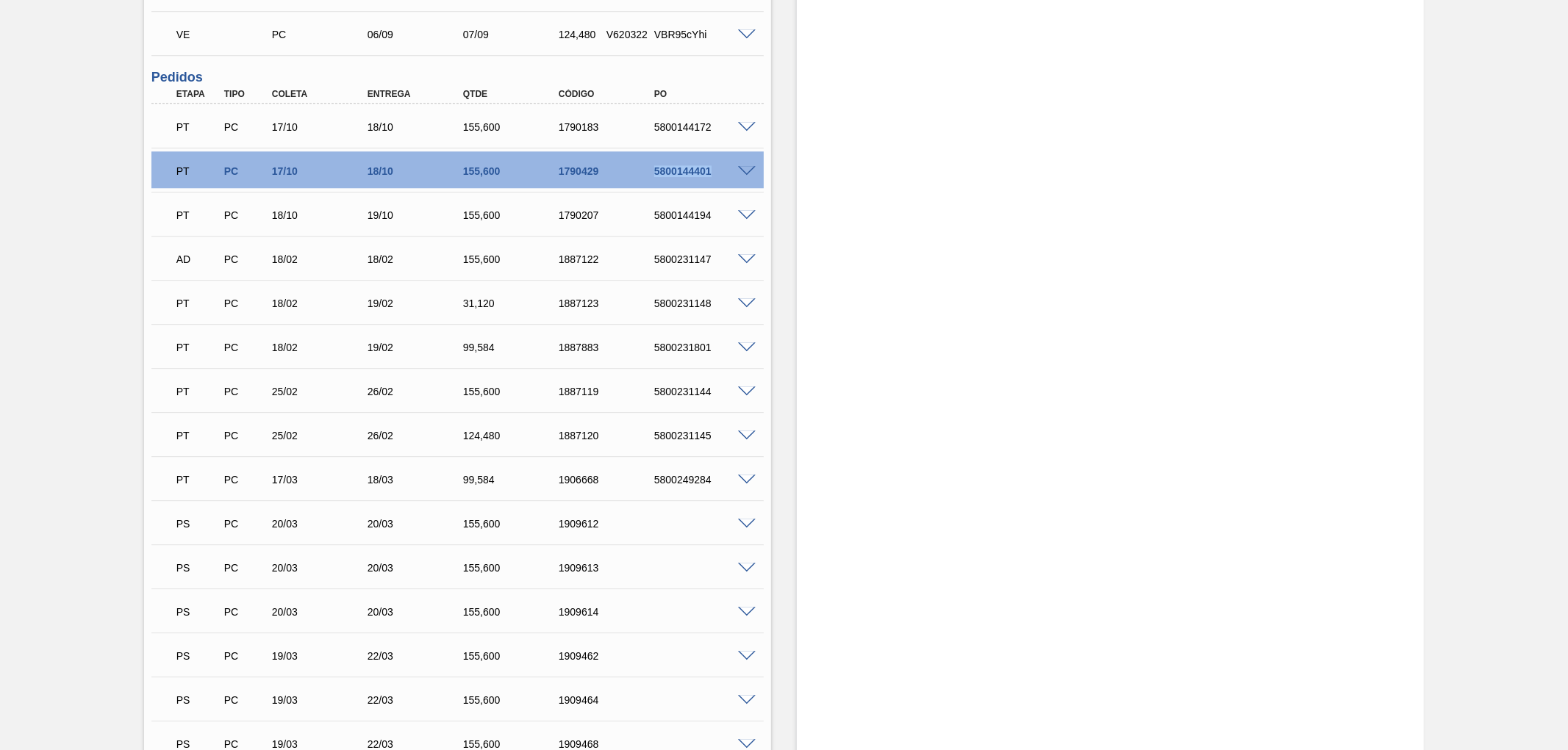
drag, startPoint x: 715, startPoint y: 170, endPoint x: 651, endPoint y: 175, distance: 64.2
click at [651, 175] on div "5800144401" at bounding box center [704, 171] width 108 height 12
copy div "5800144401"
click at [744, 171] on span at bounding box center [747, 172] width 17 height 11
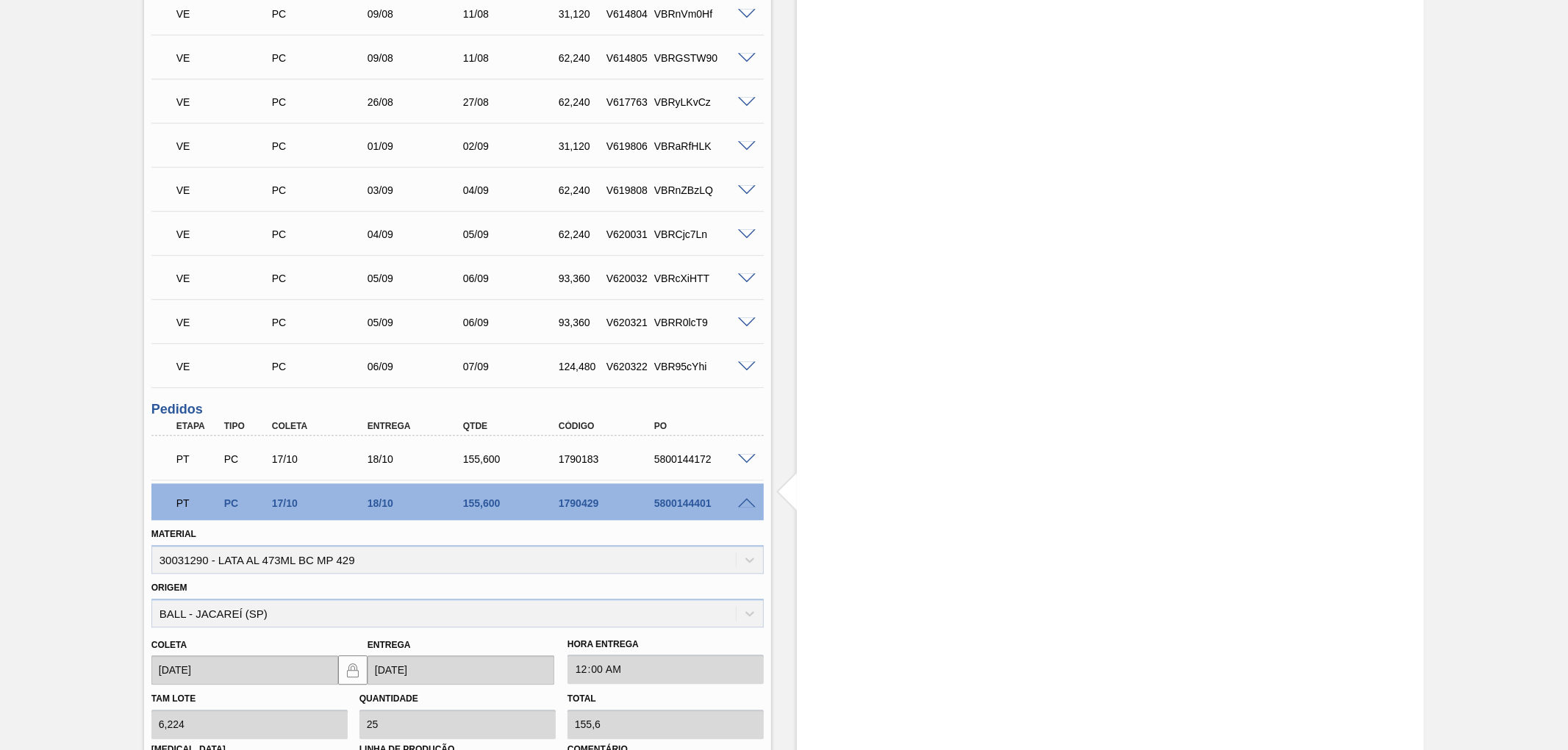
scroll to position [2939, 0]
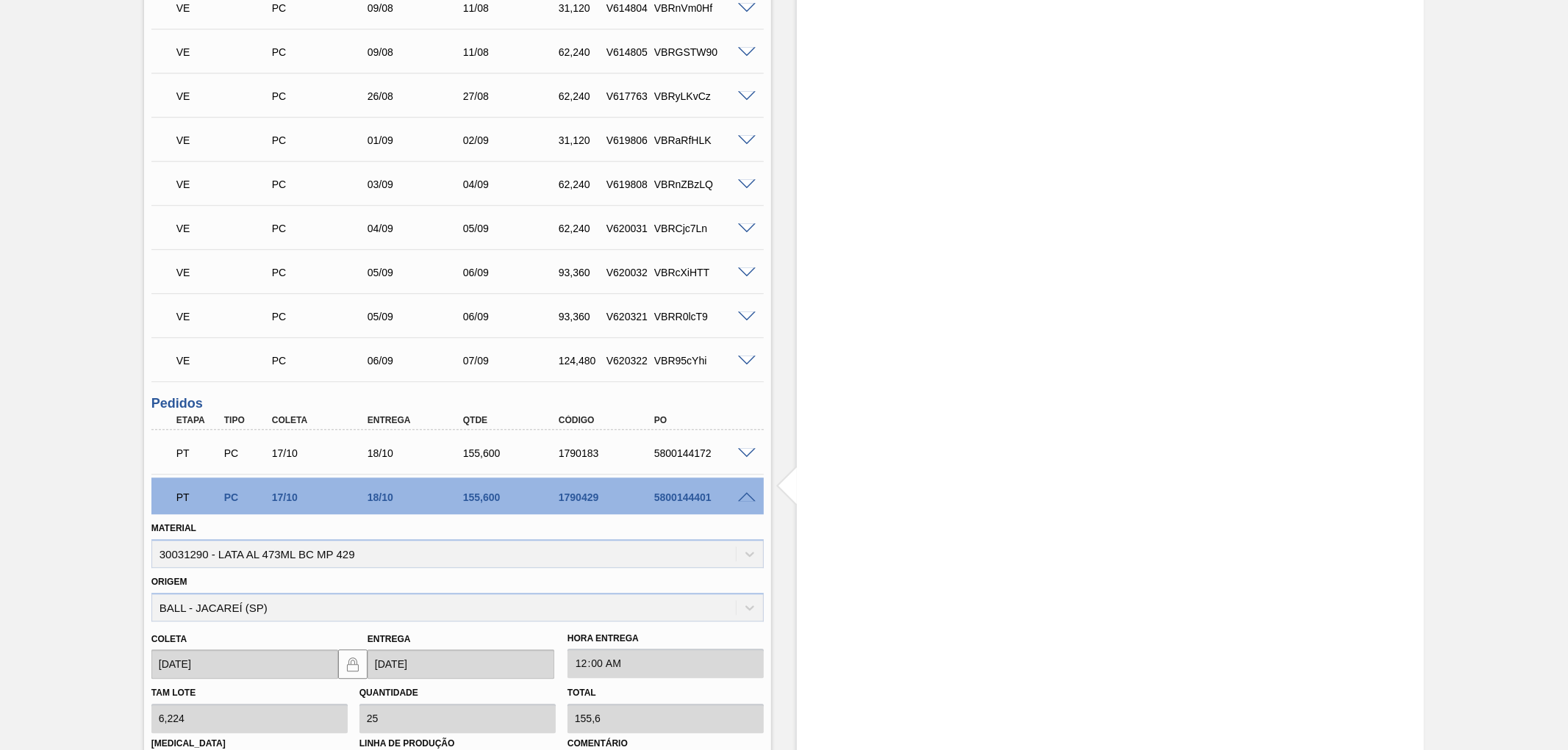
click at [609, 502] on div "1790429" at bounding box center [609, 497] width 108 height 12
drag, startPoint x: 606, startPoint y: 501, endPoint x: 552, endPoint y: 501, distance: 54.0
click at [552, 501] on div "1790429" at bounding box center [597, 497] width 95 height 12
copy div "1790429"
